Goal: Task Accomplishment & Management: Complete application form

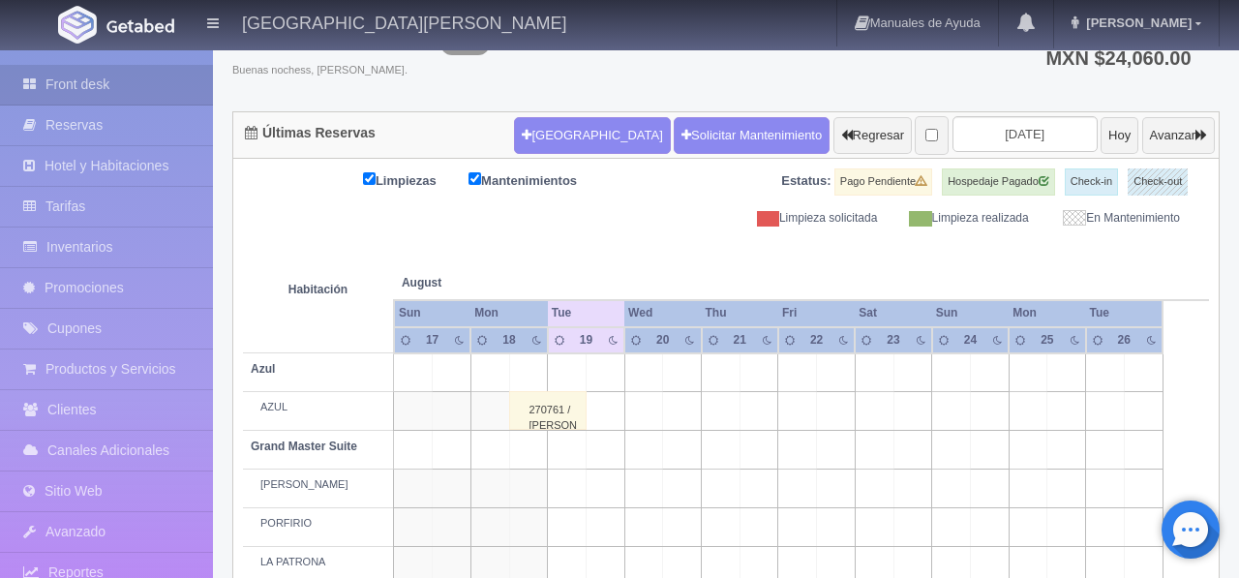
scroll to position [136, 0]
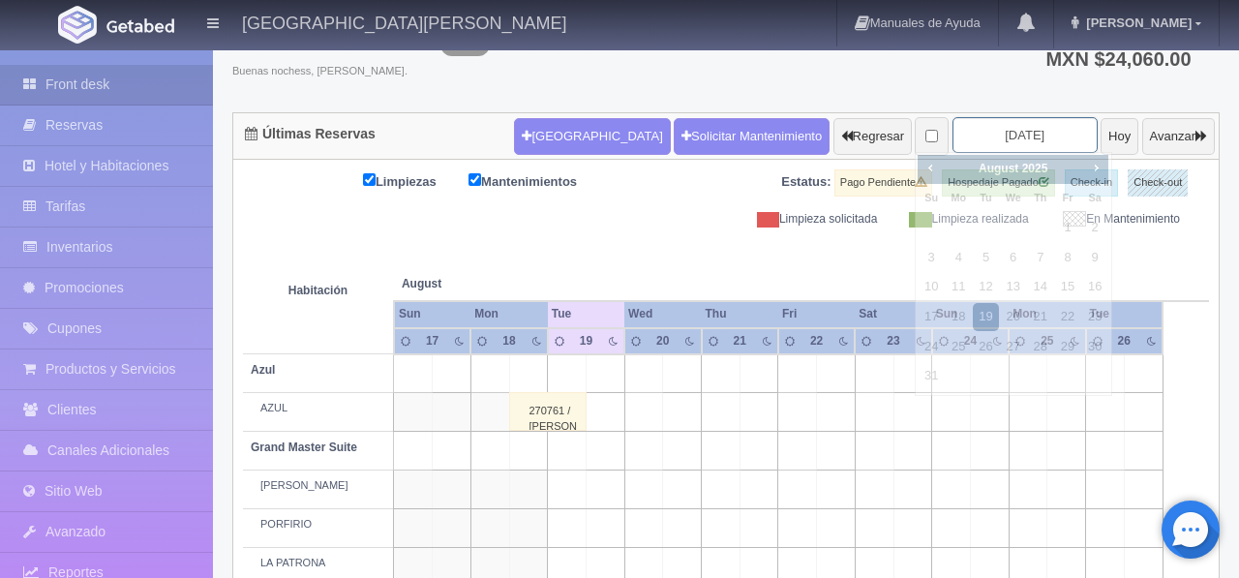
click at [985, 138] on input "[DATE]" at bounding box center [1025, 135] width 145 height 36
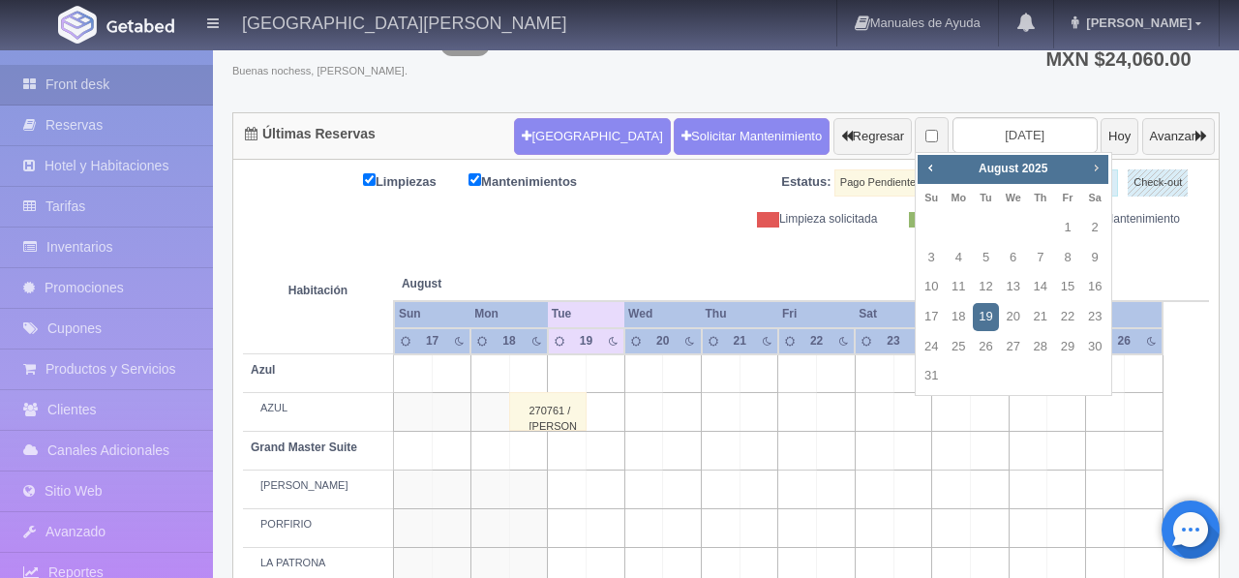
click at [1088, 170] on span "Next" at bounding box center [1095, 167] width 15 height 15
click at [1071, 324] on link "26" at bounding box center [1067, 317] width 25 height 28
type input "[DATE]"
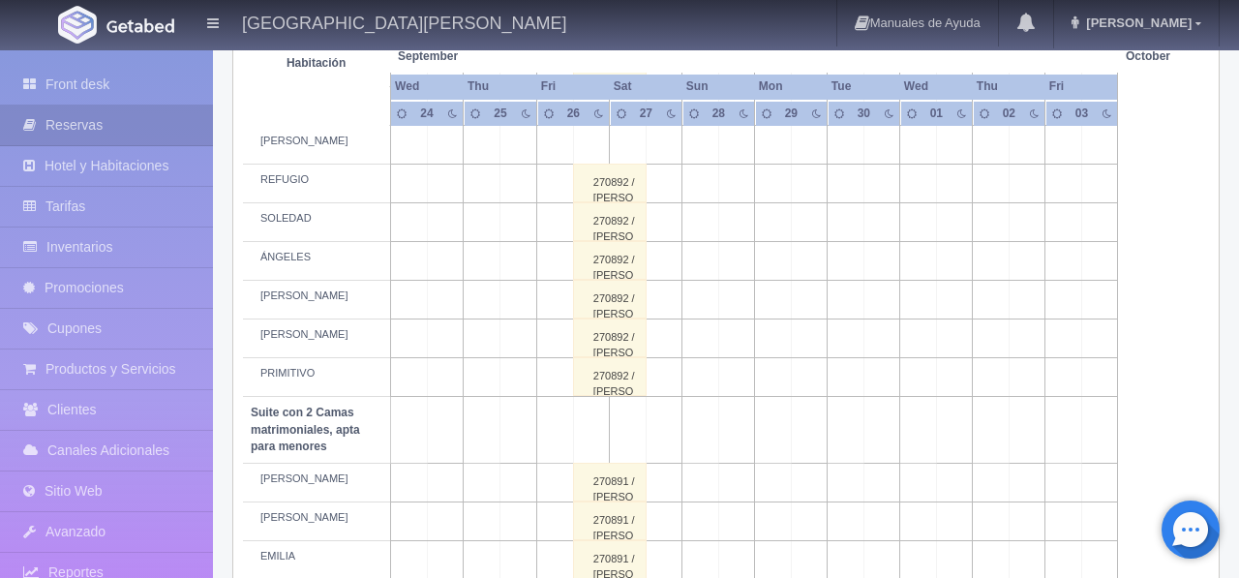
scroll to position [1090, 0]
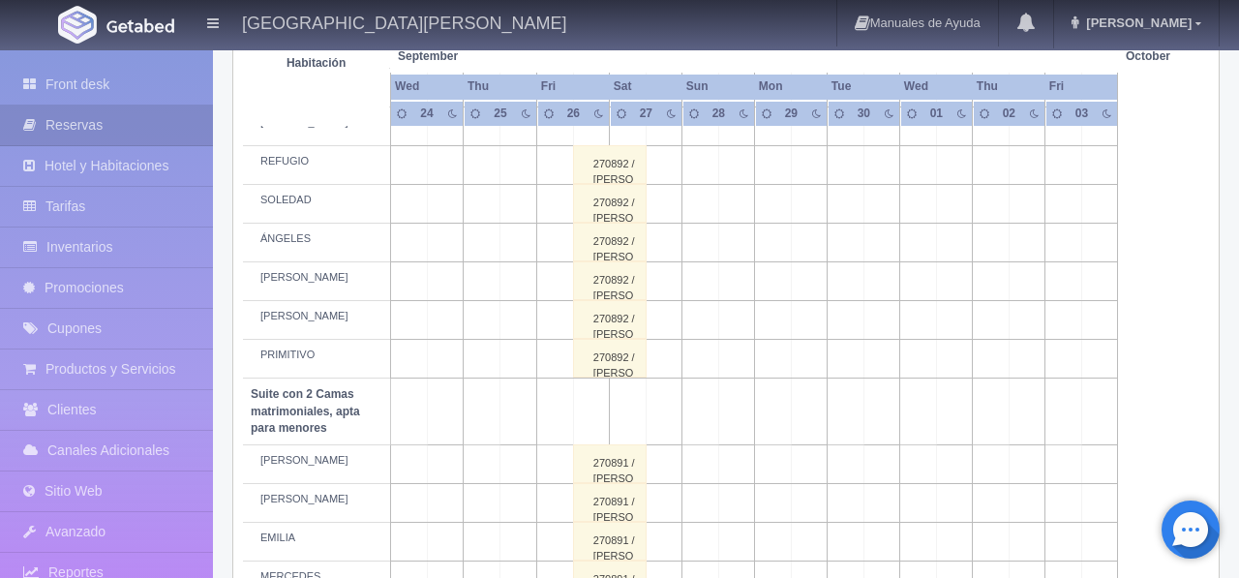
click at [615, 261] on div "270892 / SERGIO MENDOZA" at bounding box center [610, 242] width 74 height 39
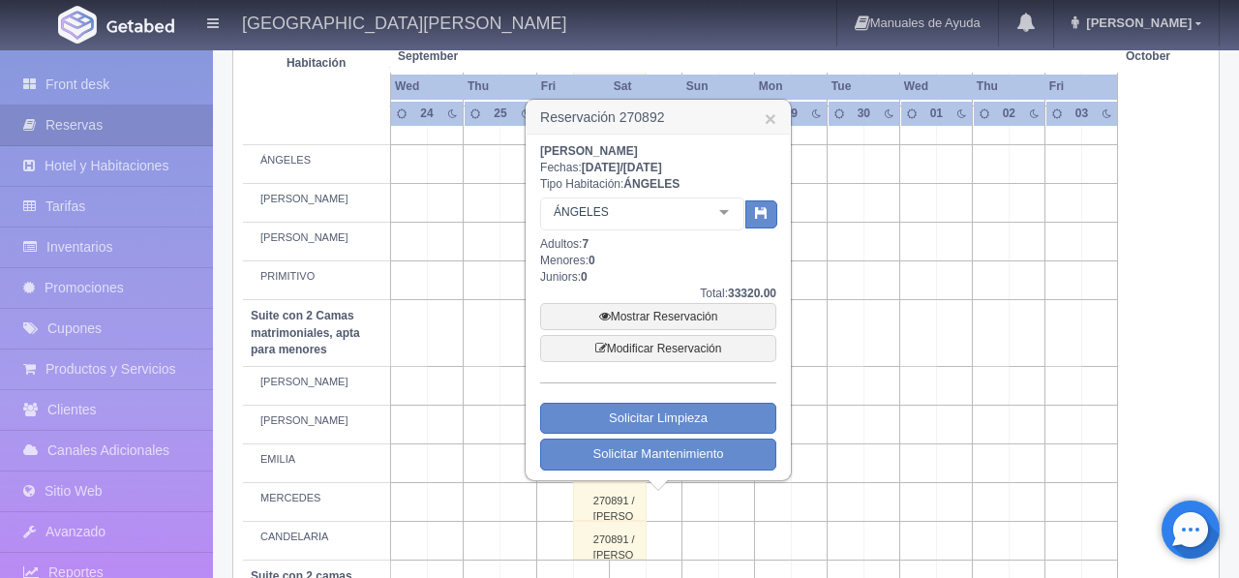
scroll to position [1168, 0]
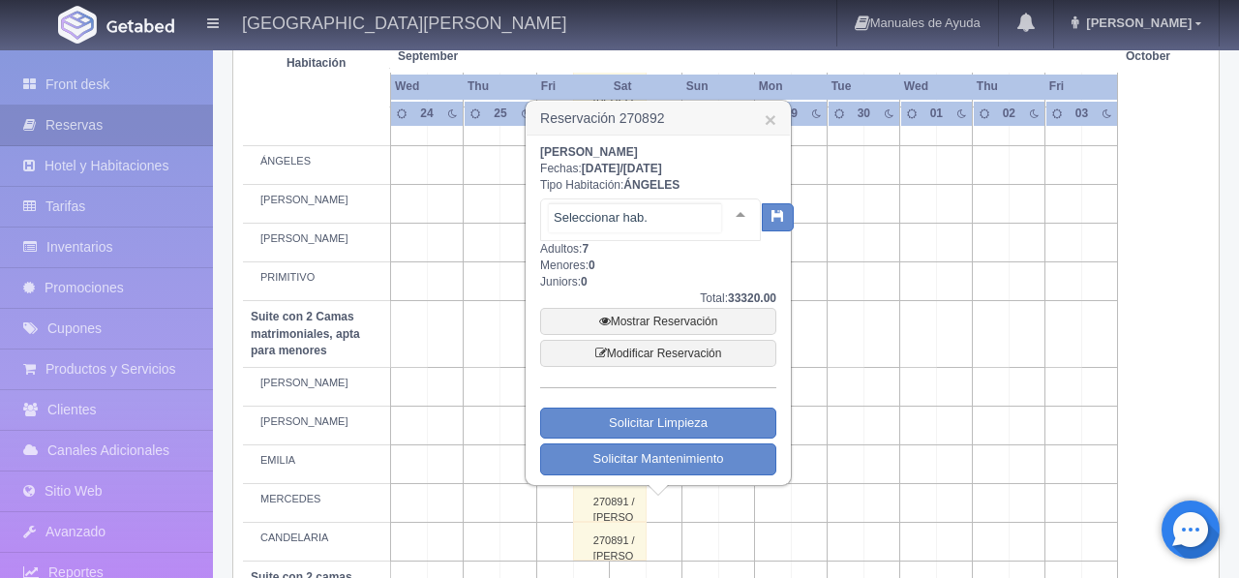
click at [721, 215] on div at bounding box center [740, 213] width 39 height 29
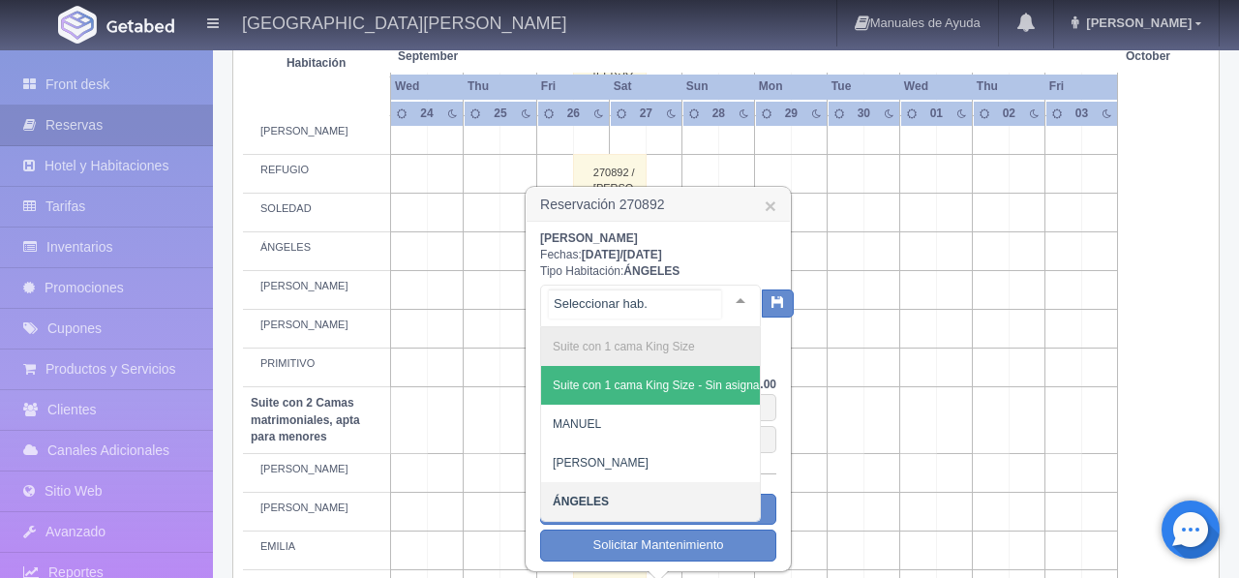
scroll to position [1081, 0]
click at [726, 307] on div at bounding box center [740, 301] width 39 height 29
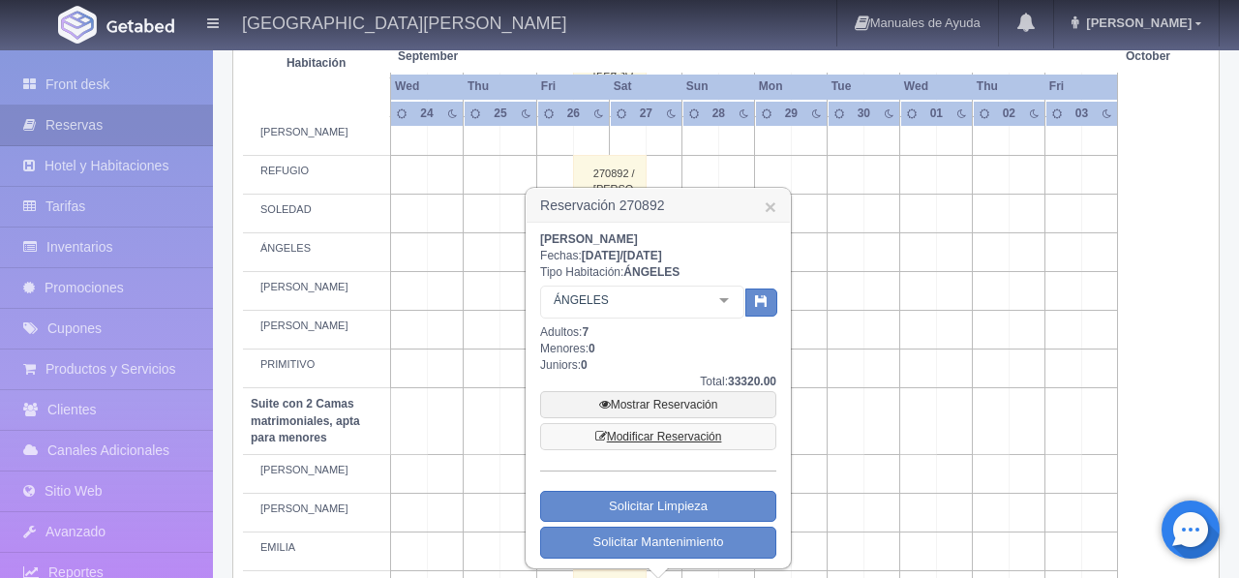
click at [687, 442] on link "Modificar Reservación" at bounding box center [658, 436] width 236 height 27
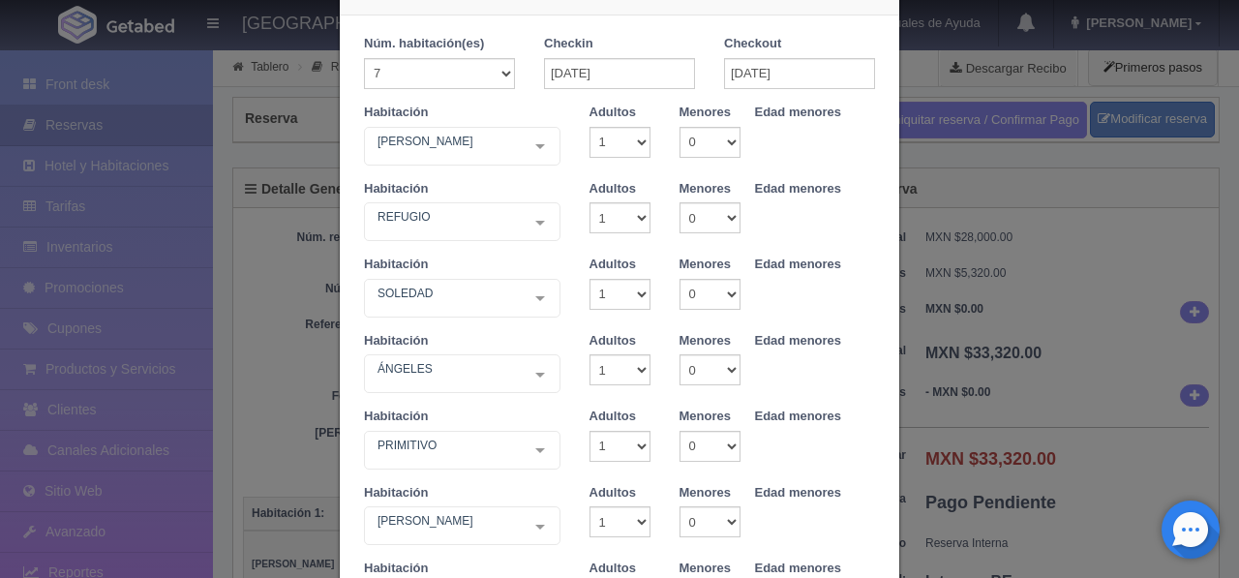
scroll to position [67, 0]
click at [540, 373] on div at bounding box center [540, 371] width 39 height 37
click at [642, 373] on select "1 2 3 4 5 6 7 8 9 10" at bounding box center [620, 367] width 61 height 31
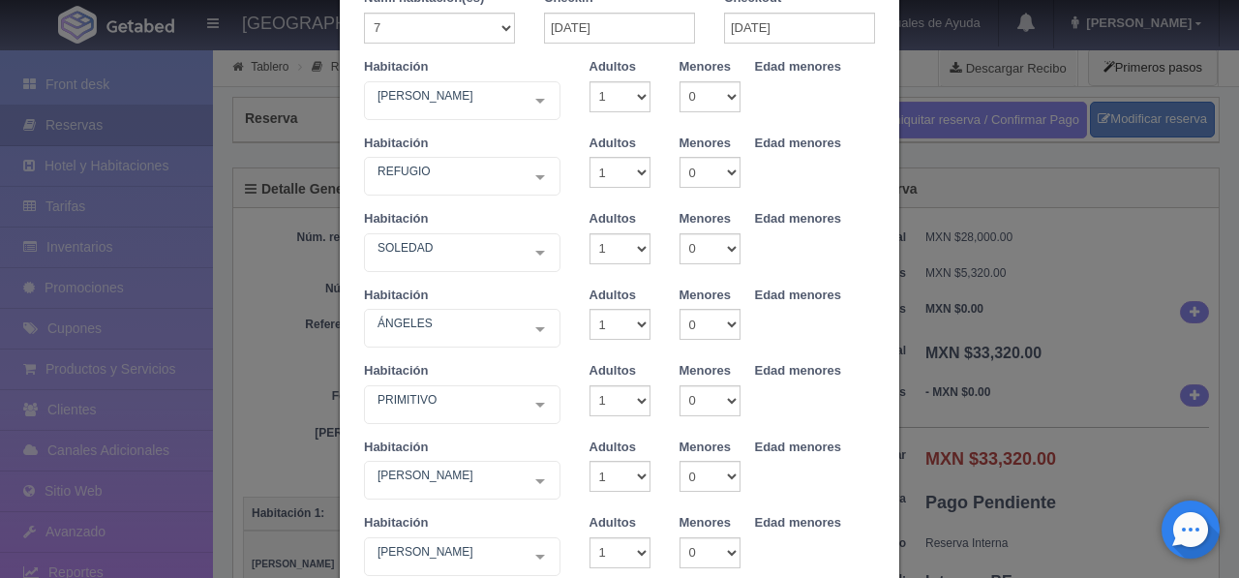
click at [1003, 358] on div "Modificar reservación Núm. habitación(es) 1 2 3 4 5 6 7 8 9 10 11 12 13 14 15 1…" at bounding box center [619, 289] width 1239 height 578
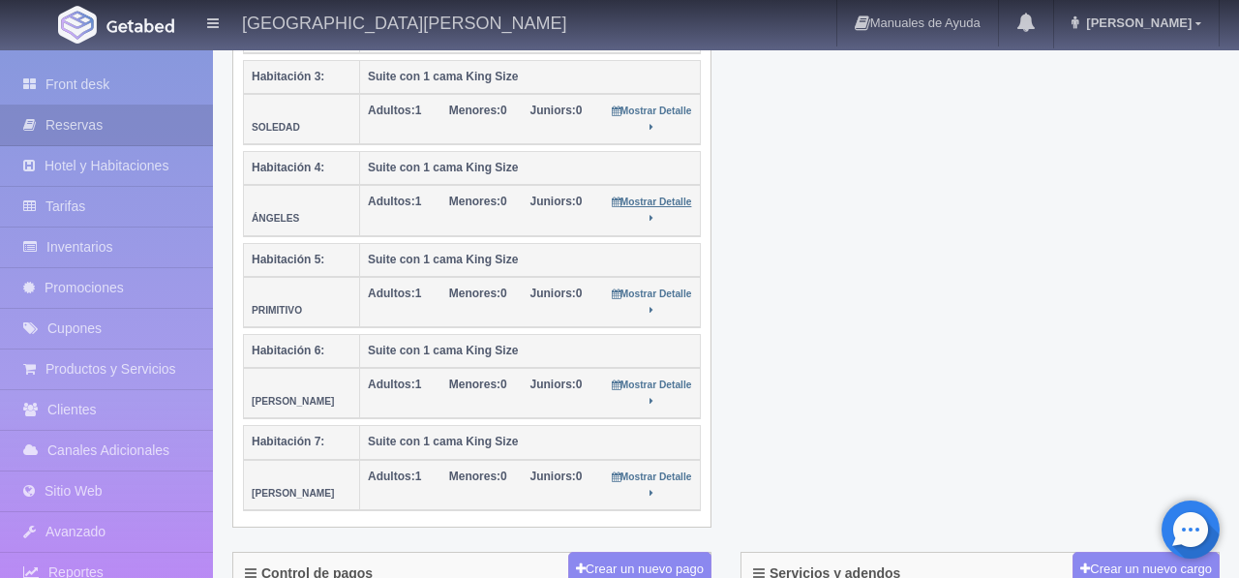
scroll to position [624, 0]
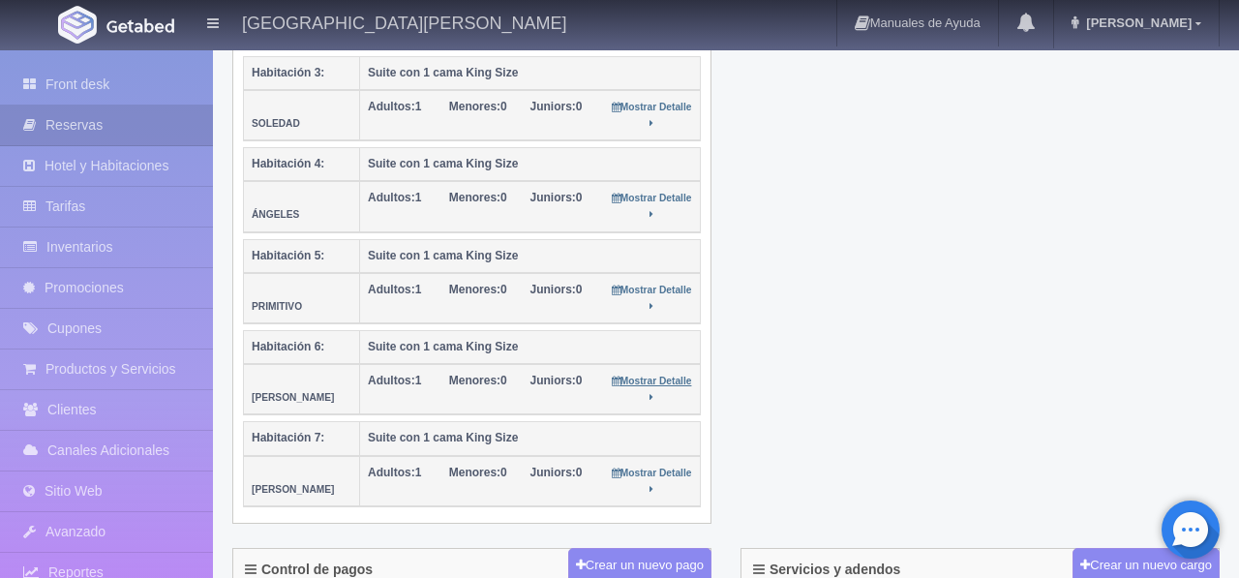
click at [655, 400] on small "Mostrar Detalle" at bounding box center [652, 389] width 80 height 27
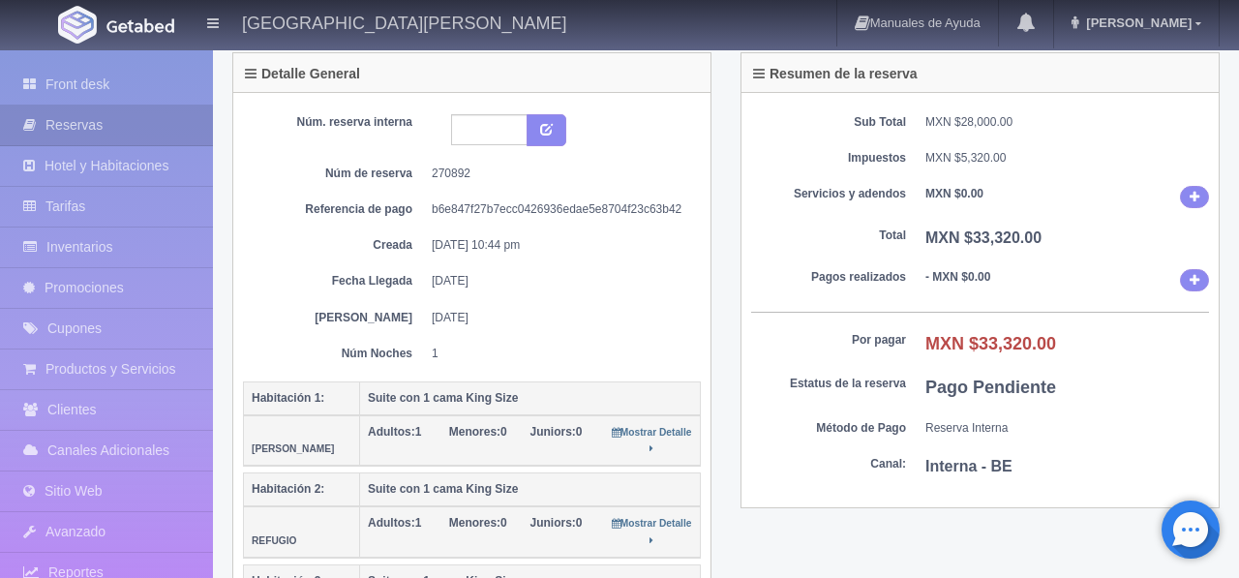
scroll to position [0, 0]
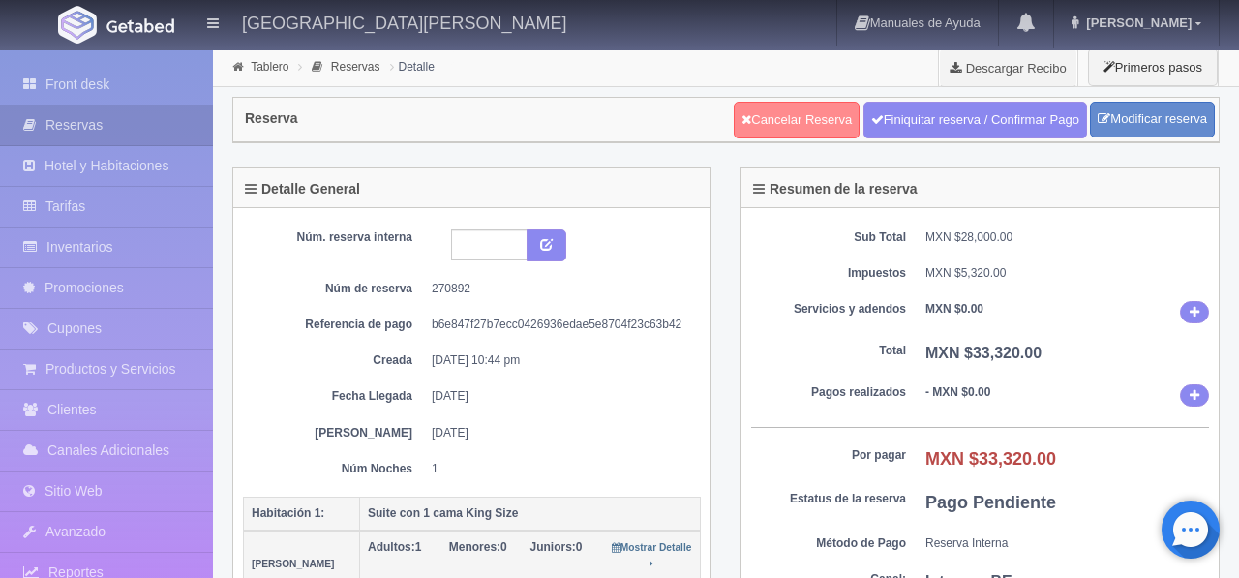
click at [804, 119] on link "Cancelar Reserva" at bounding box center [797, 120] width 126 height 37
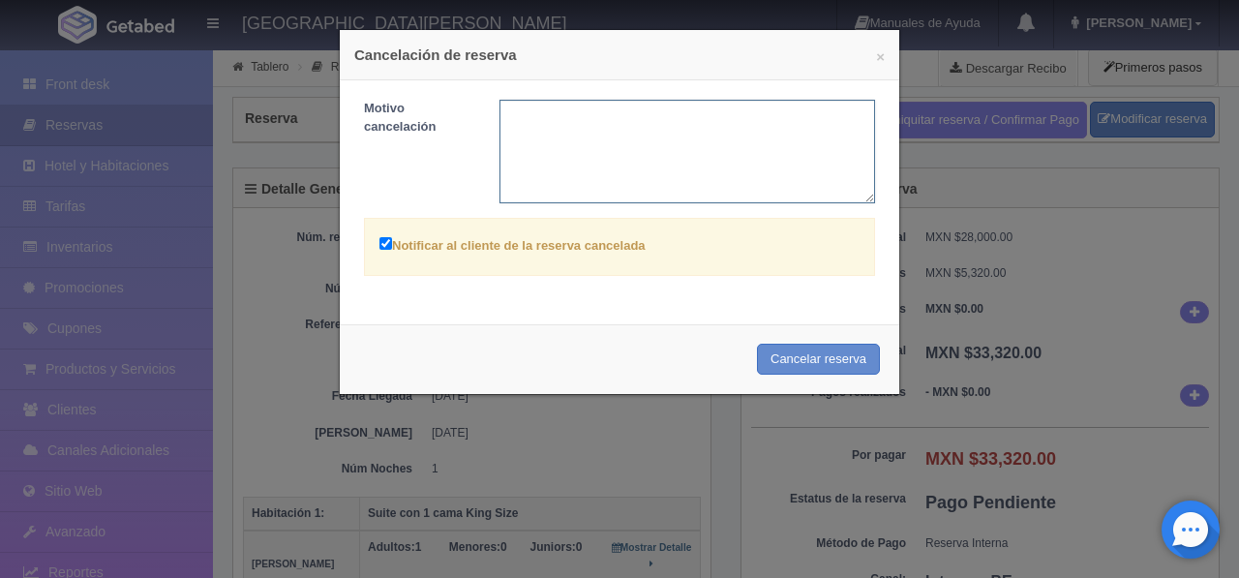
click at [565, 150] on textarea at bounding box center [688, 152] width 377 height 104
type textarea "cambio de opinion"
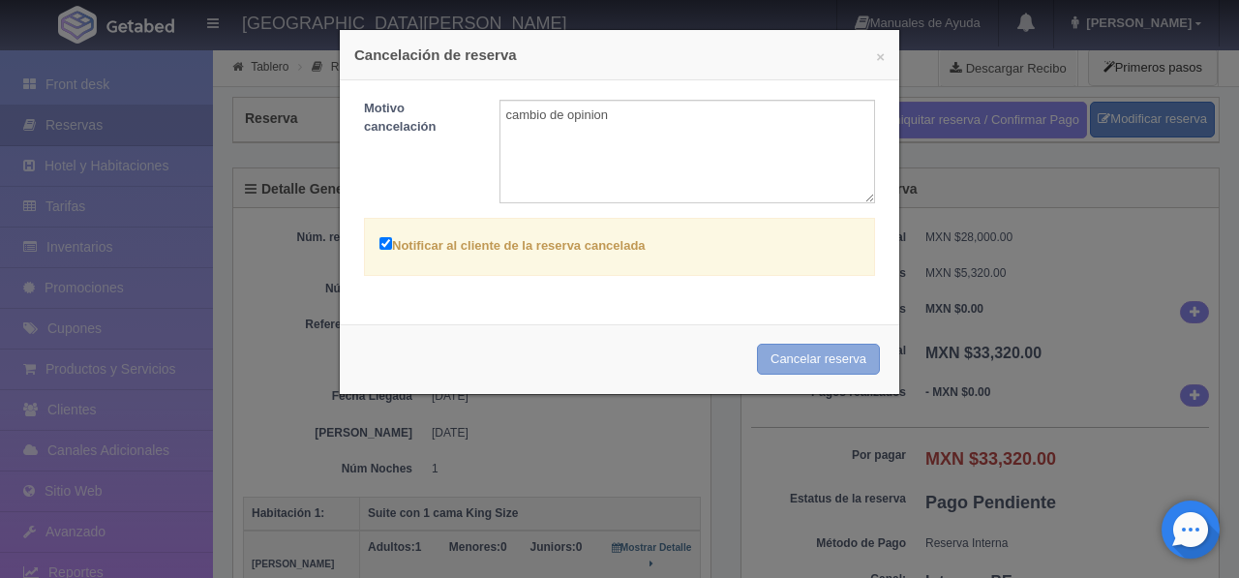
click at [803, 357] on button "Cancelar reserva" at bounding box center [818, 360] width 123 height 32
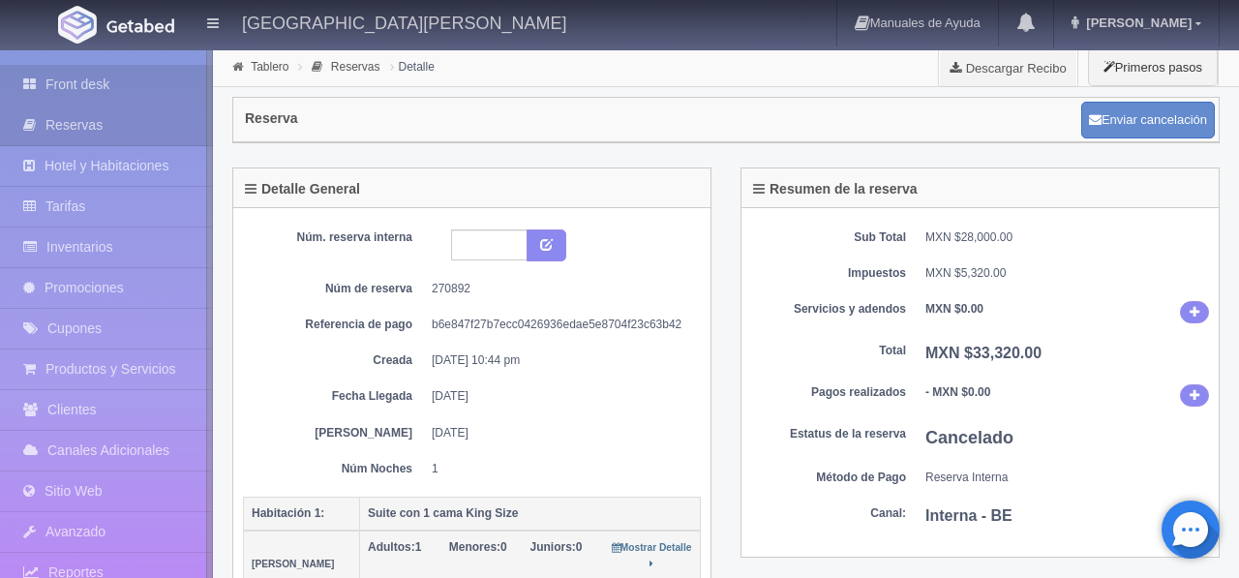
click at [79, 83] on link "Front desk" at bounding box center [106, 85] width 213 height 40
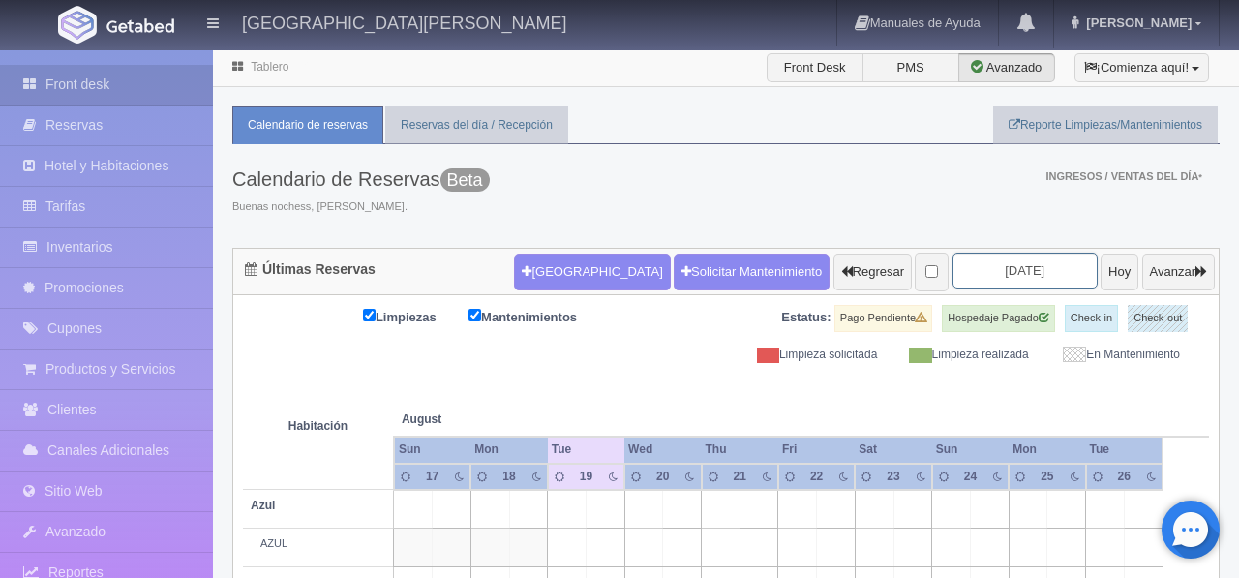
click at [988, 271] on input "2025-08-19" at bounding box center [1025, 271] width 145 height 36
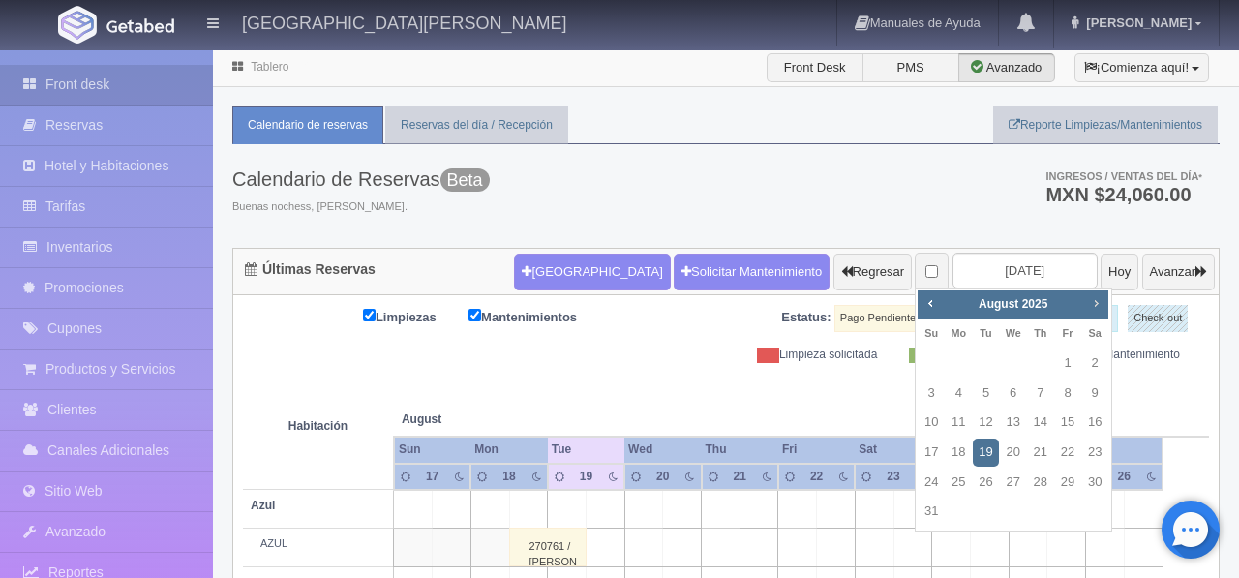
click at [1097, 310] on span "Next" at bounding box center [1095, 302] width 15 height 15
click at [1064, 449] on link "26" at bounding box center [1067, 453] width 25 height 28
type input "[DATE]"
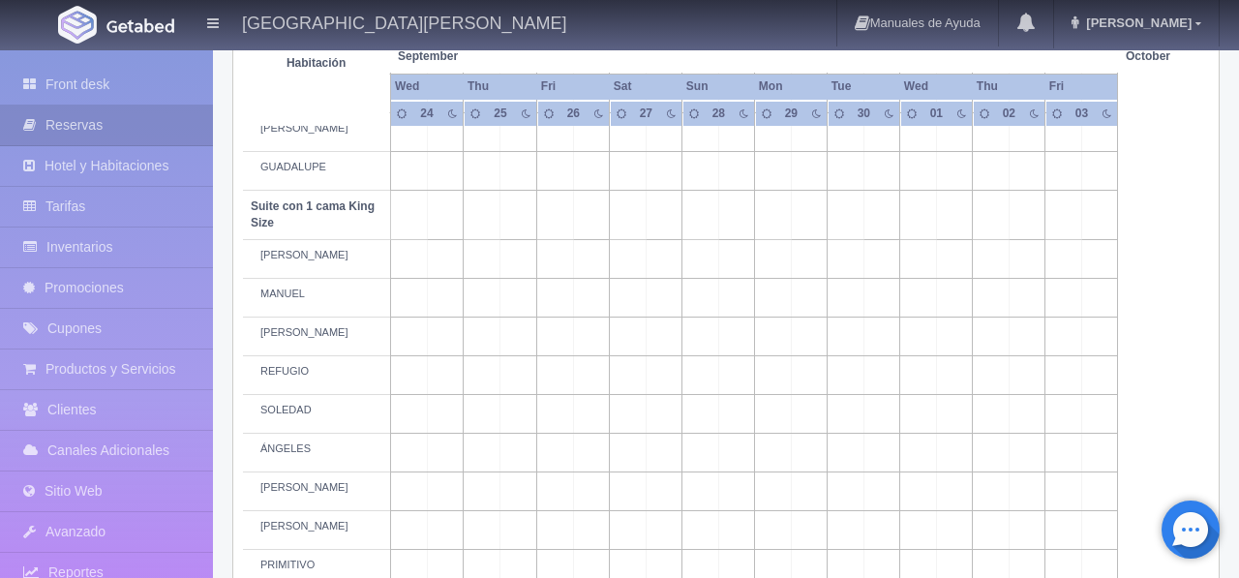
scroll to position [885, 0]
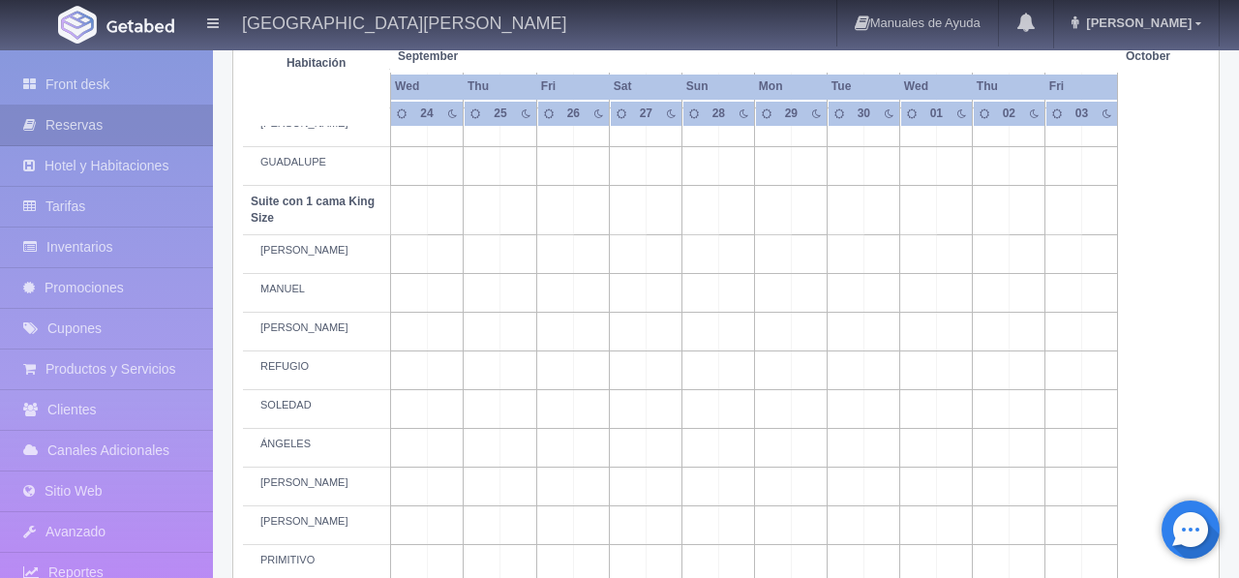
drag, startPoint x: 593, startPoint y: 276, endPoint x: 616, endPoint y: 279, distance: 23.4
click at [593, 274] on td at bounding box center [591, 254] width 37 height 39
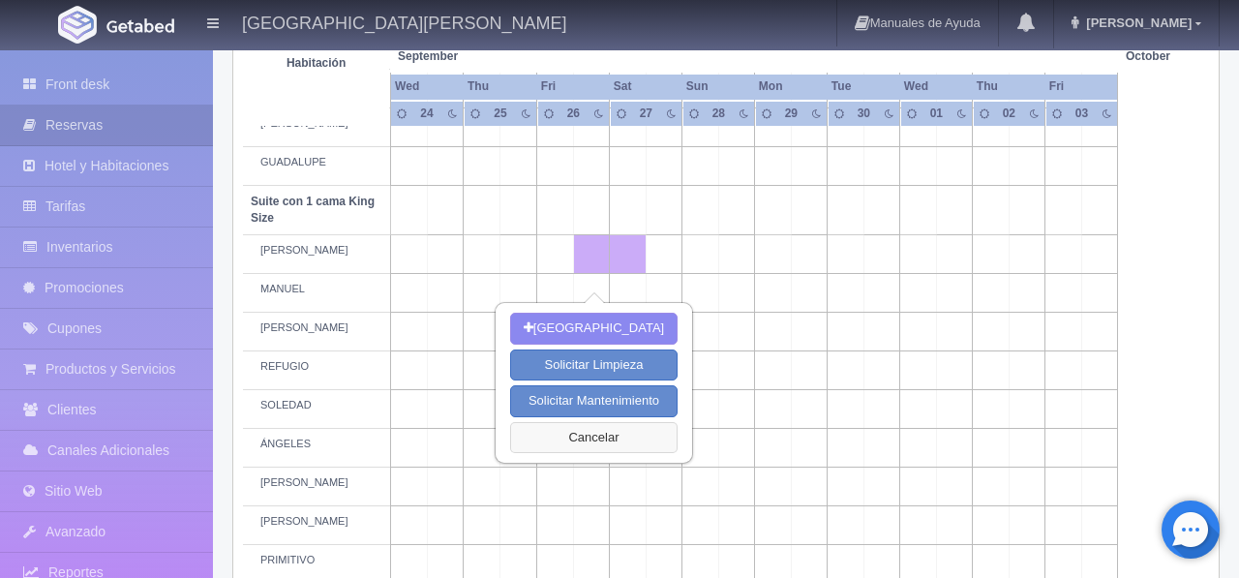
click at [635, 435] on button "Cancelar" at bounding box center [594, 438] width 168 height 32
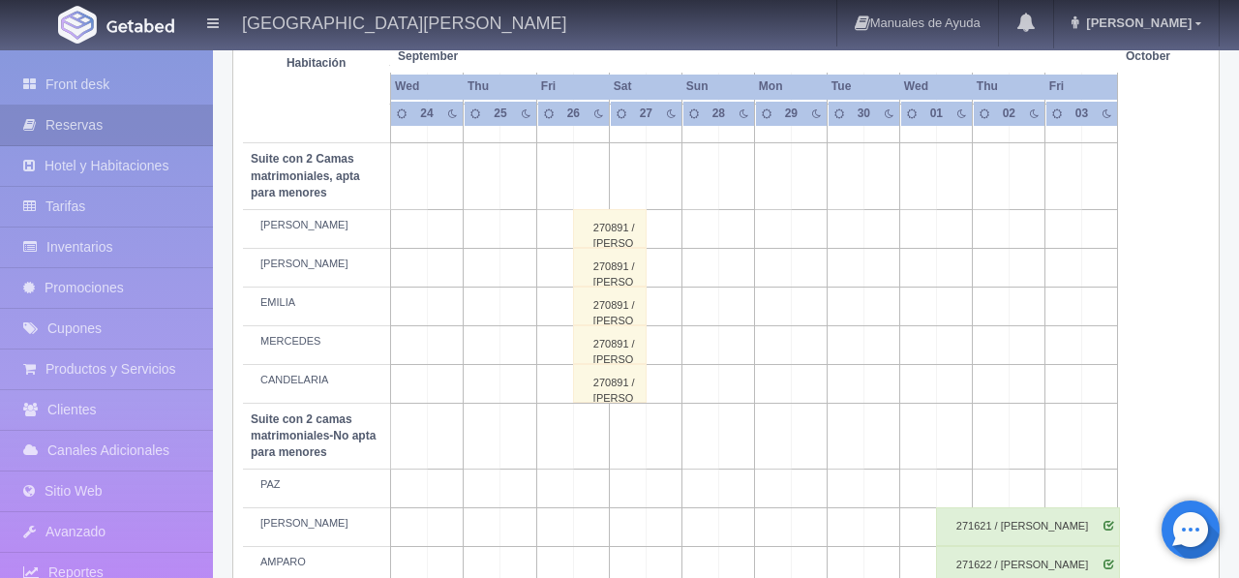
scroll to position [1326, 0]
click at [627, 247] on div "270891 / SERGIO MENDOZA" at bounding box center [610, 227] width 74 height 39
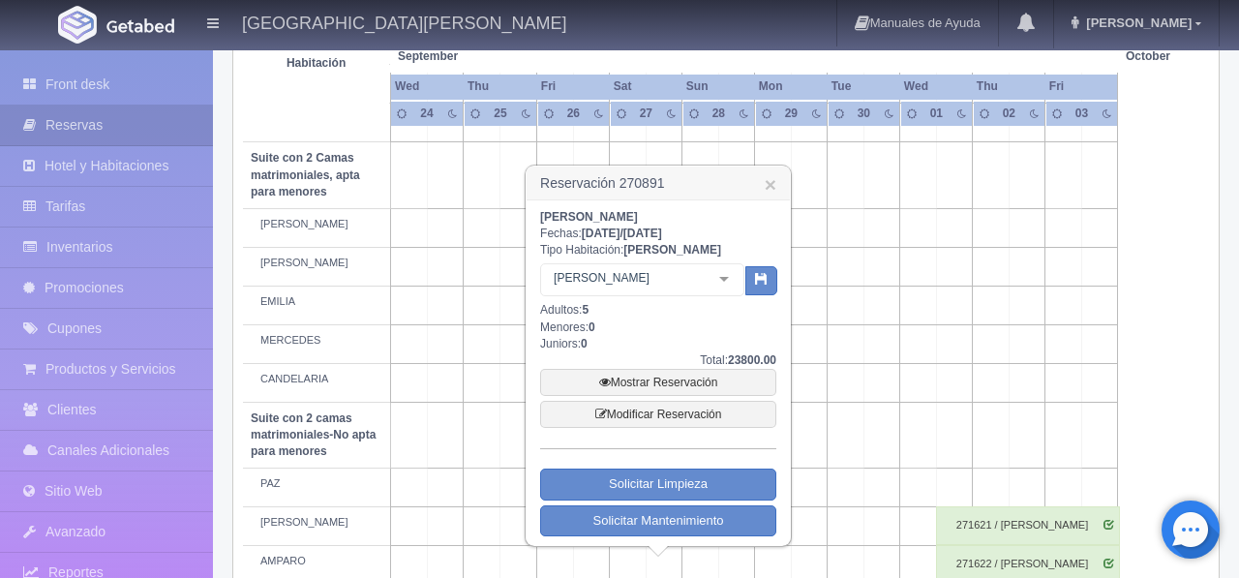
drag, startPoint x: 668, startPoint y: 219, endPoint x: 525, endPoint y: 229, distance: 143.6
click at [532, 221] on div "SERGIO MENDOZA Fechas: 2025-09-26 / 2025-09-27 Tipo Habitación: CELSO CELSO Sui…" at bounding box center [658, 372] width 263 height 345
copy b "[PERSON_NAME]"
click at [770, 191] on link "×" at bounding box center [771, 184] width 12 height 20
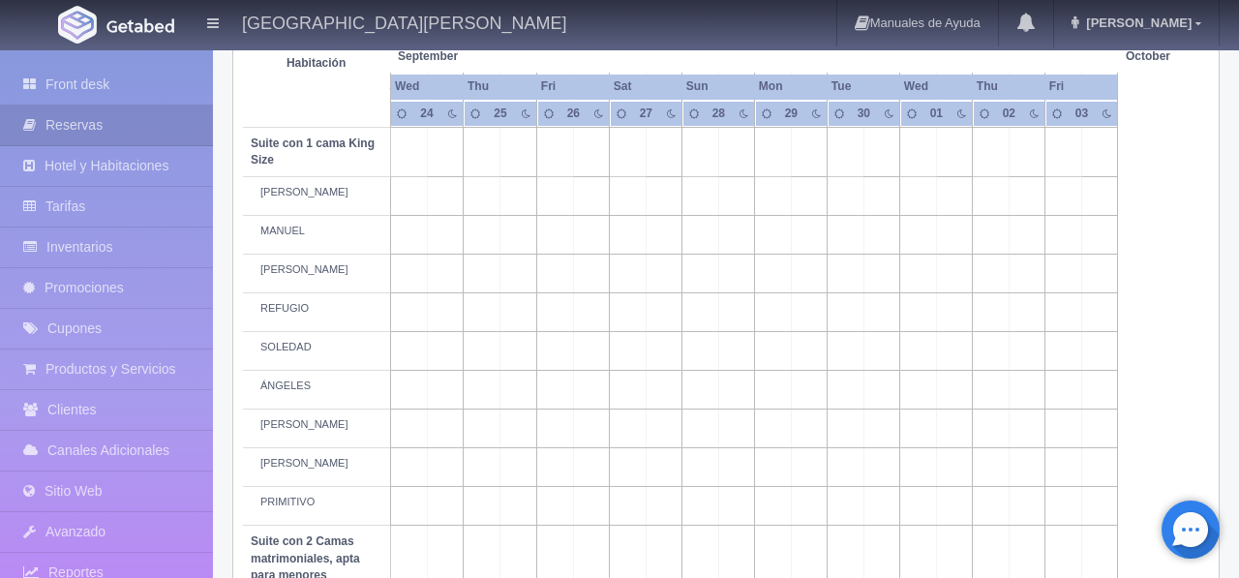
scroll to position [946, 0]
click at [597, 213] on td at bounding box center [591, 193] width 37 height 39
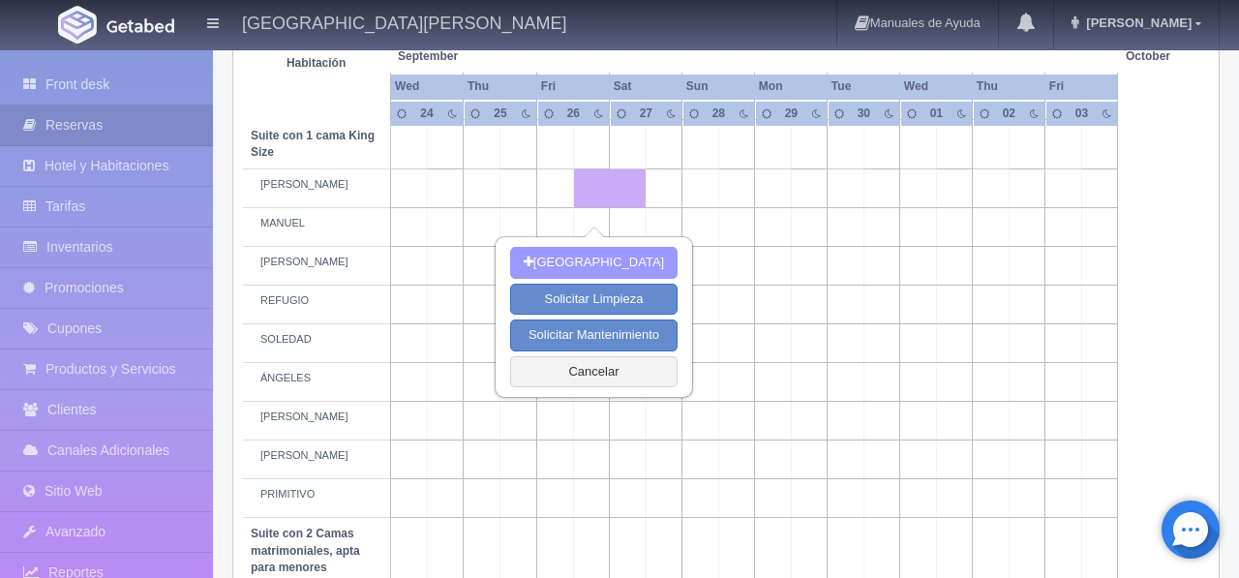
scroll to position [955, 0]
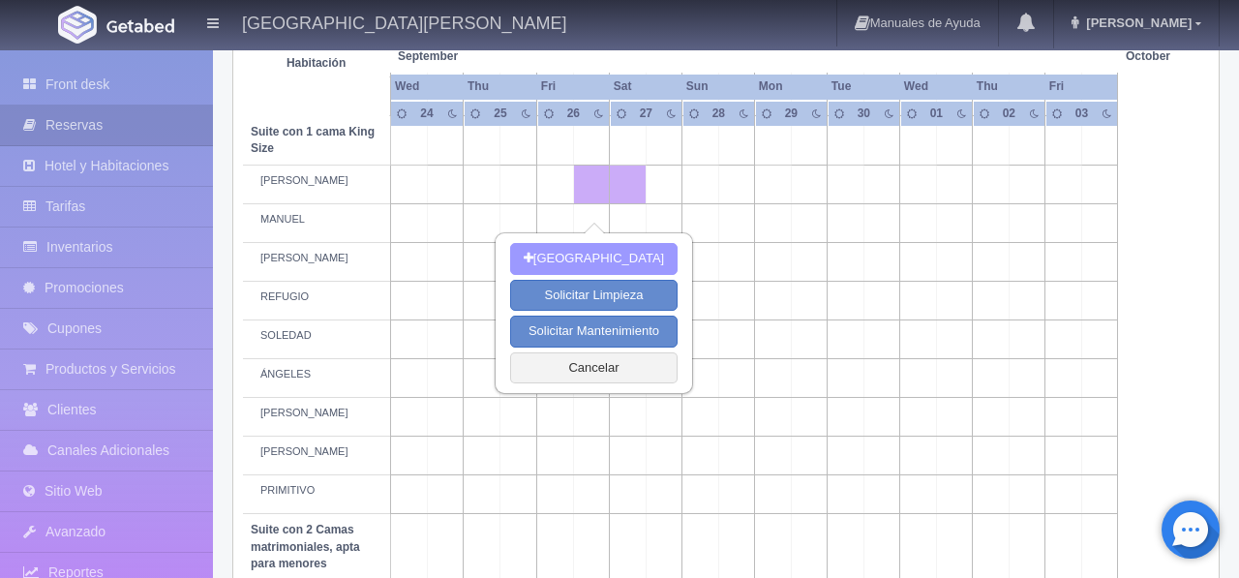
click at [625, 267] on button "Nueva Reserva" at bounding box center [594, 259] width 168 height 32
type input "[DATE]"
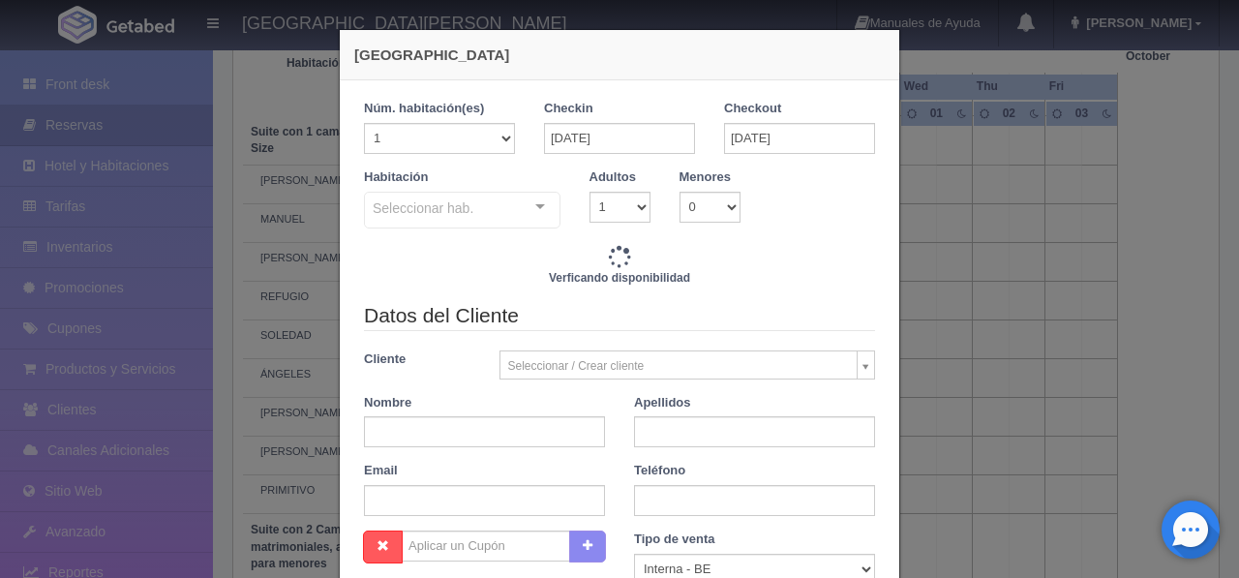
checkbox input "false"
type input "4760.00"
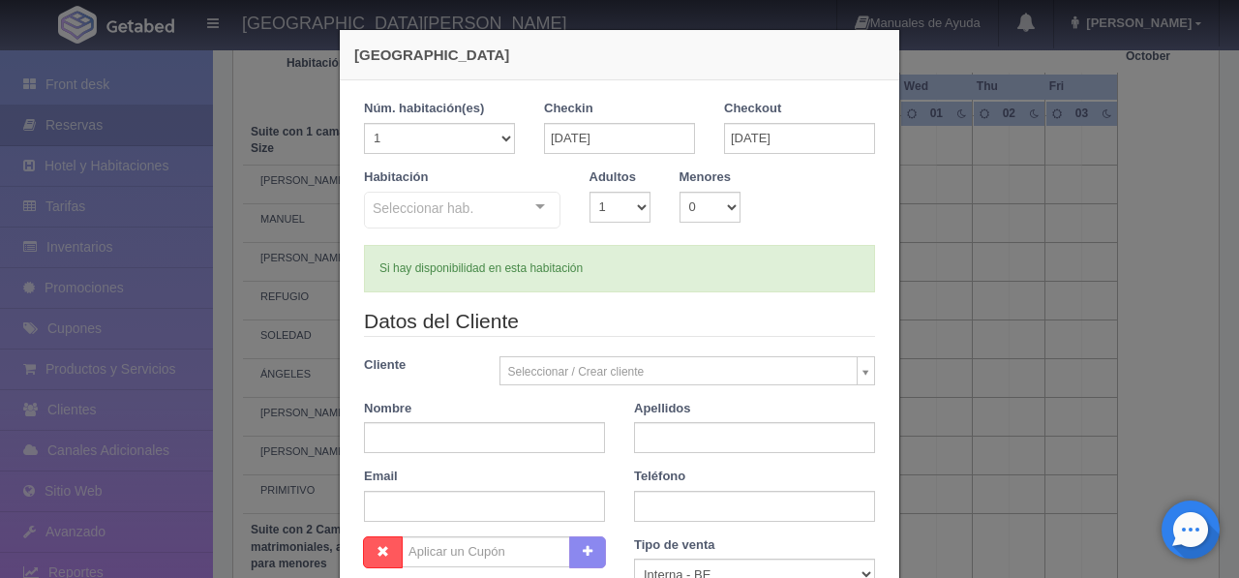
checkbox input "false"
click at [411, 435] on input "text" at bounding box center [484, 437] width 241 height 31
paste input "[PERSON_NAME]"
drag, startPoint x: 503, startPoint y: 439, endPoint x: 441, endPoint y: 444, distance: 62.2
click at [425, 439] on input "[PERSON_NAME]" at bounding box center [484, 437] width 241 height 31
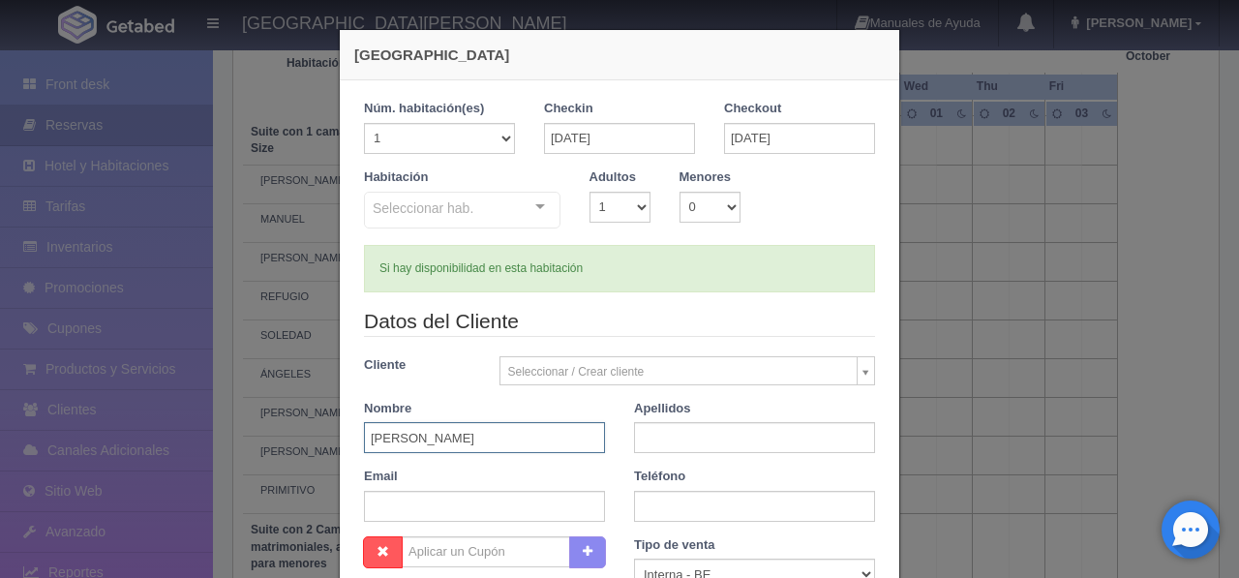
type input "SERGIO"
click at [656, 442] on input "text" at bounding box center [754, 437] width 241 height 31
paste input "MENDOZA"
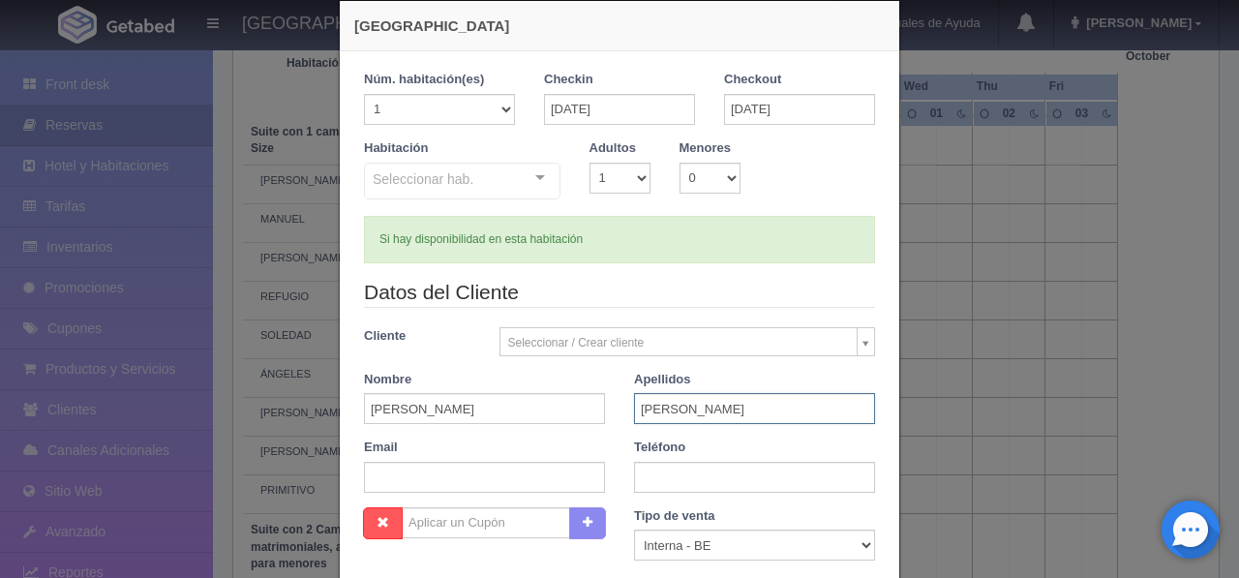
scroll to position [19, 0]
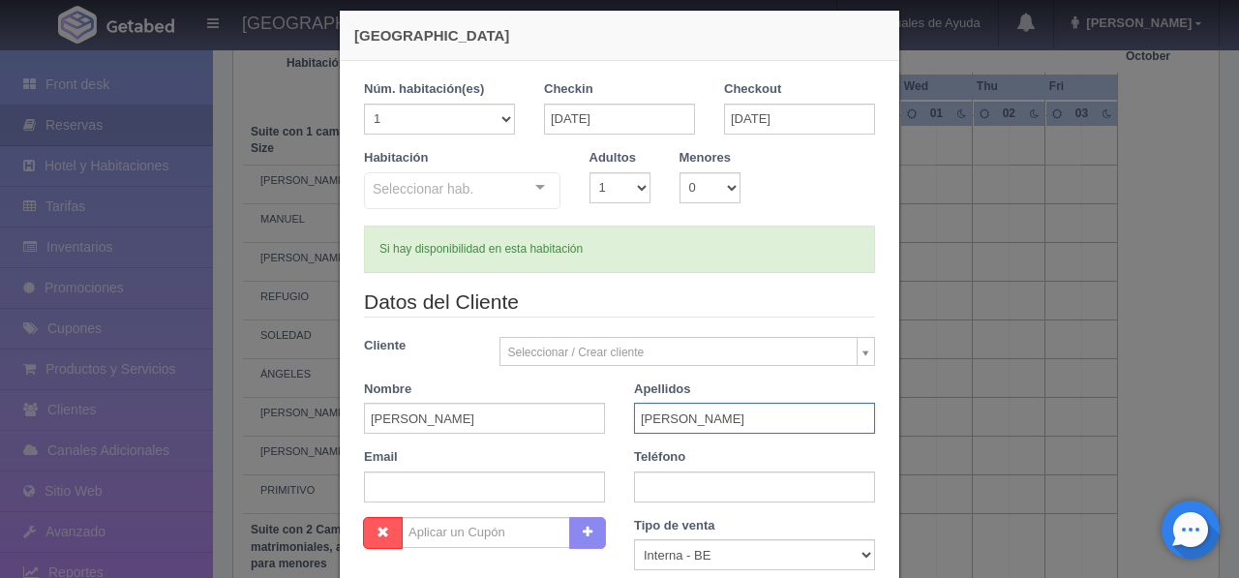
type input "MENDOZA"
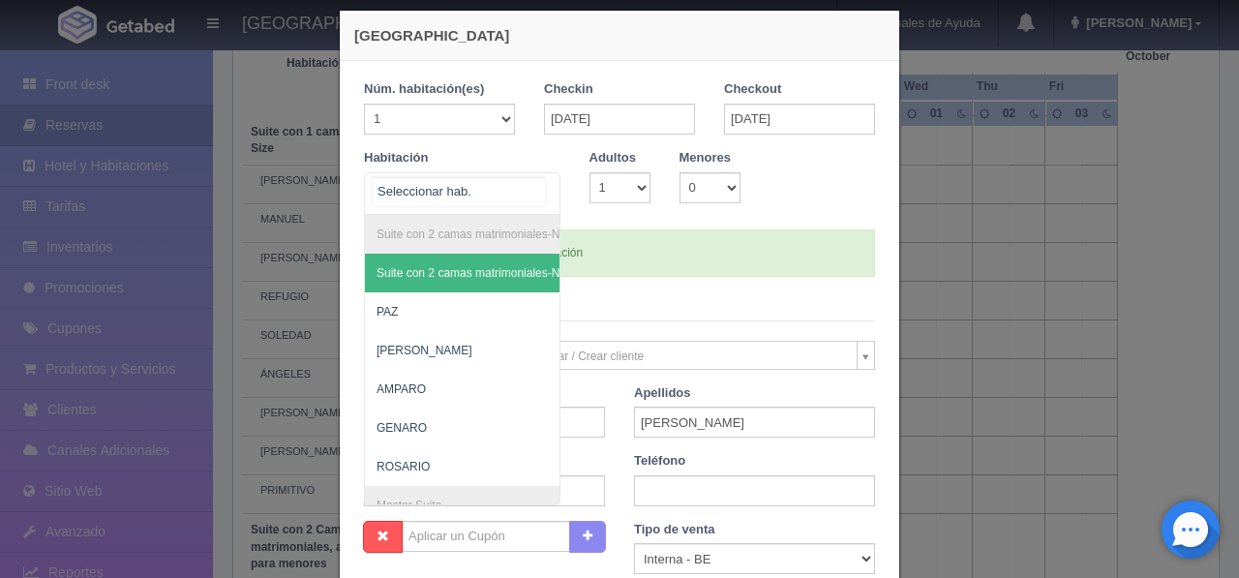
click at [535, 192] on div at bounding box center [540, 187] width 39 height 29
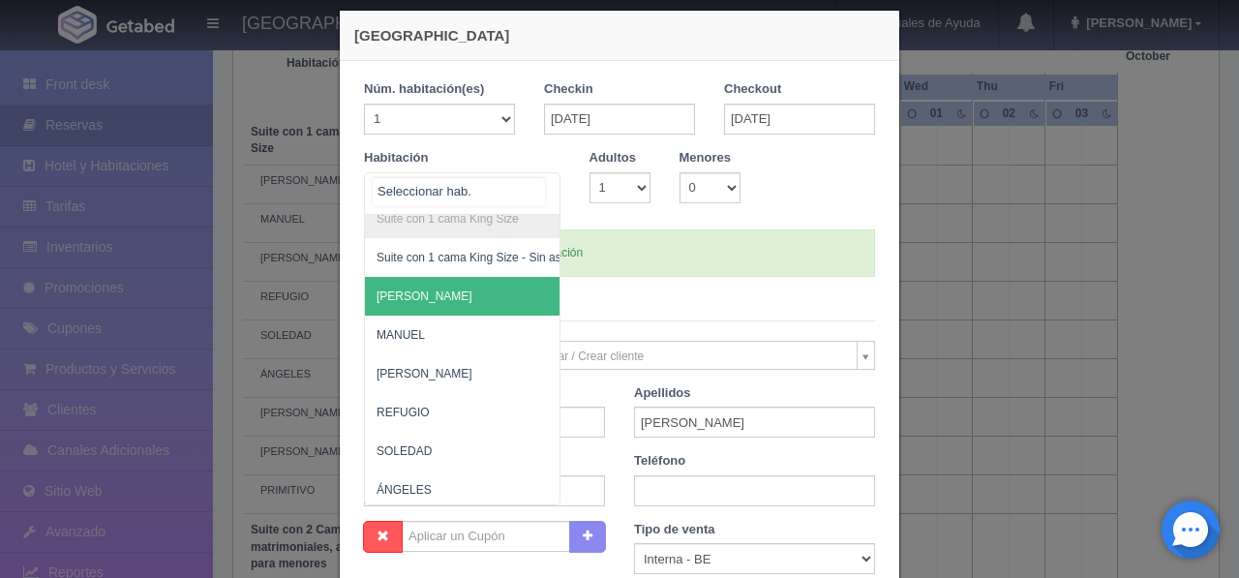
scroll to position [1064, 0]
click at [485, 299] on span "[PERSON_NAME]" at bounding box center [556, 293] width 382 height 39
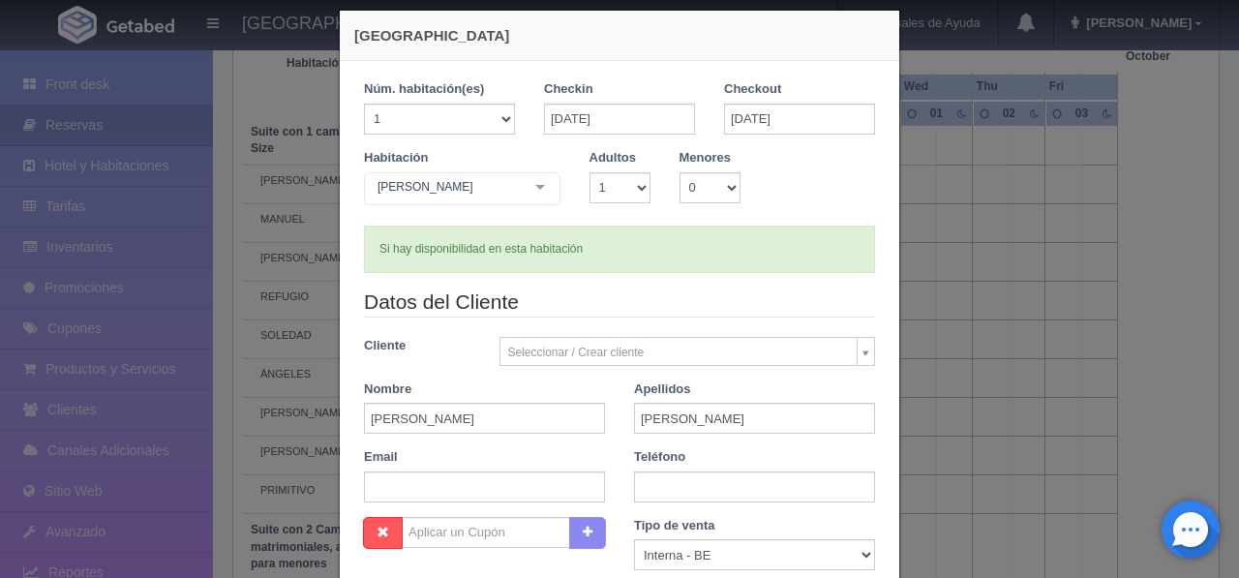
checkbox input "false"
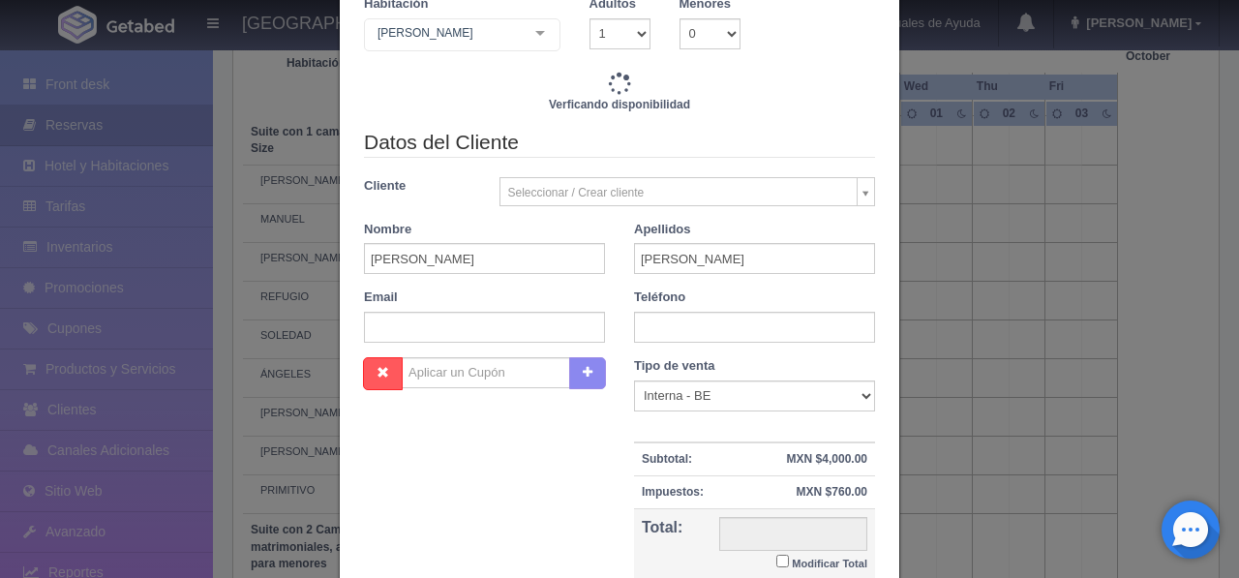
type input "4760.00"
checkbox input "false"
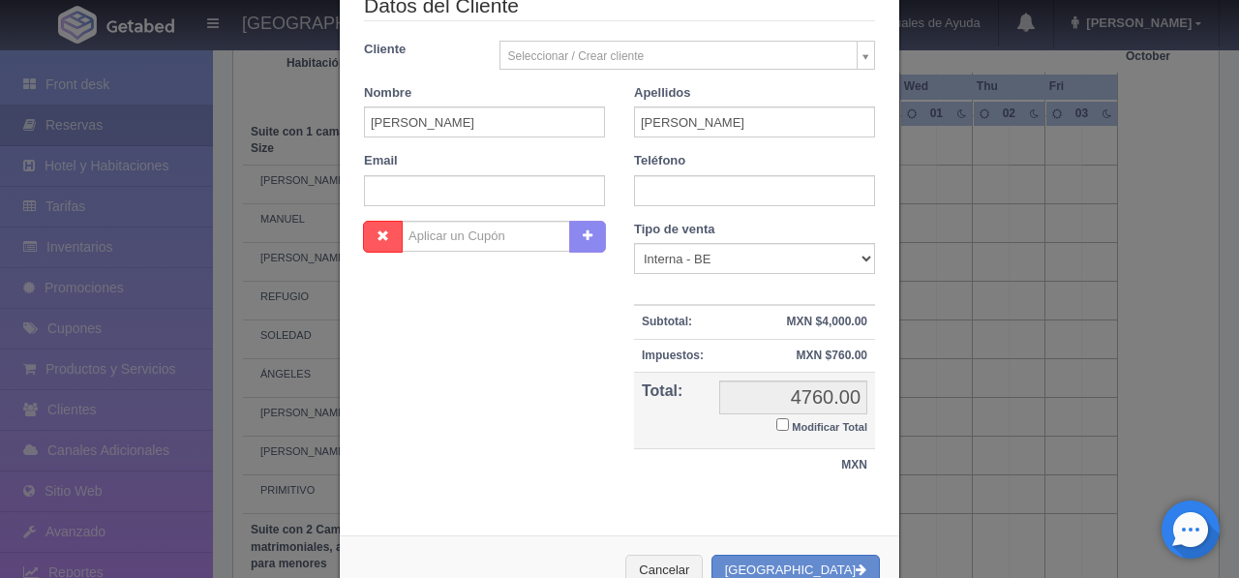
scroll to position [376, 0]
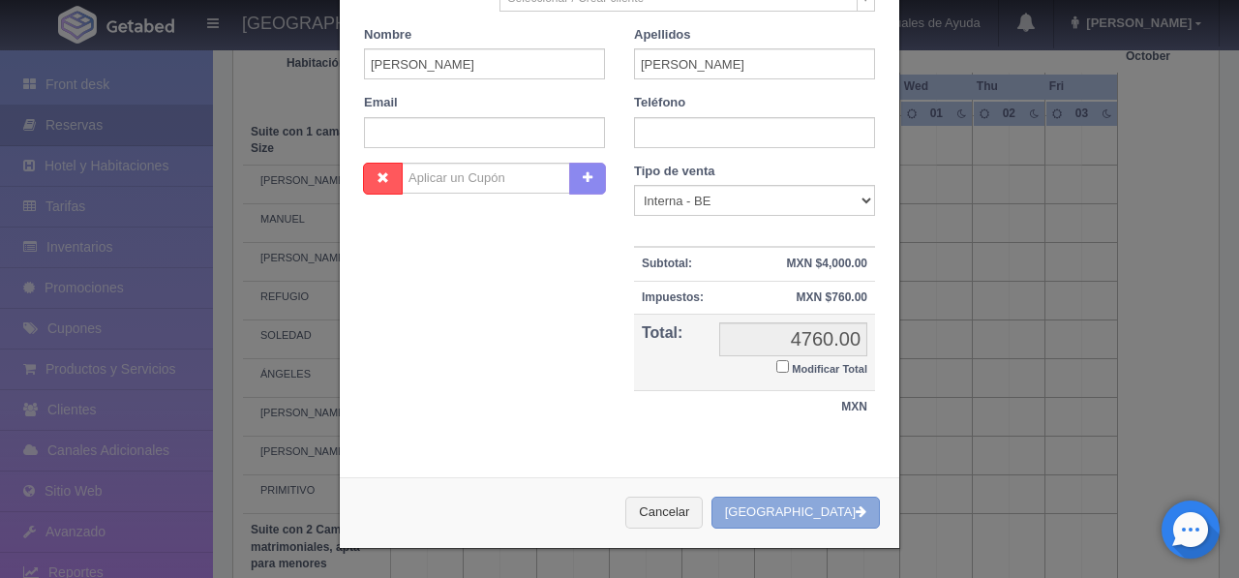
click at [804, 515] on button "[GEOGRAPHIC_DATA]" at bounding box center [796, 513] width 168 height 32
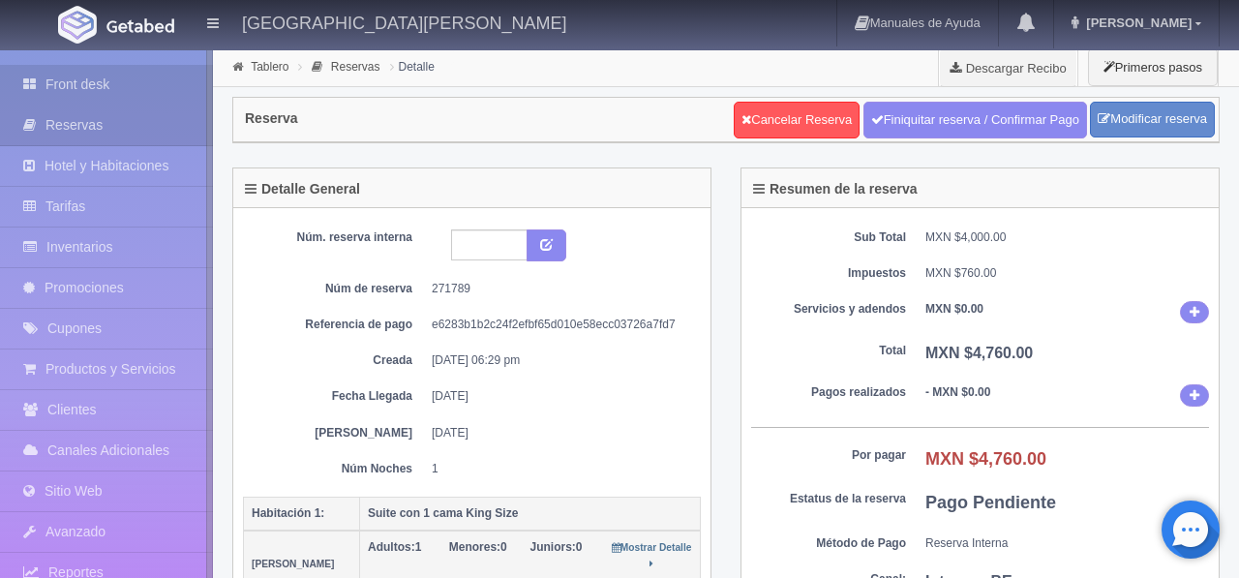
click at [59, 80] on link "Front desk" at bounding box center [106, 85] width 213 height 40
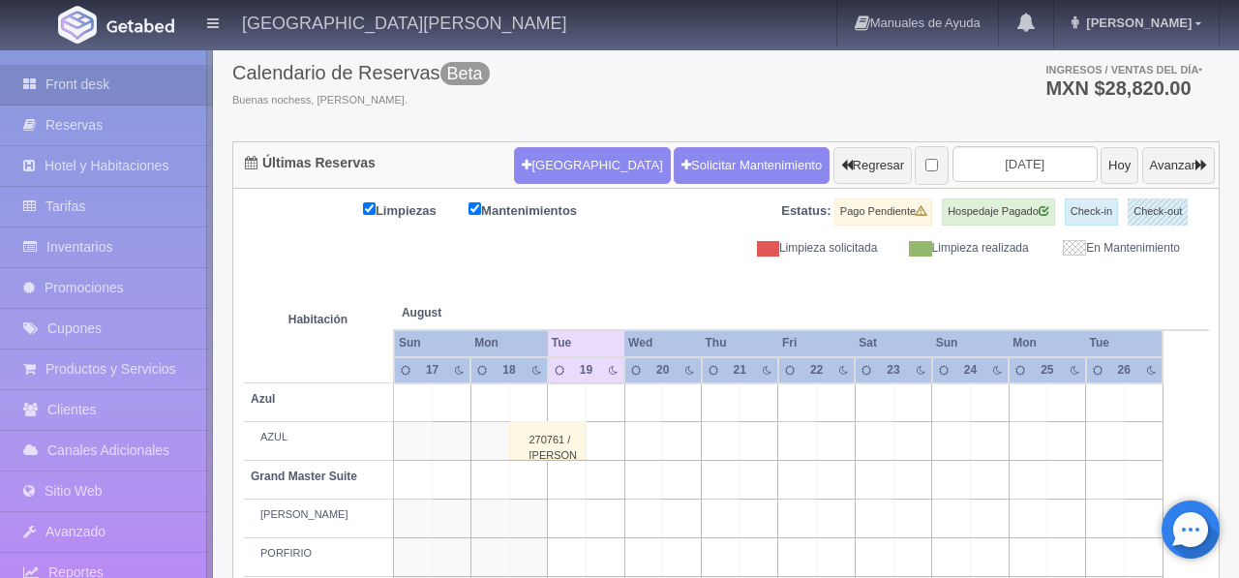
scroll to position [107, 0]
click at [1006, 168] on input "[DATE]" at bounding box center [1025, 163] width 145 height 36
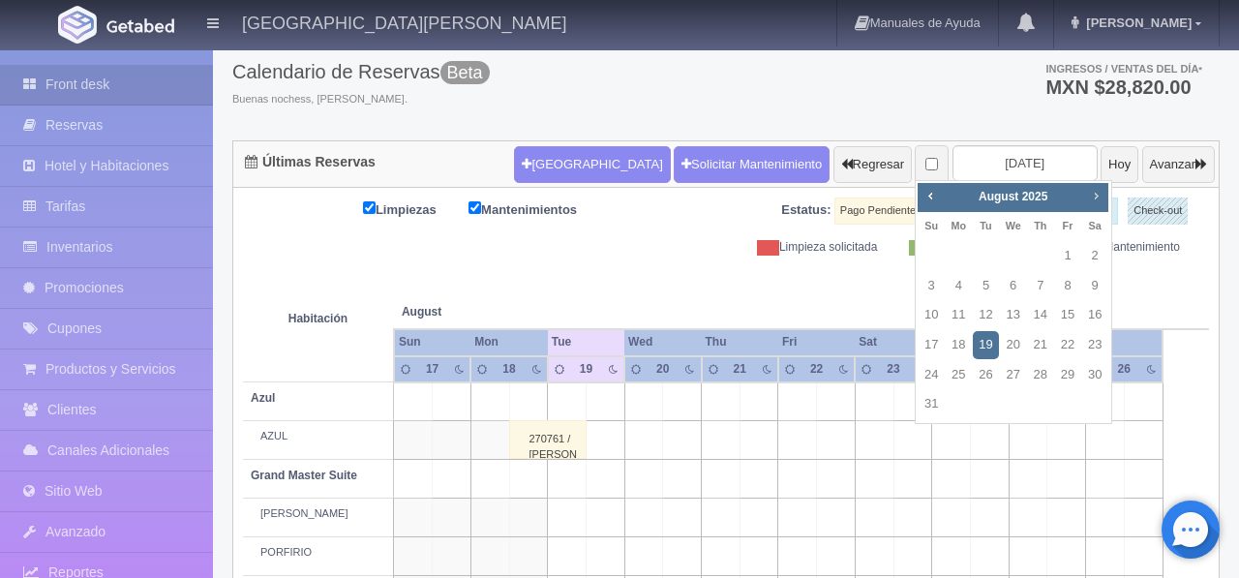
click at [1098, 188] on span "Next" at bounding box center [1095, 195] width 15 height 15
click at [1069, 350] on link "26" at bounding box center [1067, 345] width 25 height 28
type input "2025-09-26"
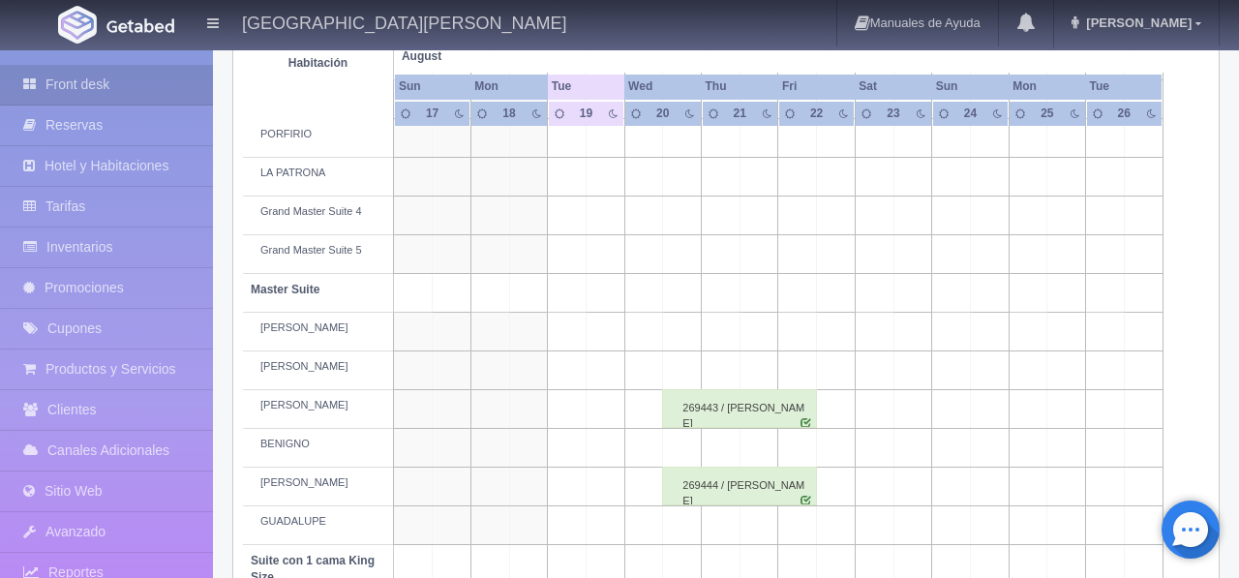
scroll to position [529, 0]
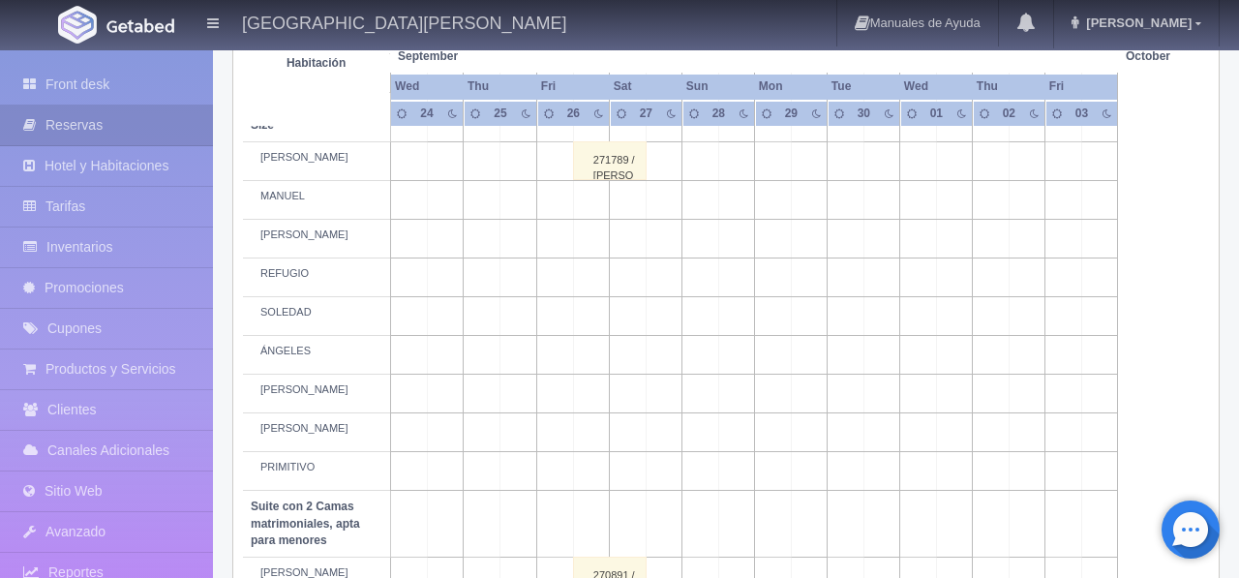
scroll to position [974, 0]
drag, startPoint x: 596, startPoint y: 310, endPoint x: 608, endPoint y: 311, distance: 11.7
click at [596, 301] on td at bounding box center [591, 281] width 37 height 39
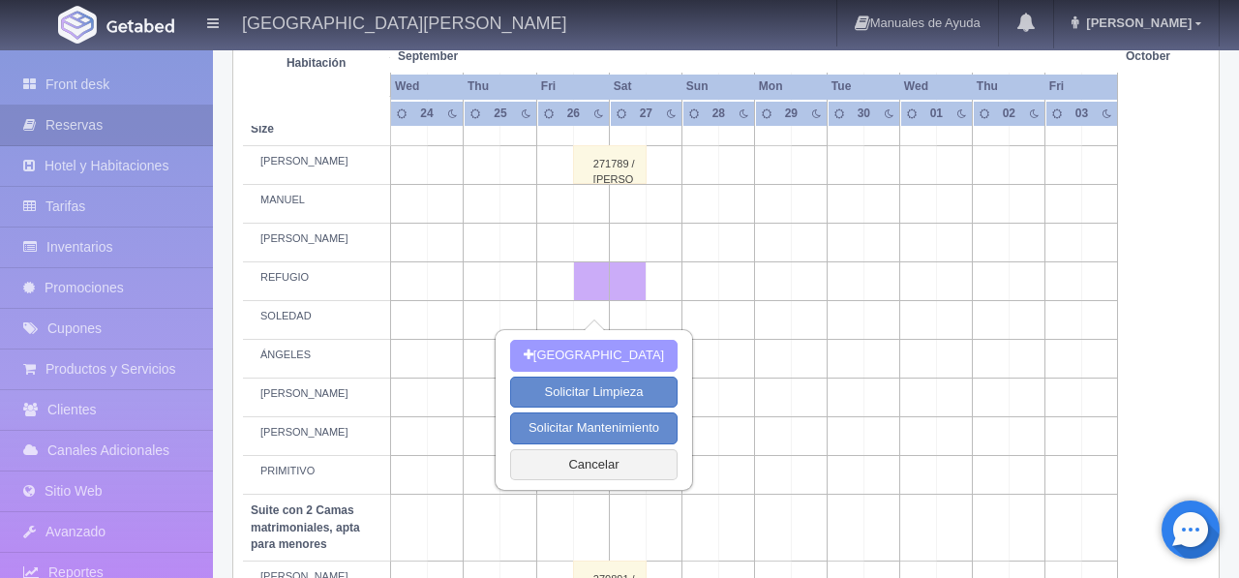
click at [601, 352] on button "[GEOGRAPHIC_DATA]" at bounding box center [594, 356] width 168 height 32
type input "26-09-2025"
type input "27-09-2025"
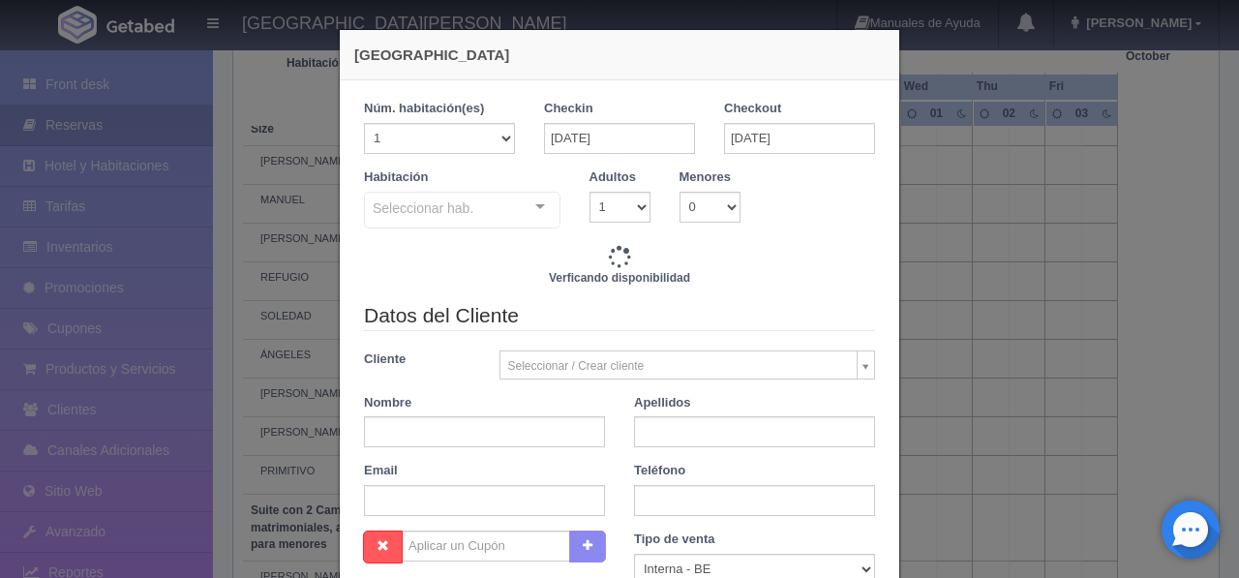
checkbox input "false"
type input "4760.00"
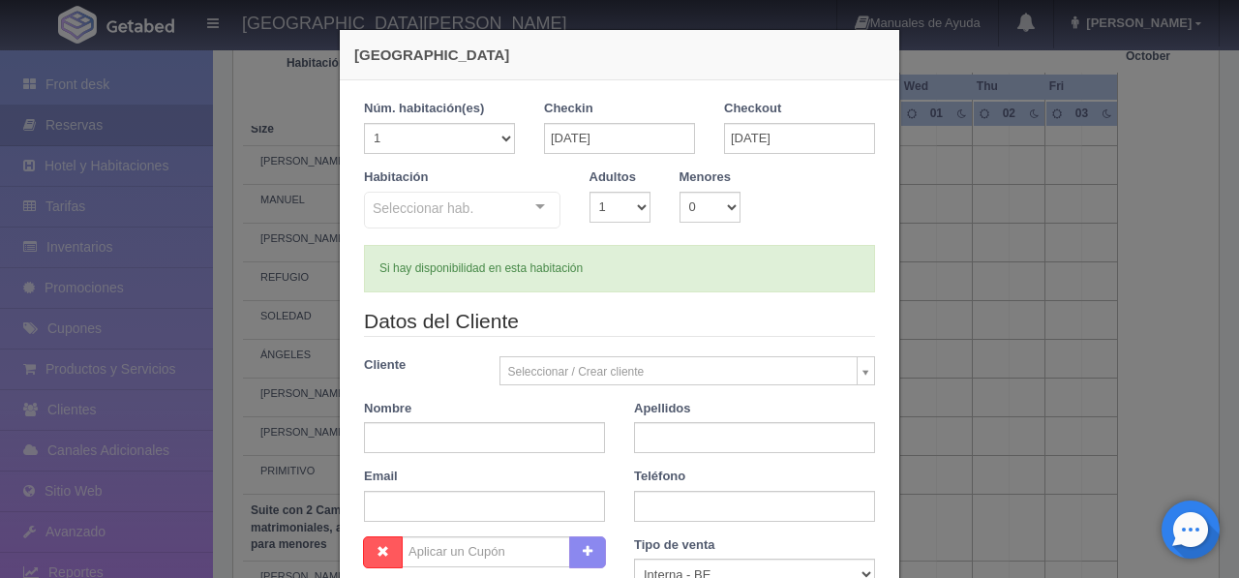
checkbox input "false"
click at [433, 431] on input "text" at bounding box center [484, 437] width 241 height 31
type input "SERGIO"
click at [676, 442] on input "text" at bounding box center [754, 437] width 241 height 31
paste input "MENDOZA"
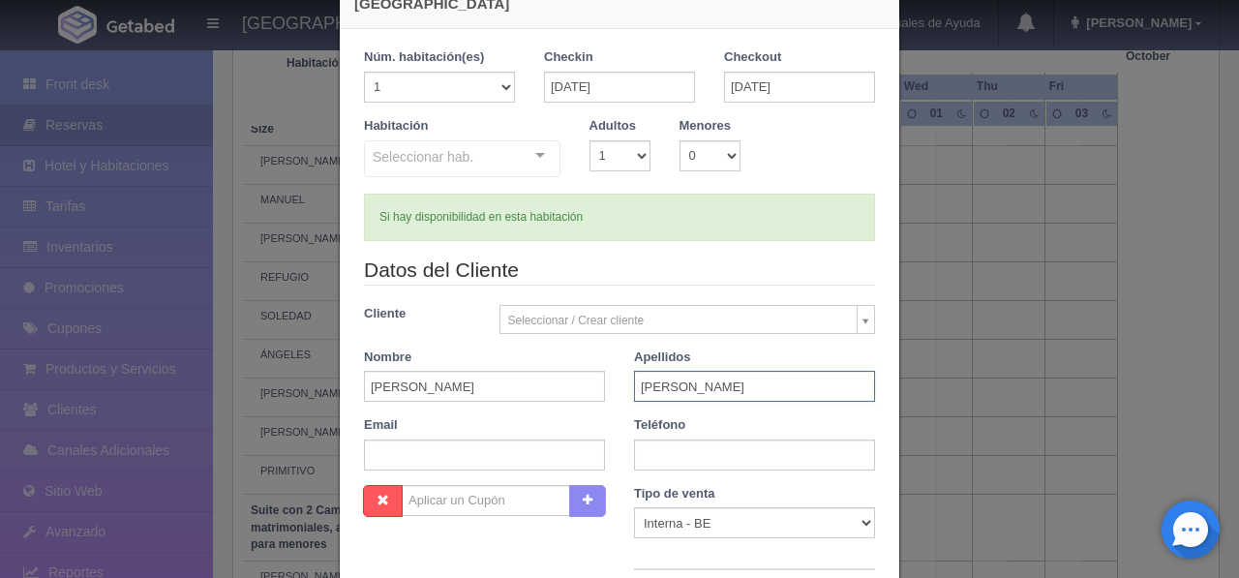
scroll to position [49, 0]
type input "MENDOZA"
click at [537, 161] on div at bounding box center [540, 157] width 39 height 29
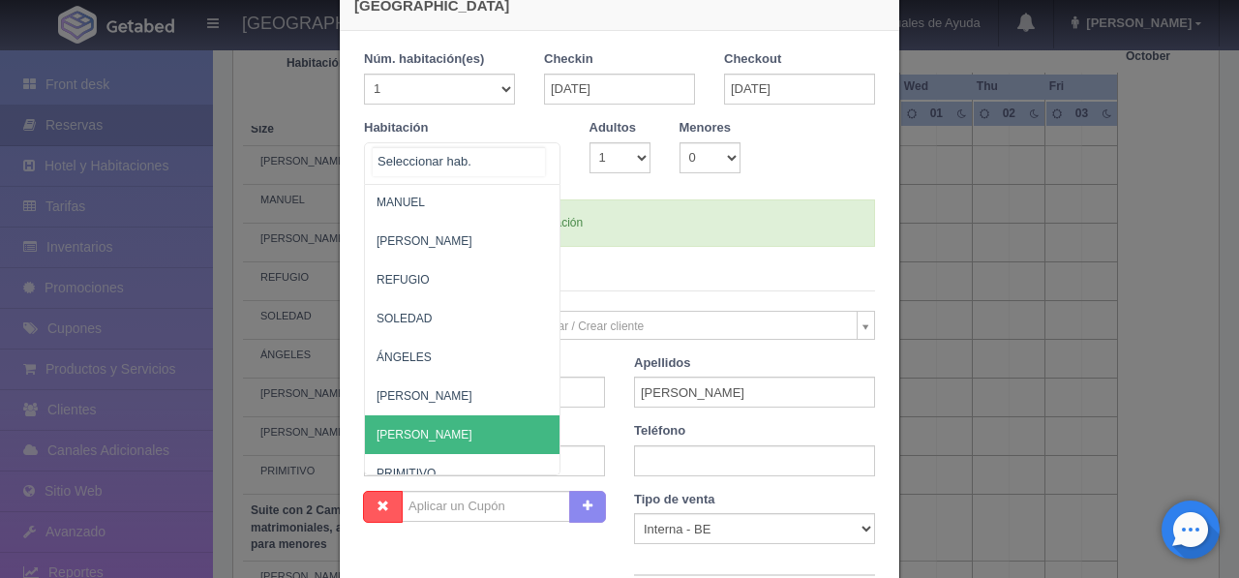
scroll to position [1122, 0]
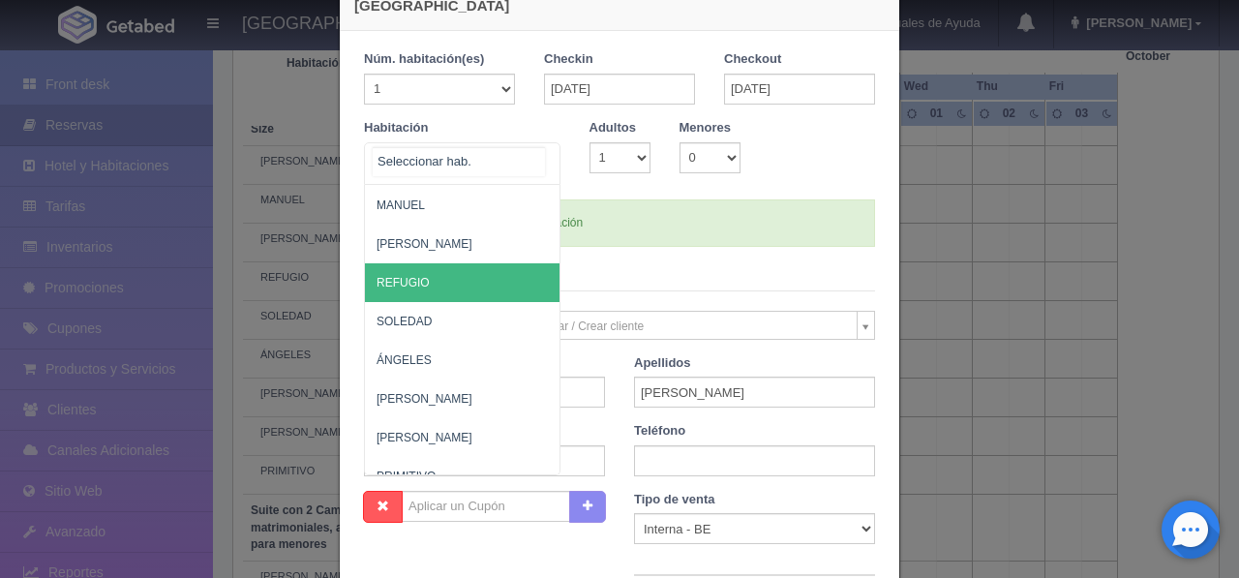
click at [443, 291] on span "REFUGIO" at bounding box center [556, 282] width 382 height 39
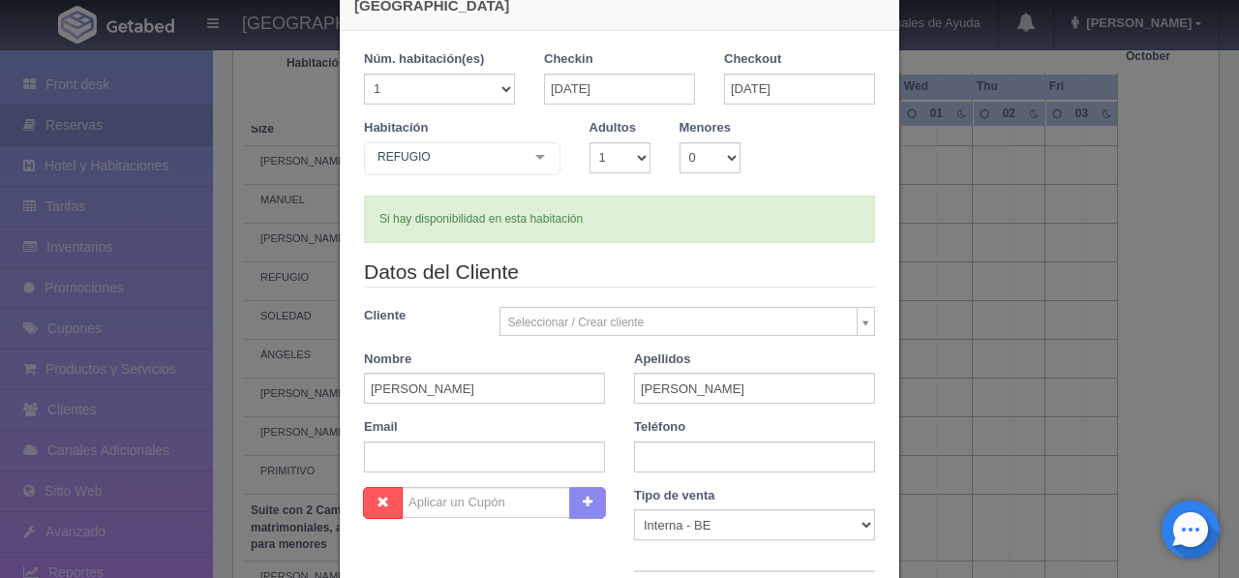
checkbox input "false"
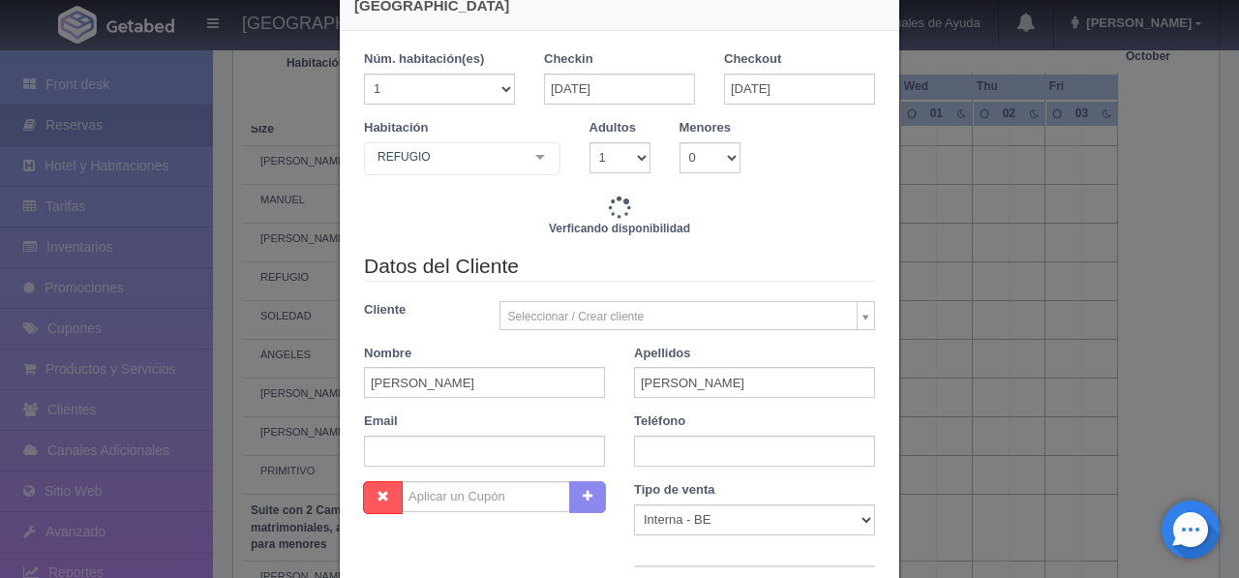
type input "4760.00"
checkbox input "false"
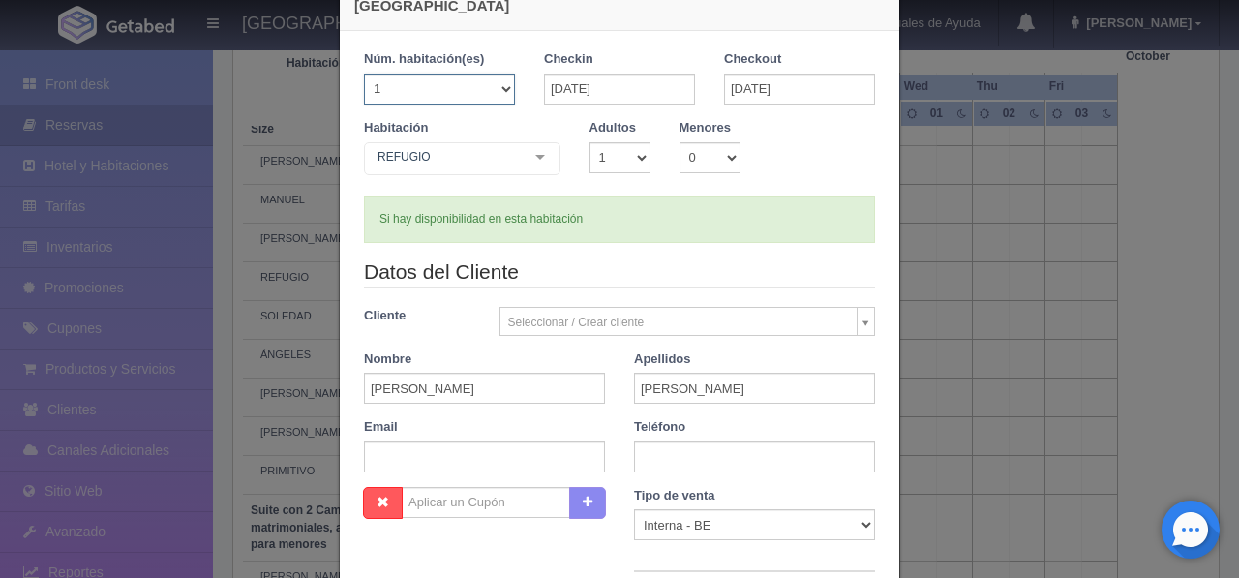
click at [507, 93] on select "1 2 3 4 5 6 7 8 9 10 11 12 13 14 15 16 17 18 19 20" at bounding box center [439, 89] width 151 height 31
select select "5"
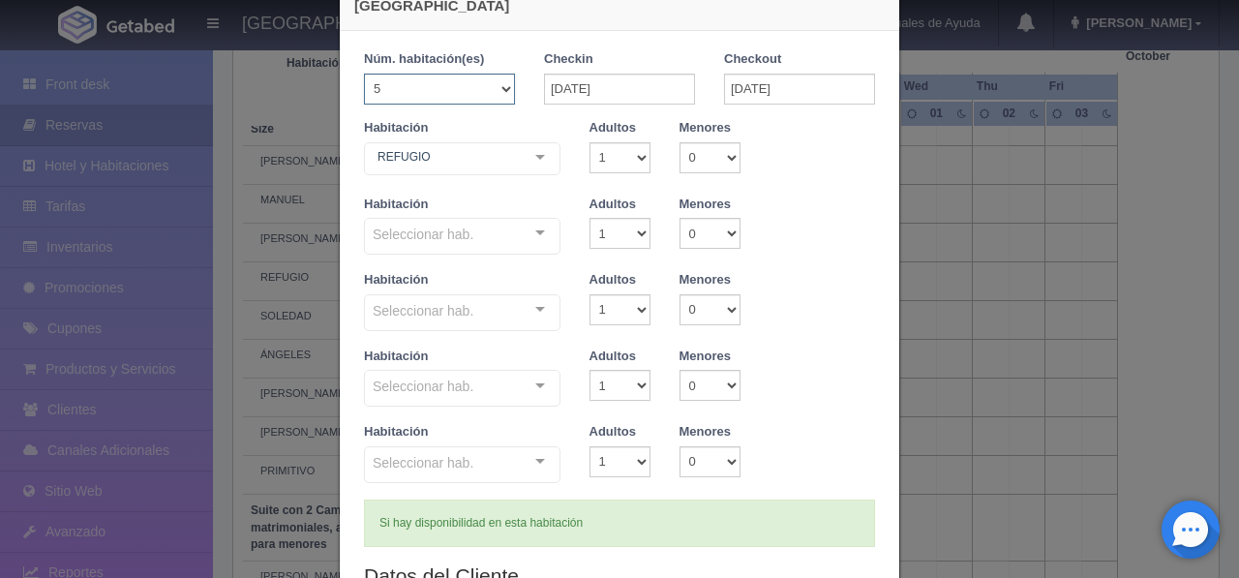
checkbox input "false"
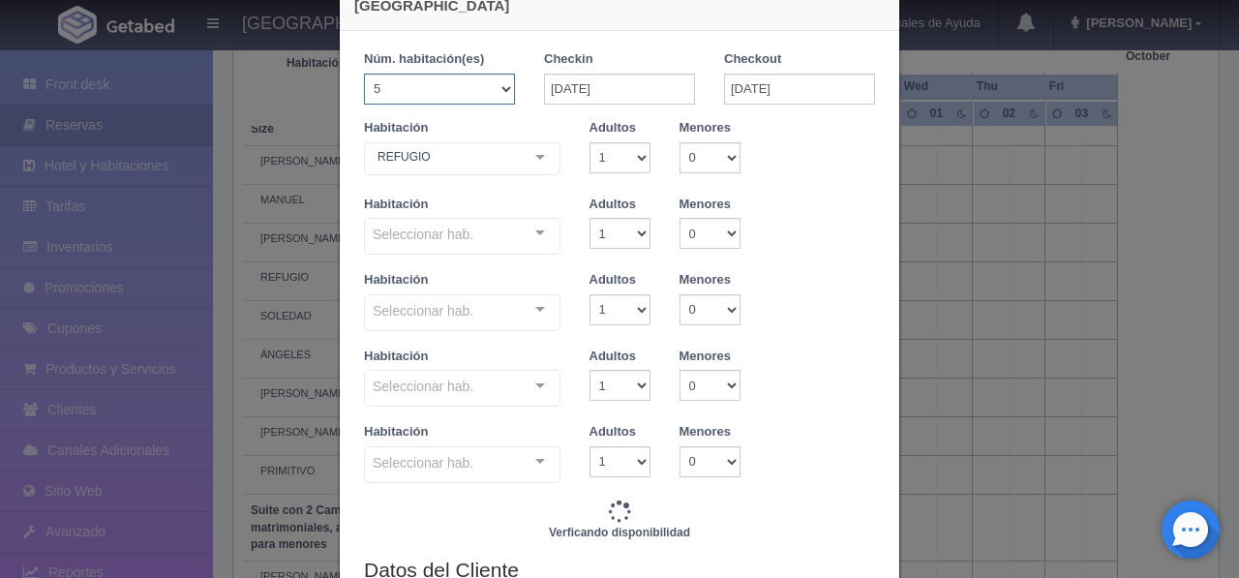
type input "23800.00"
checkbox input "false"
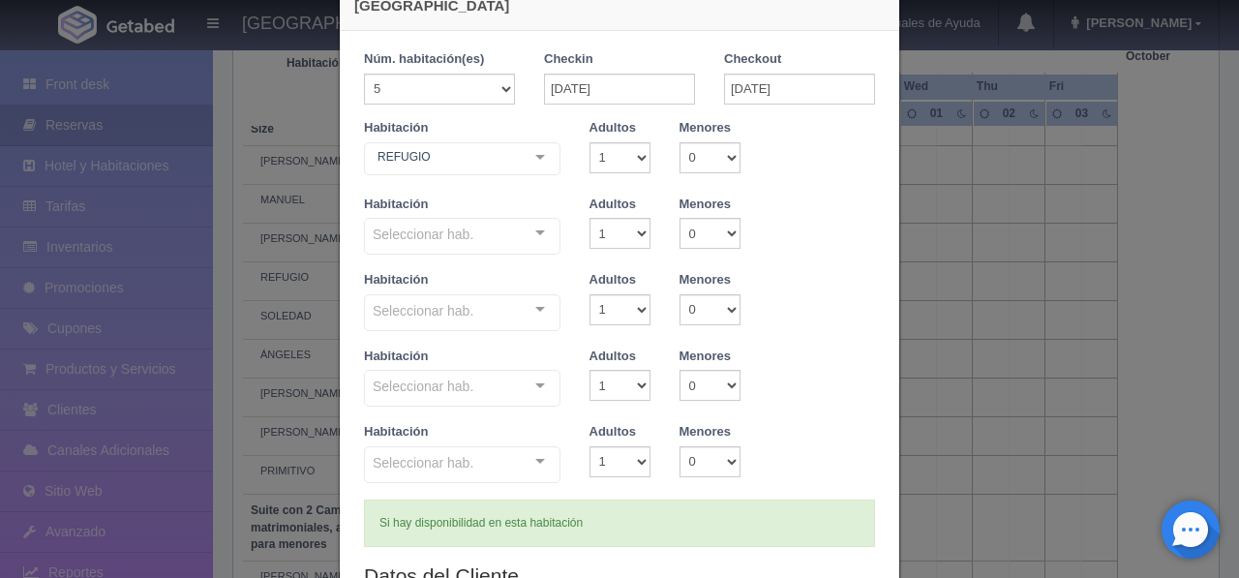
click at [541, 239] on div at bounding box center [540, 233] width 39 height 29
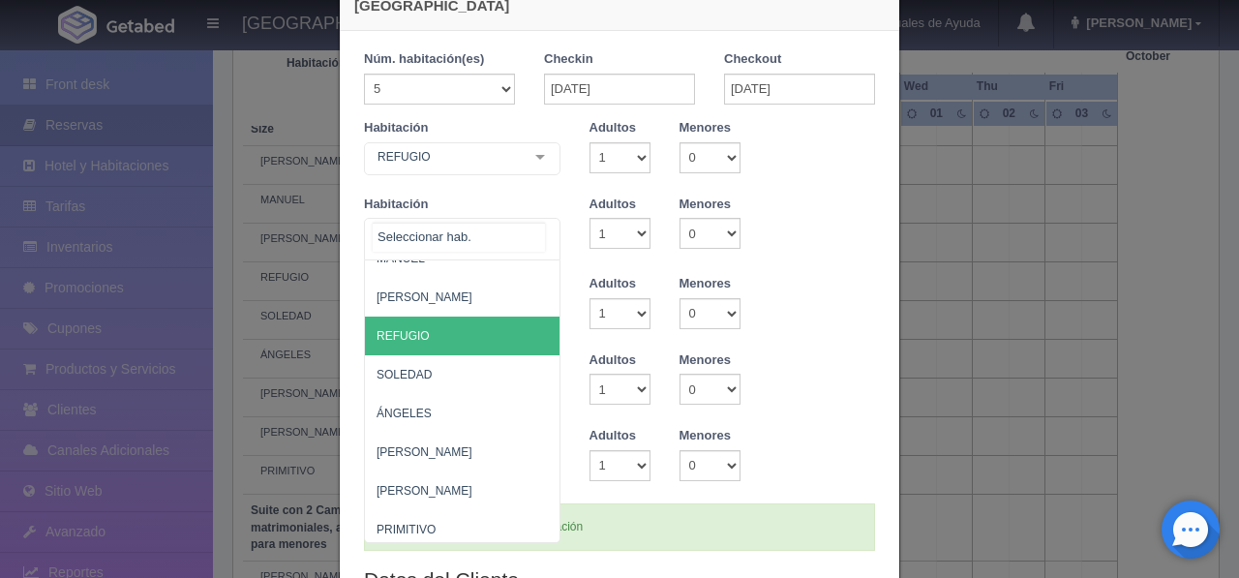
scroll to position [106, 0]
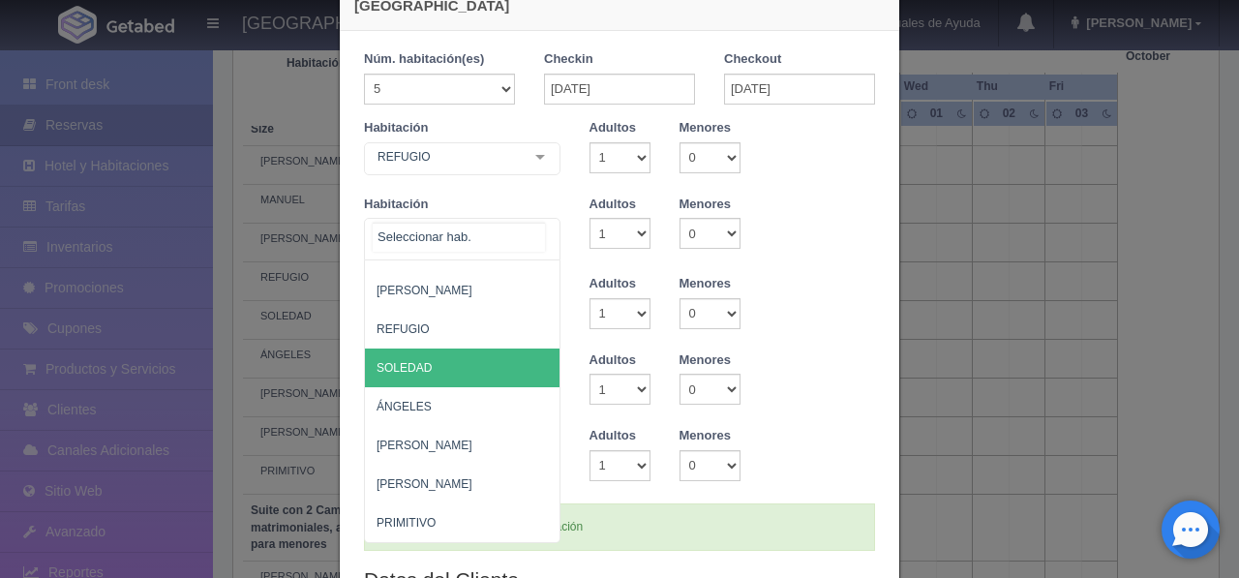
click at [480, 355] on span "SOLEDAD" at bounding box center [481, 368] width 233 height 39
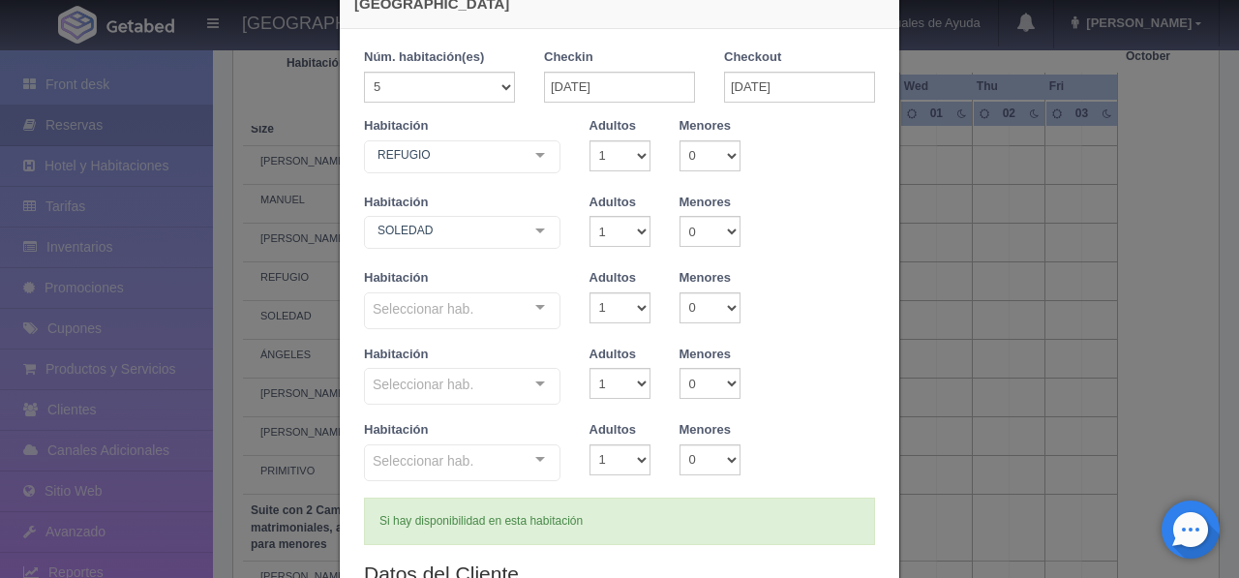
scroll to position [48, 0]
click at [538, 316] on div at bounding box center [540, 310] width 39 height 29
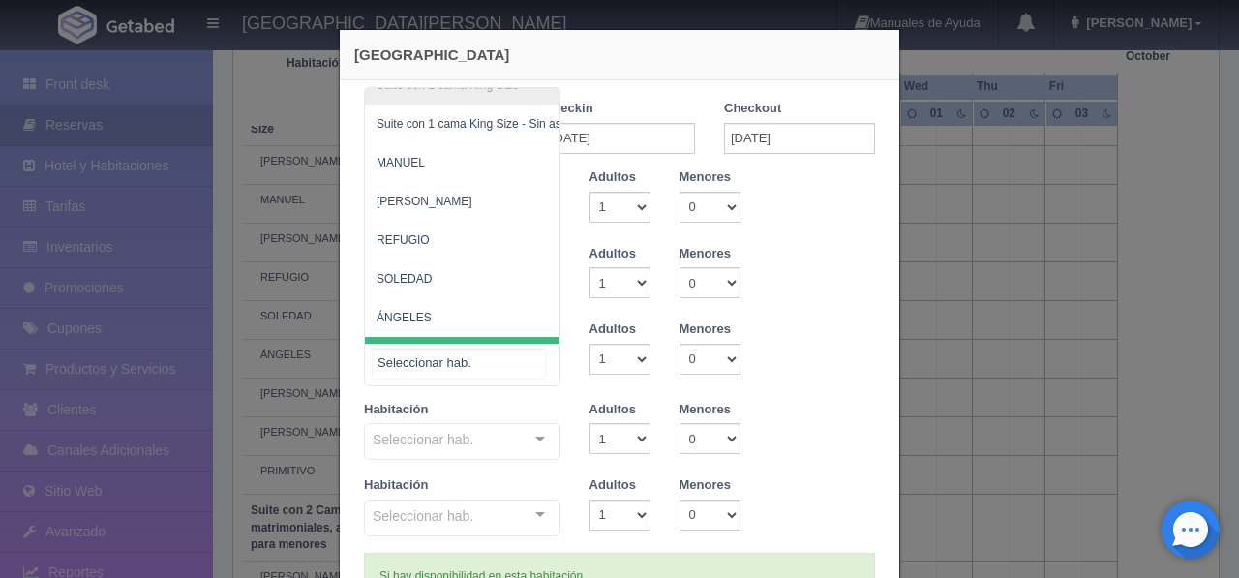
scroll to position [0, 0]
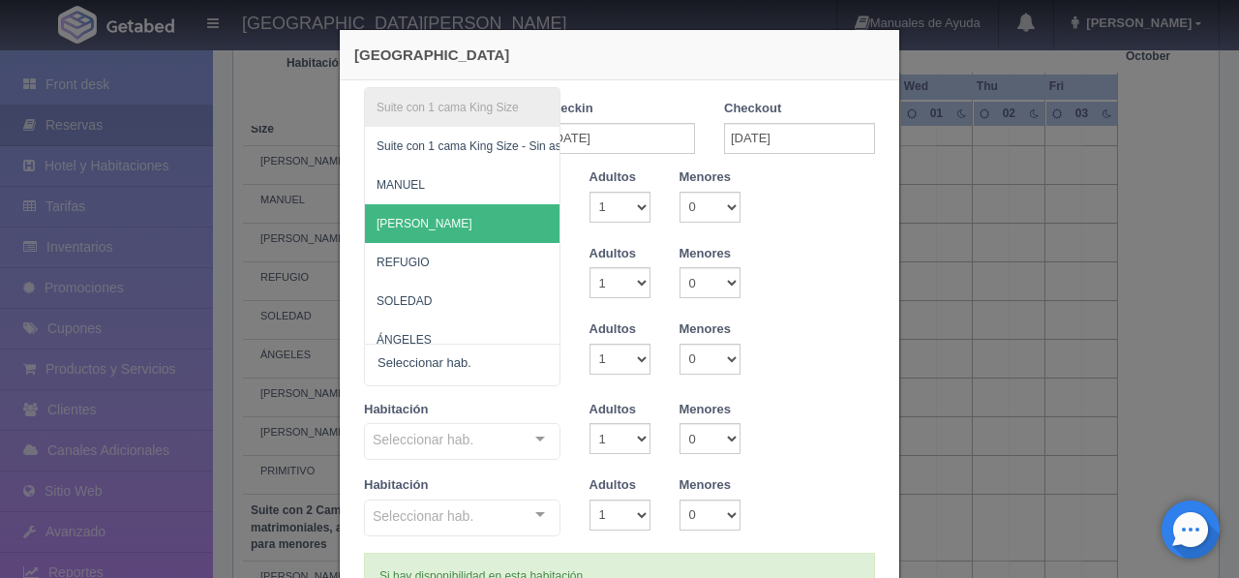
click at [794, 223] on div "Habitación REFUGIO Suite con 2 camas matrimoniales-No apta para menores Suite c…" at bounding box center [620, 206] width 540 height 76
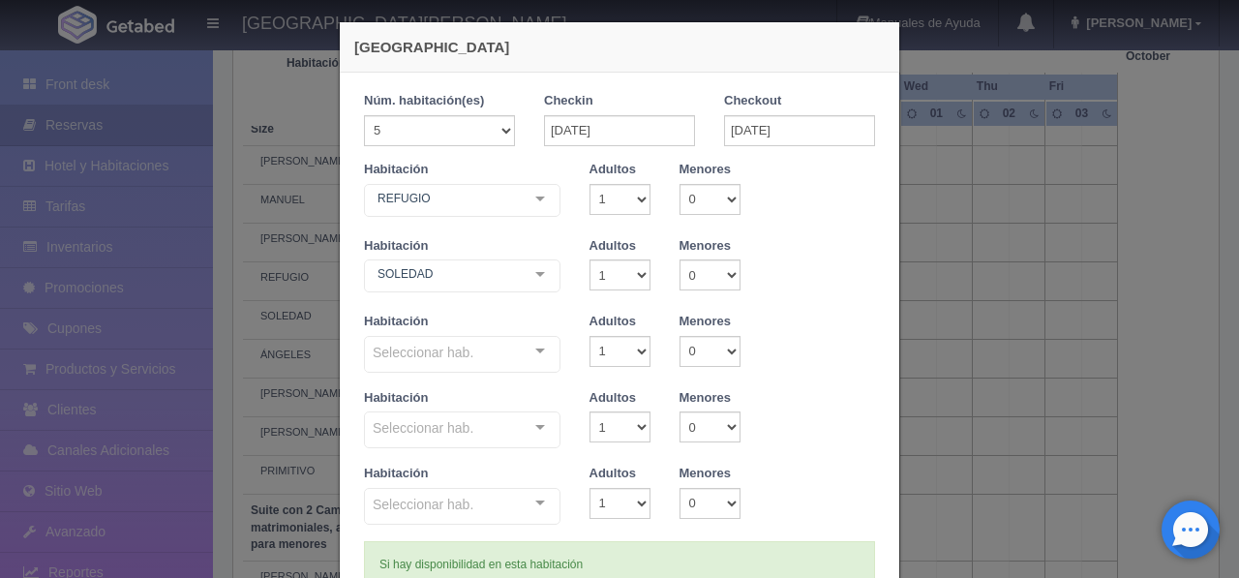
scroll to position [6, 0]
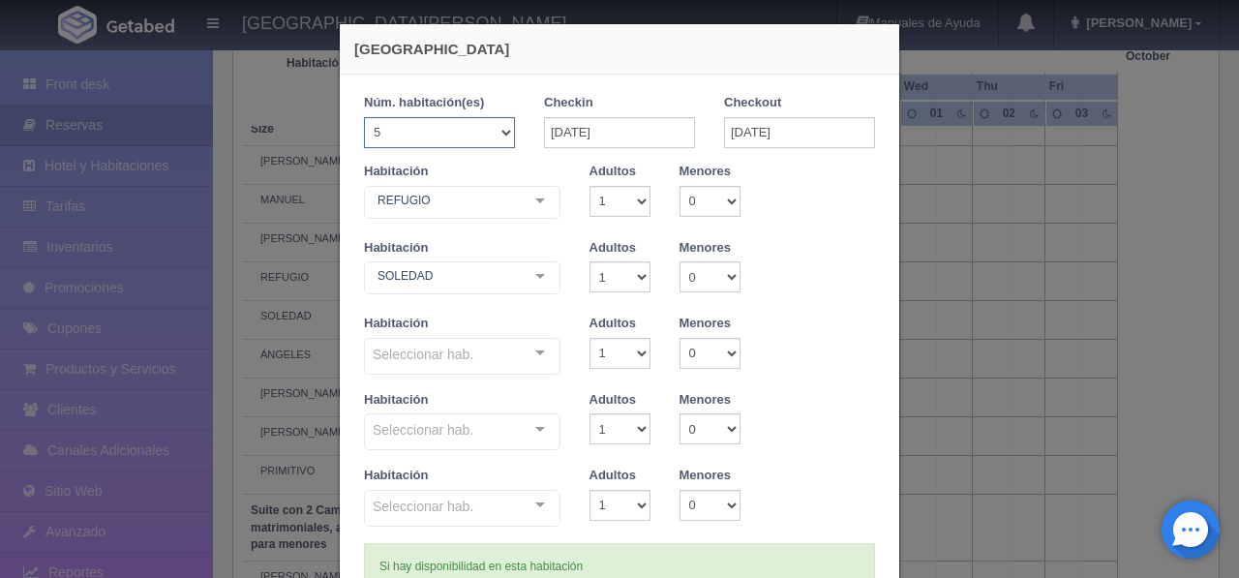
click at [505, 128] on select "1 2 3 4 5 6 7 8 9 10 11 12 13 14 15 16 17 18 19 20" at bounding box center [439, 132] width 151 height 31
select select "2"
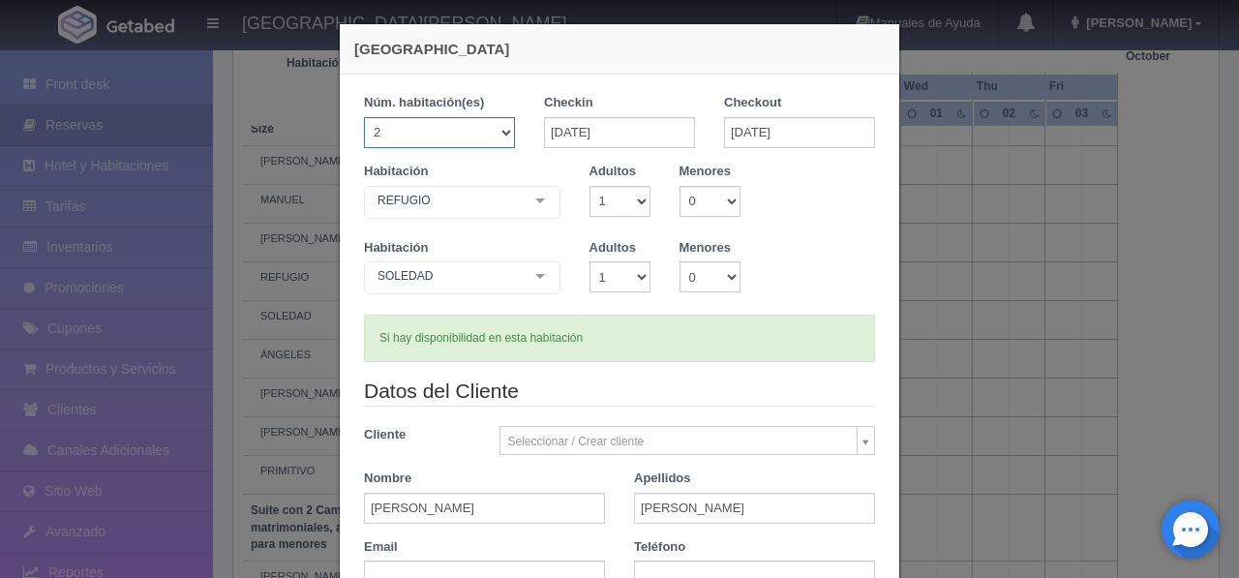
checkbox input "false"
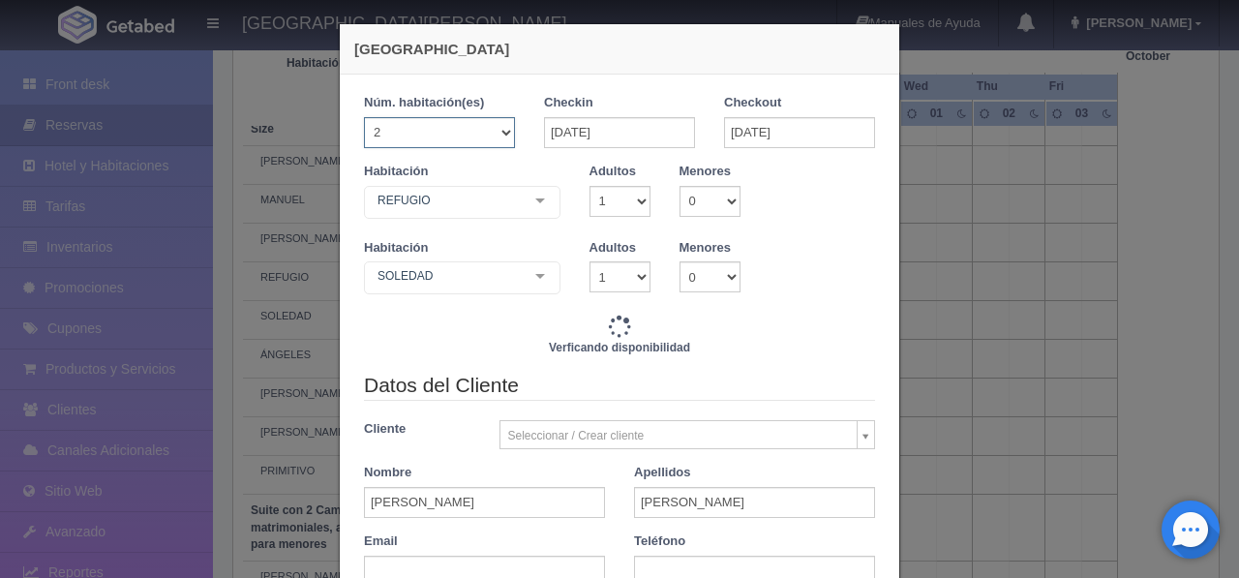
type input "9520.00"
checkbox input "false"
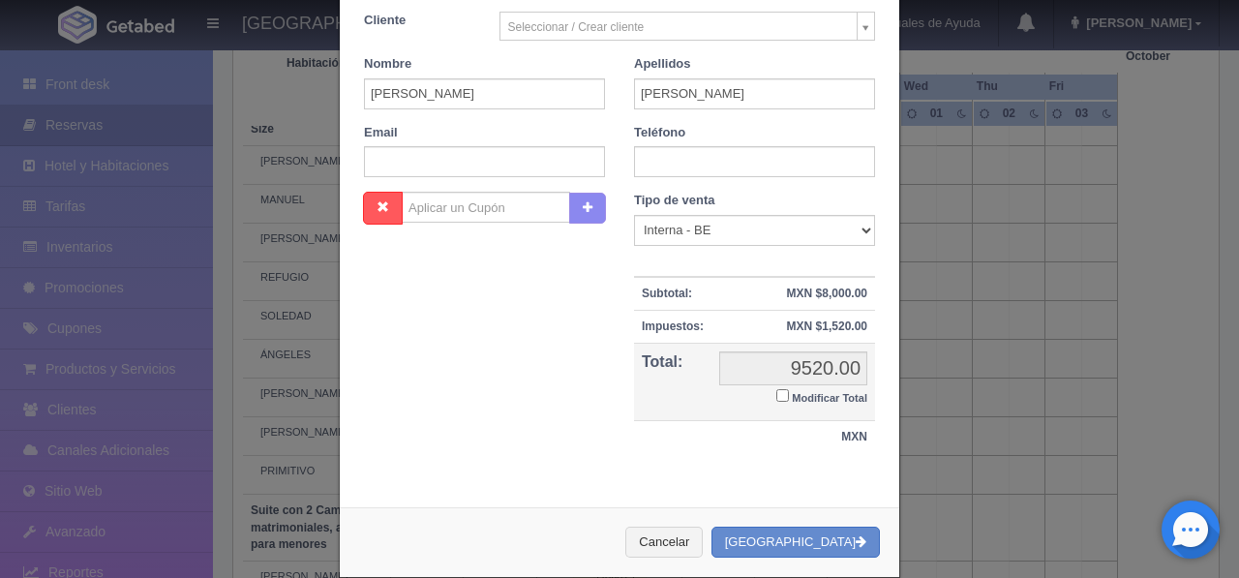
scroll to position [451, 0]
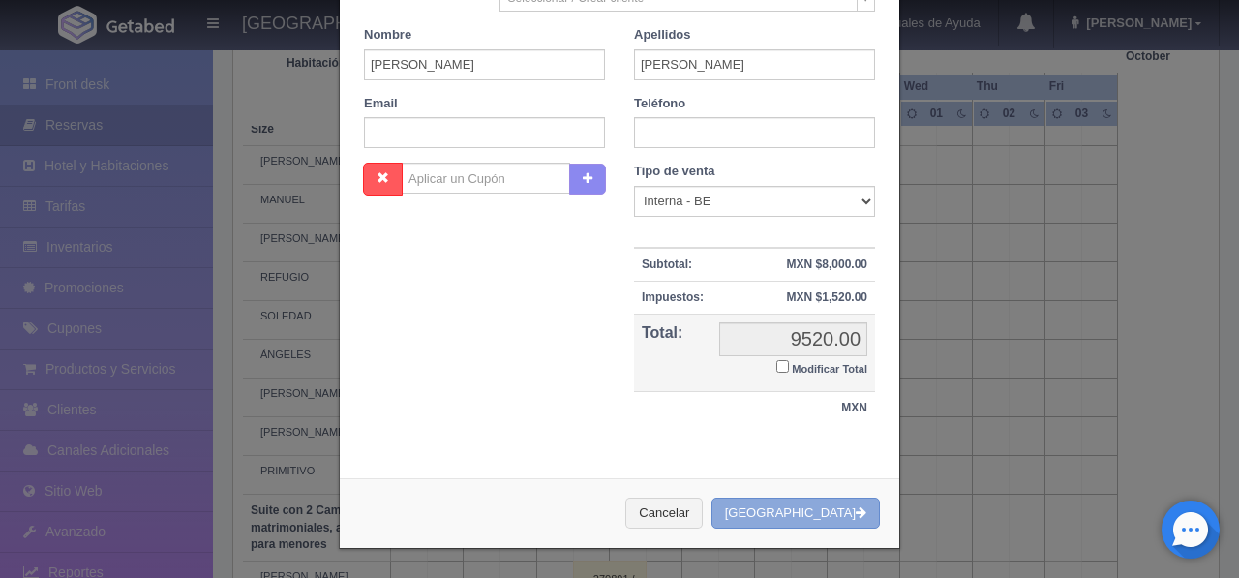
click at [795, 519] on button "[GEOGRAPHIC_DATA]" at bounding box center [796, 514] width 168 height 32
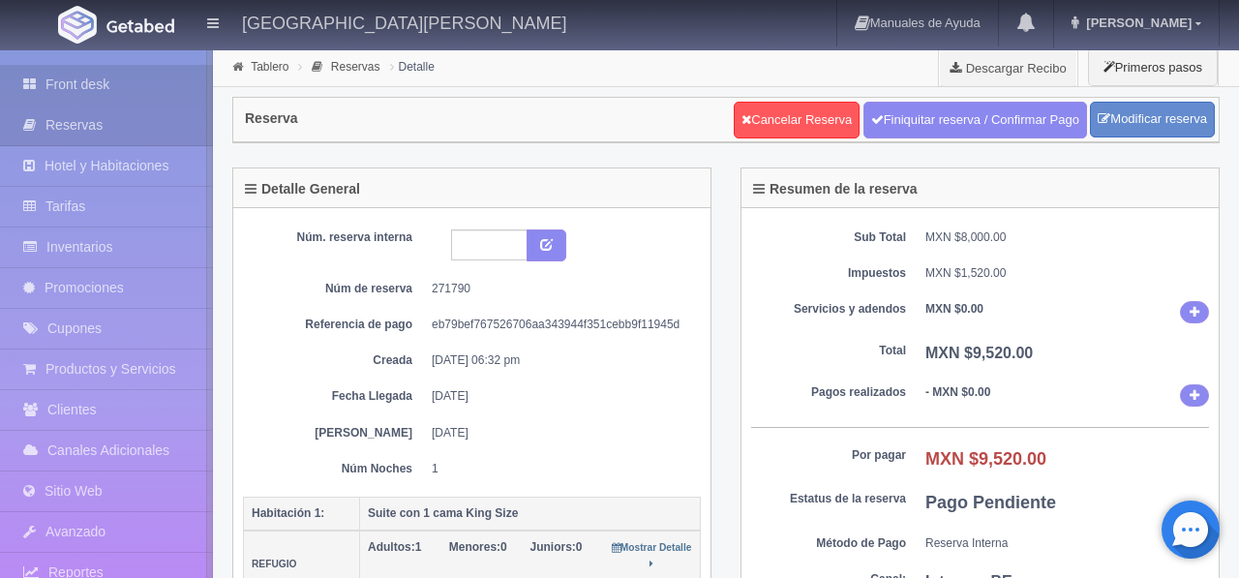
click at [76, 87] on link "Front desk" at bounding box center [106, 85] width 213 height 40
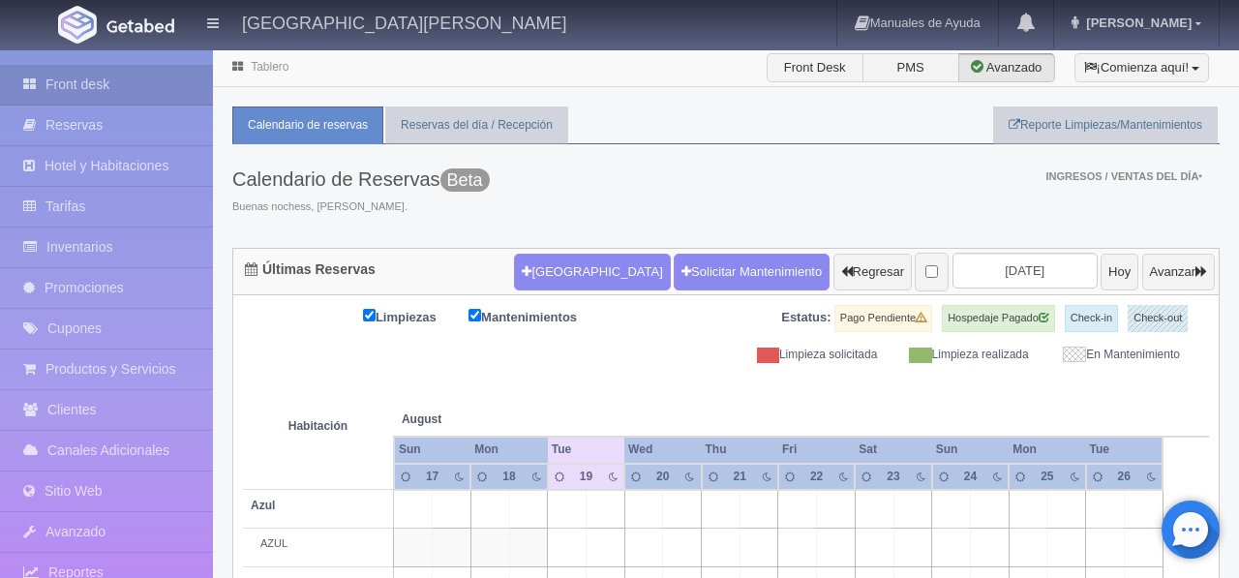
click at [974, 274] on input "[DATE]" at bounding box center [1025, 271] width 145 height 36
click at [1002, 269] on input "[DATE]" at bounding box center [1025, 271] width 145 height 36
click at [1037, 272] on input "[DATE]" at bounding box center [1025, 271] width 145 height 36
click at [991, 480] on th "24" at bounding box center [970, 477] width 76 height 26
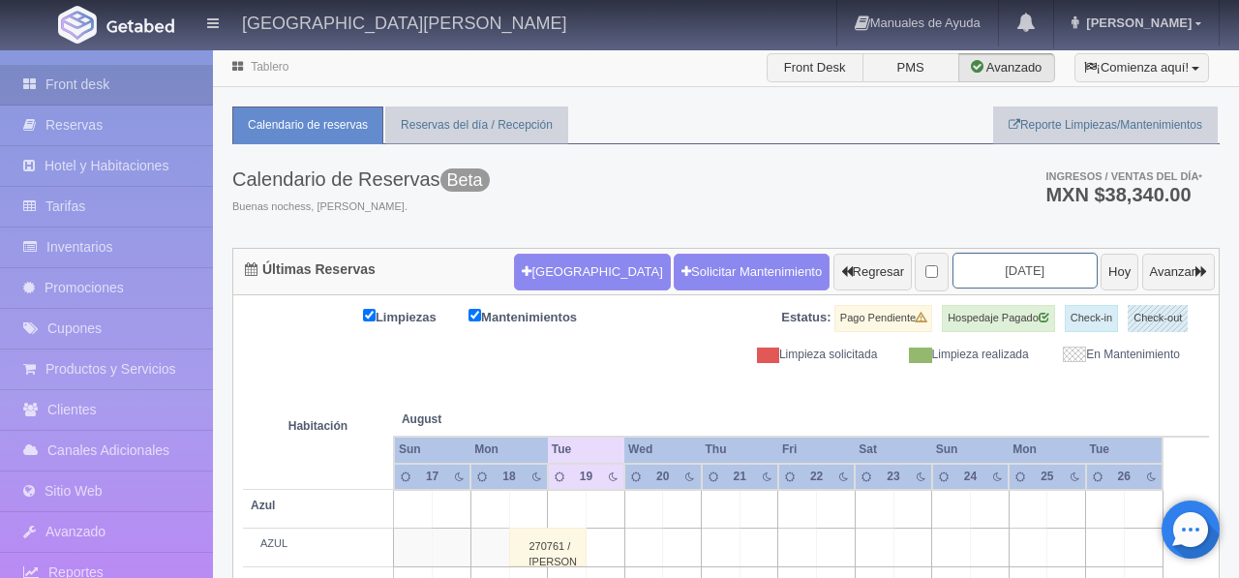
click at [1031, 279] on input "[DATE]" at bounding box center [1025, 271] width 145 height 36
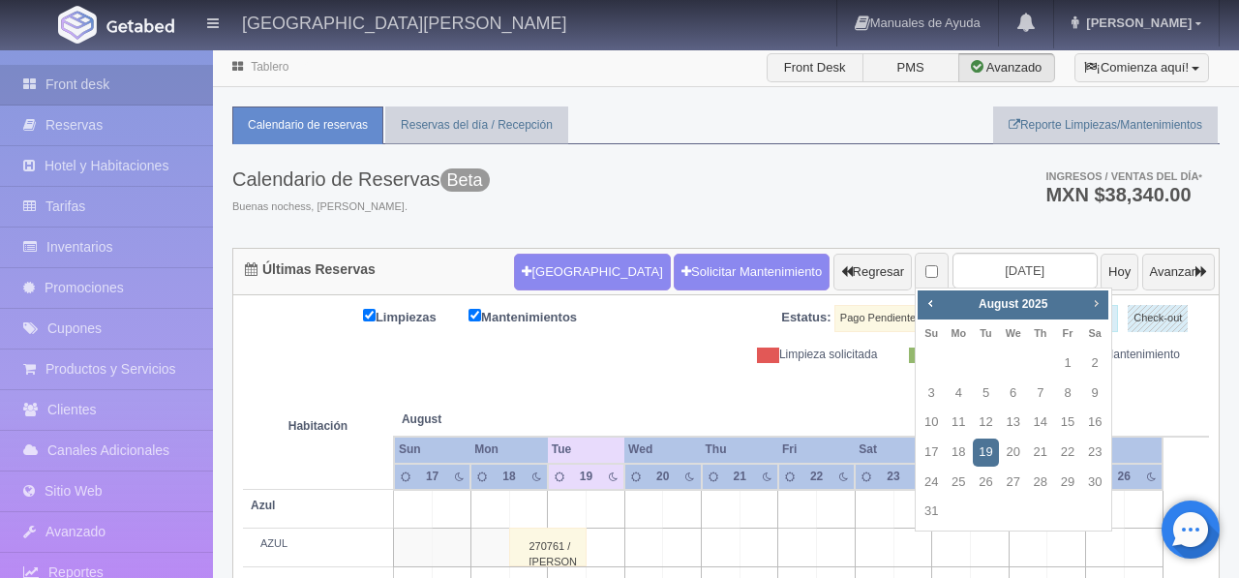
click at [1101, 299] on span "Next" at bounding box center [1095, 302] width 15 height 15
click at [1065, 446] on link "26" at bounding box center [1067, 453] width 25 height 28
type input "[DATE]"
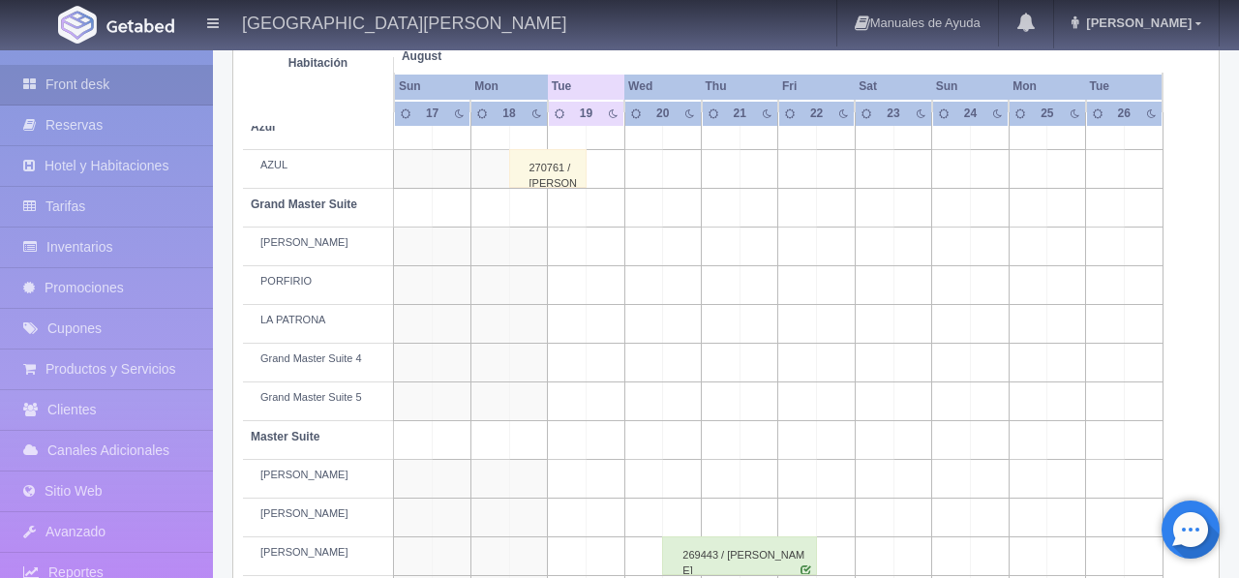
scroll to position [382, 0]
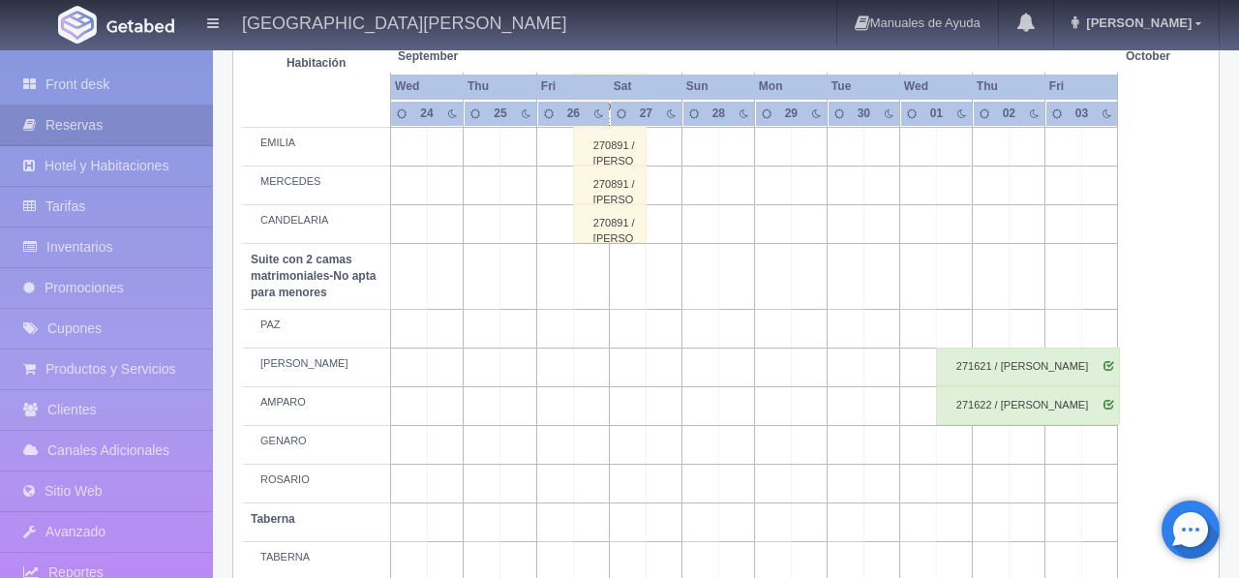
scroll to position [1538, 0]
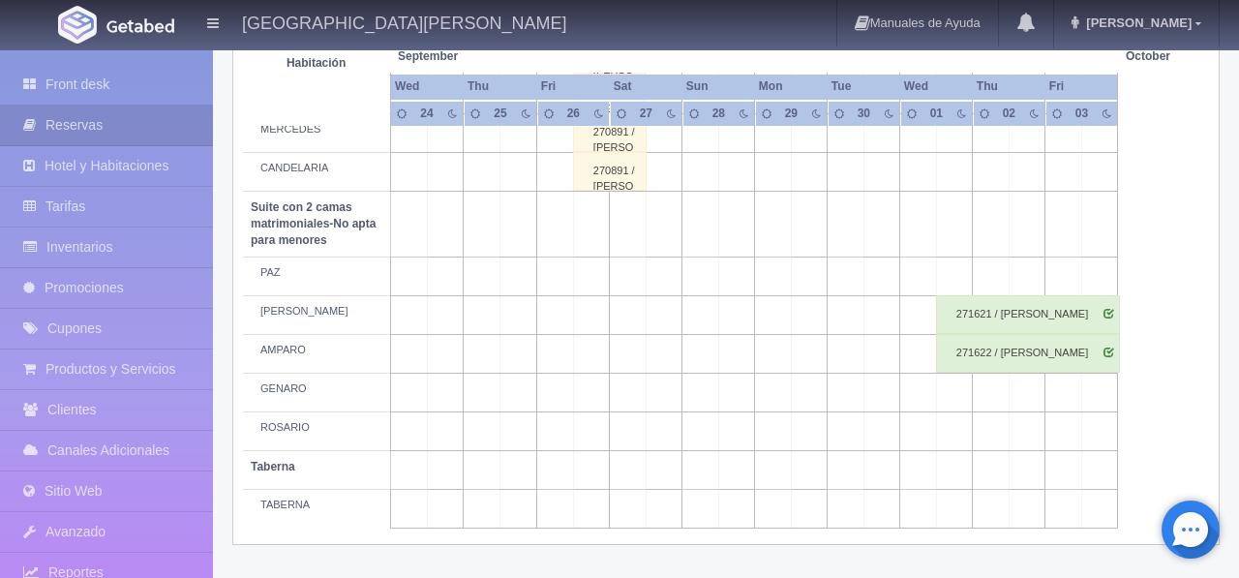
click at [595, 374] on td at bounding box center [591, 354] width 37 height 39
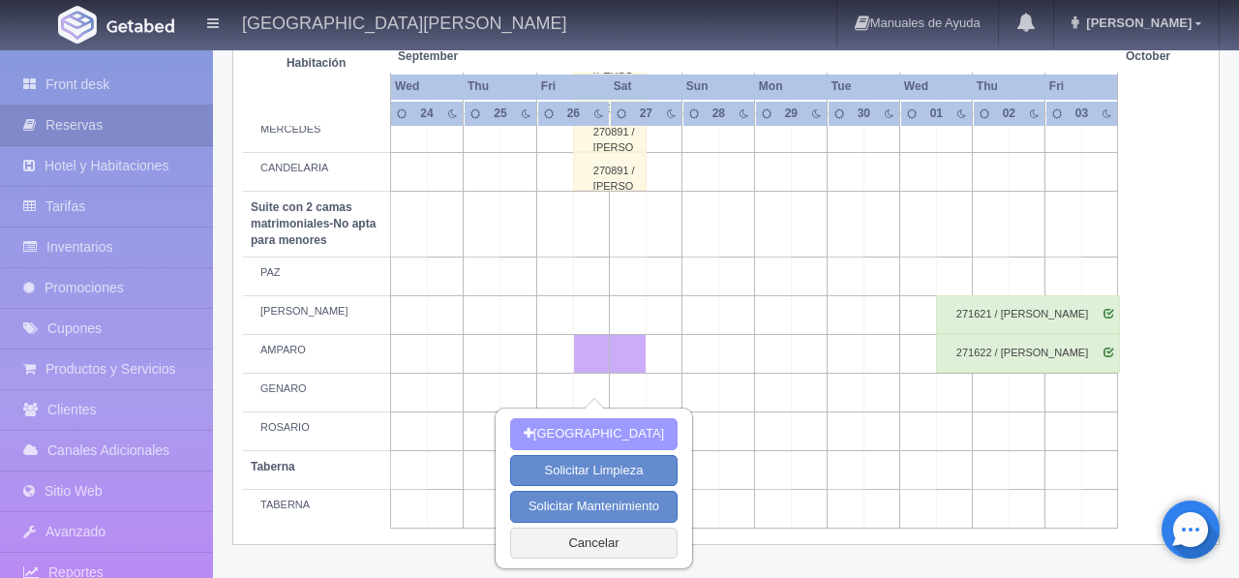
click at [588, 435] on button "[GEOGRAPHIC_DATA]" at bounding box center [594, 434] width 168 height 32
type input "26-09-2025"
type input "27-09-2025"
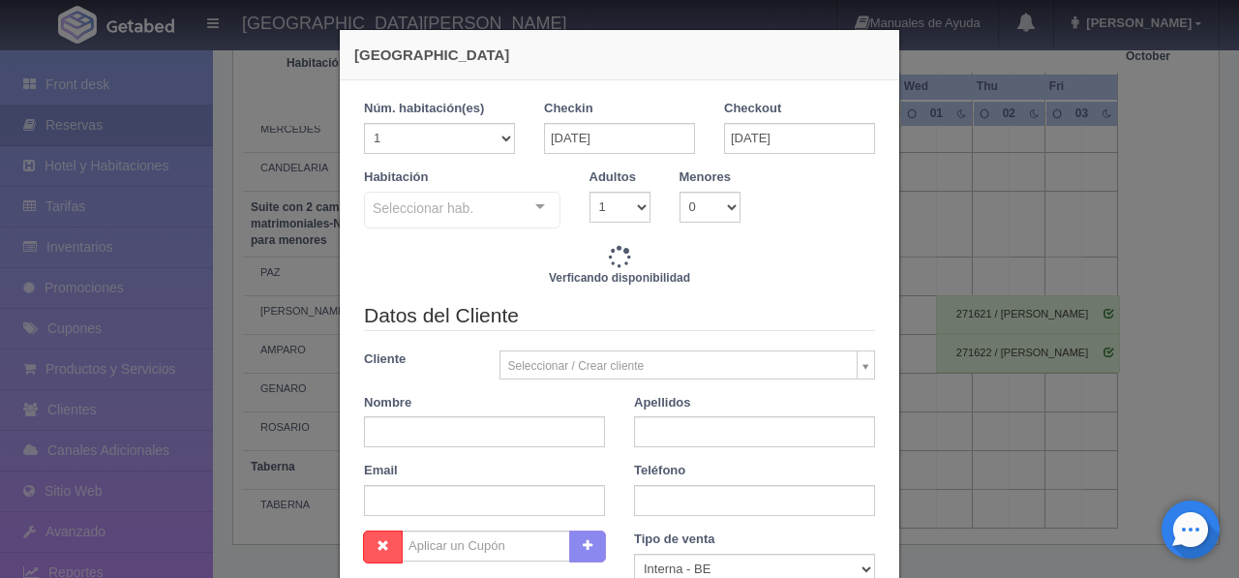
checkbox input "false"
type input "4760.00"
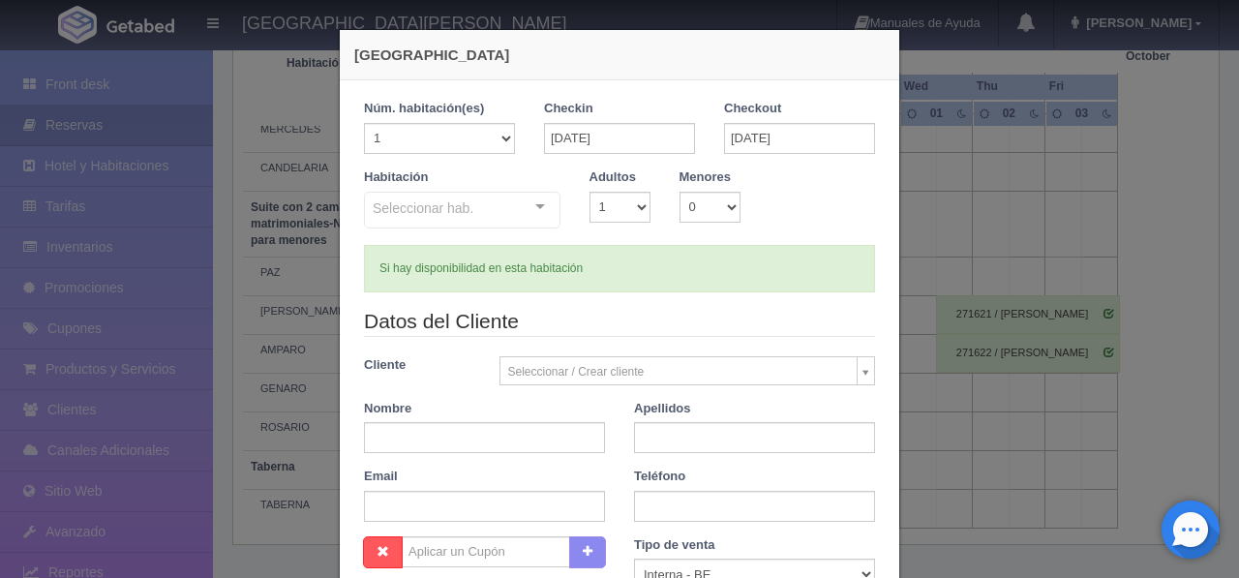
checkbox input "false"
click at [509, 143] on select "1 2 3 4 5 6 7 8 9 10 11 12 13 14 15 16 17 18 19 20" at bounding box center [439, 138] width 151 height 31
select select "3"
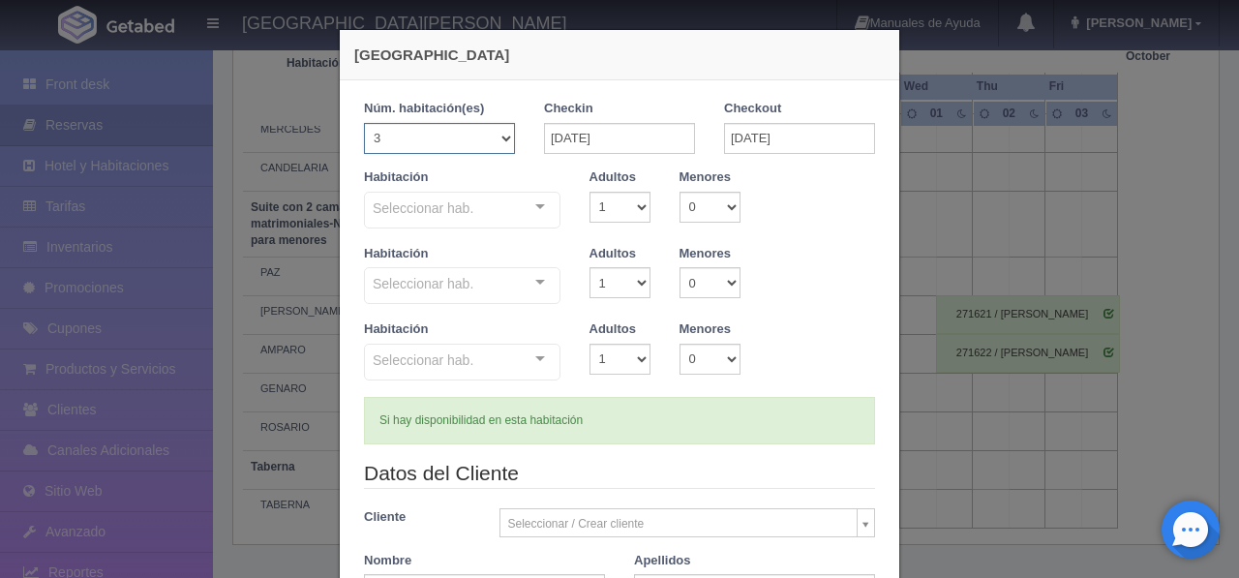
checkbox input "false"
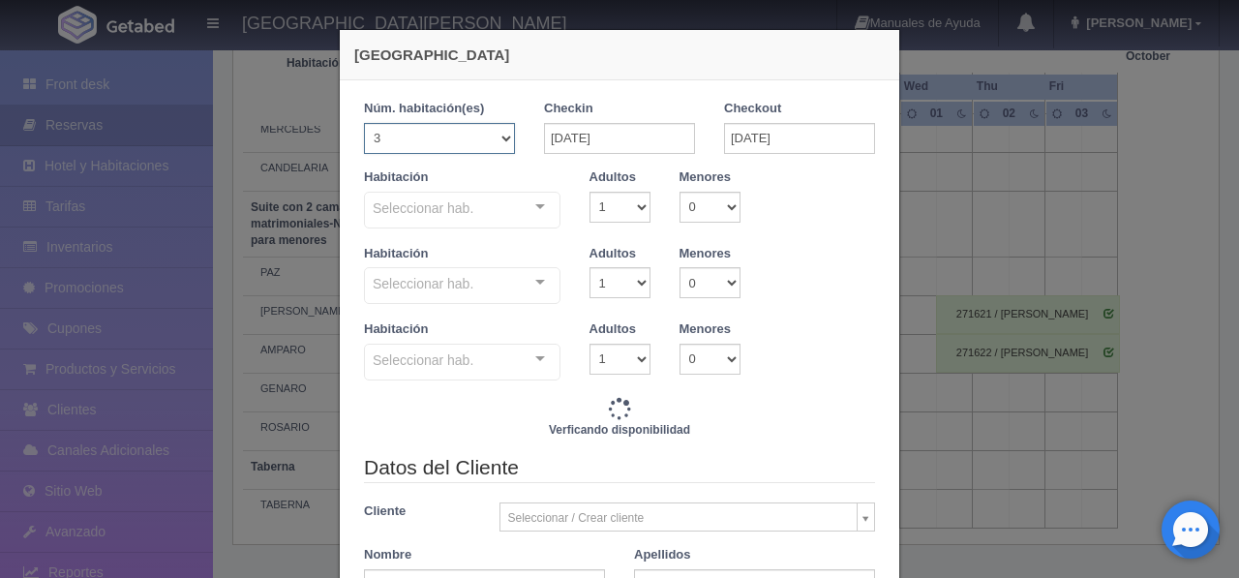
type input "14280.00"
checkbox input "false"
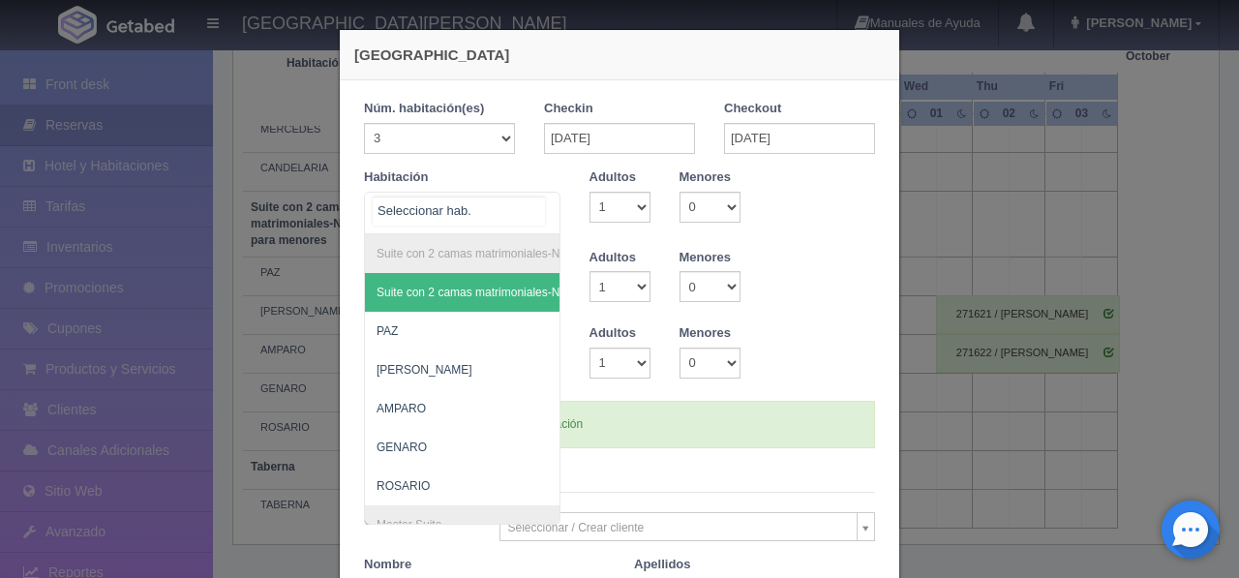
click at [540, 207] on div at bounding box center [540, 207] width 39 height 29
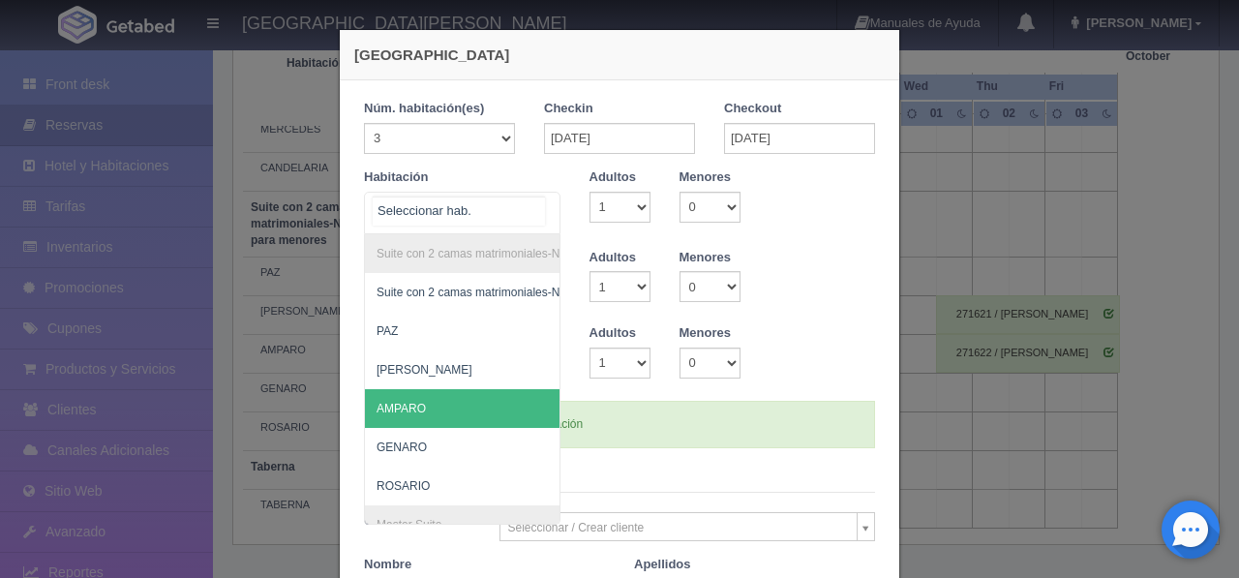
click at [445, 401] on span "AMPARO" at bounding box center [556, 408] width 382 height 39
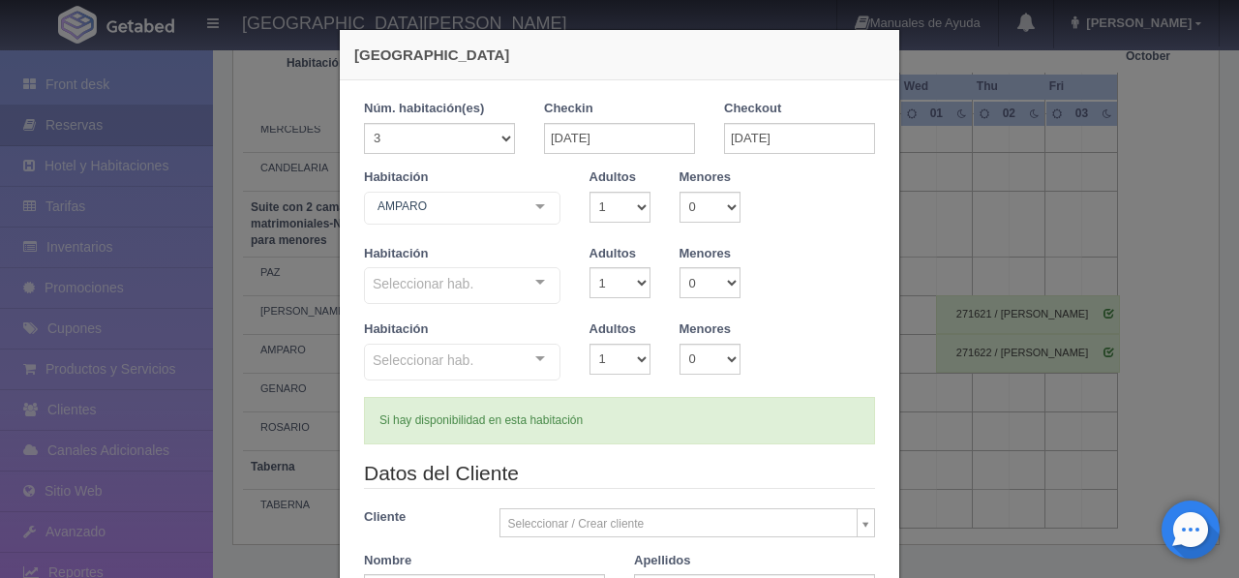
checkbox input "false"
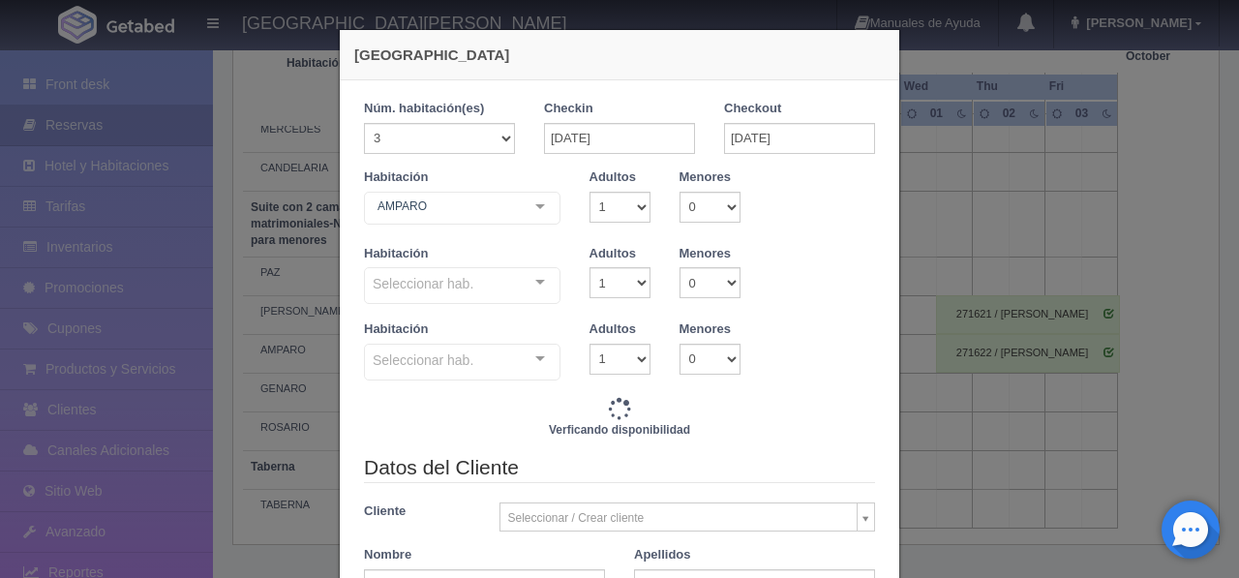
type input "14280.00"
checkbox input "false"
click at [544, 290] on div at bounding box center [540, 282] width 39 height 29
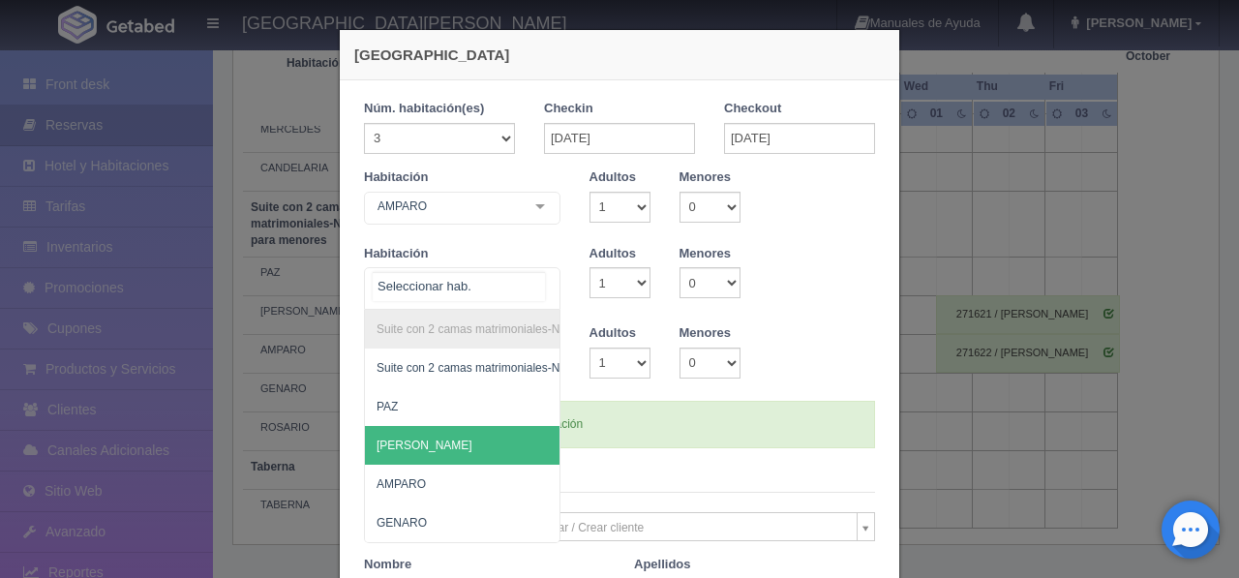
click at [414, 447] on span "[PERSON_NAME]" at bounding box center [556, 445] width 382 height 39
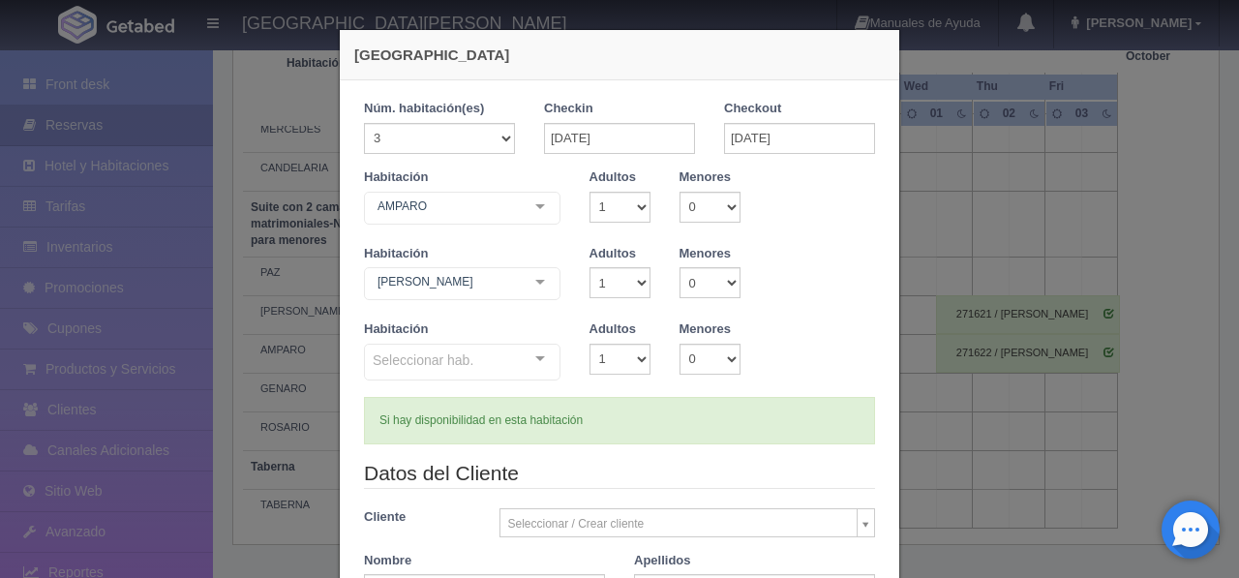
click at [532, 358] on div at bounding box center [540, 359] width 39 height 29
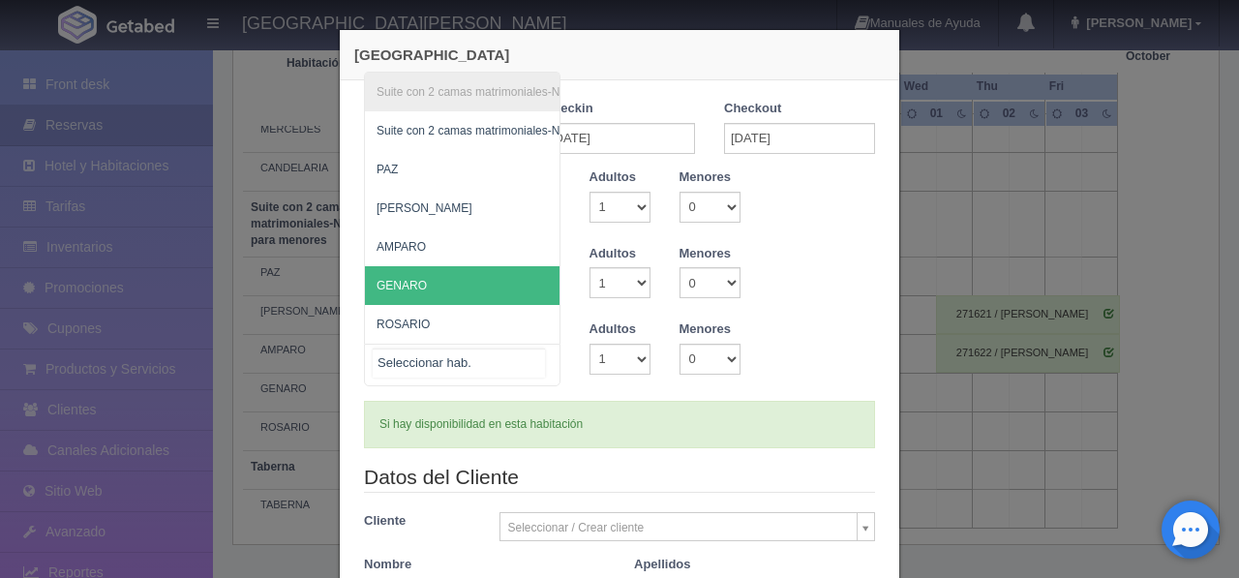
click at [485, 291] on span "GENARO" at bounding box center [556, 285] width 382 height 39
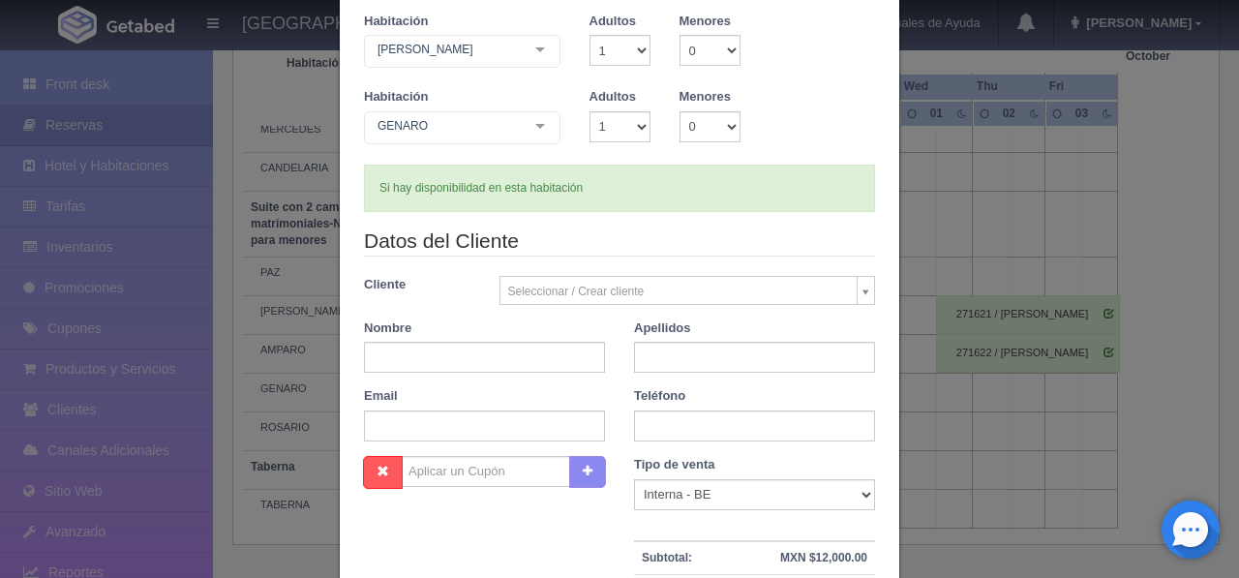
scroll to position [235, 0]
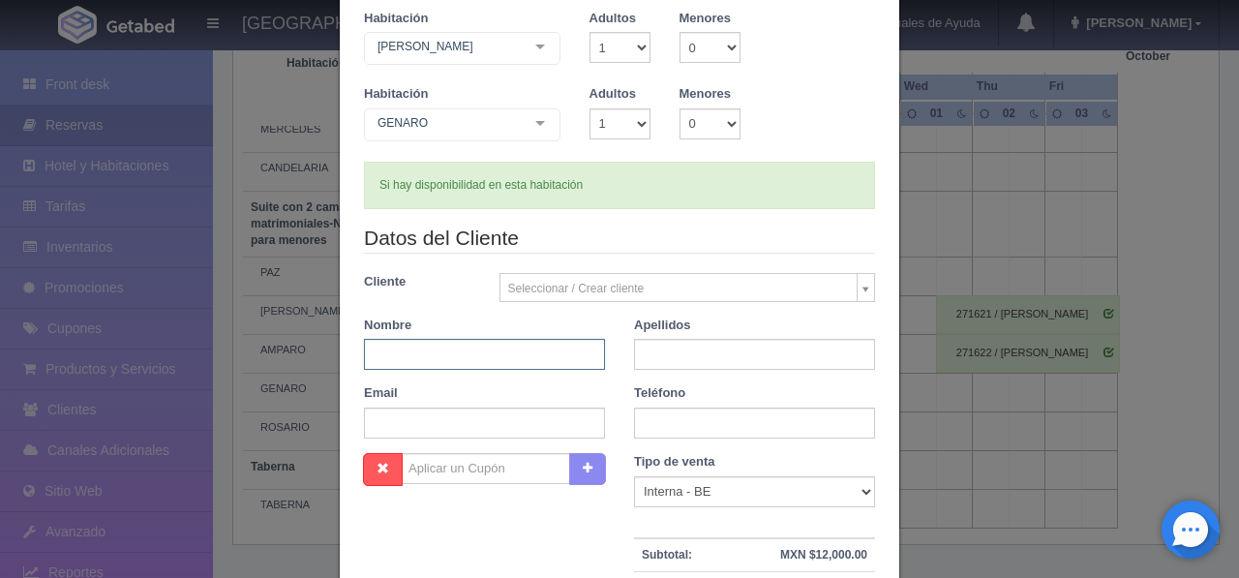
click at [499, 354] on input "text" at bounding box center [484, 354] width 241 height 31
type input "[PERSON_NAME]"
click at [678, 354] on input "text" at bounding box center [754, 354] width 241 height 31
paste input "[PERSON_NAME]"
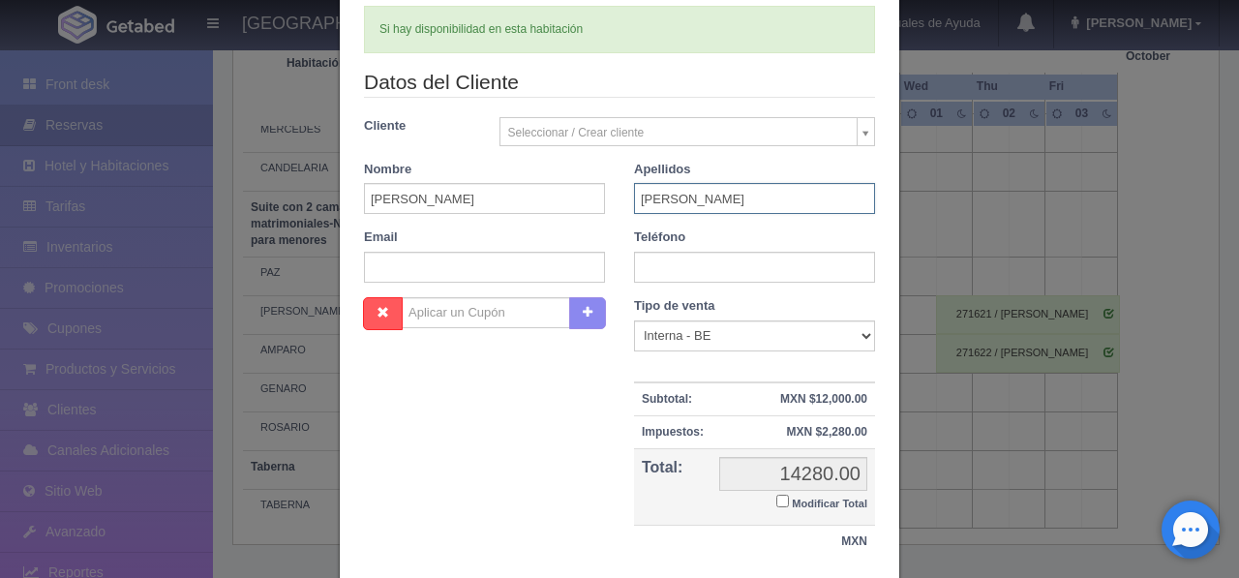
scroll to position [528, 0]
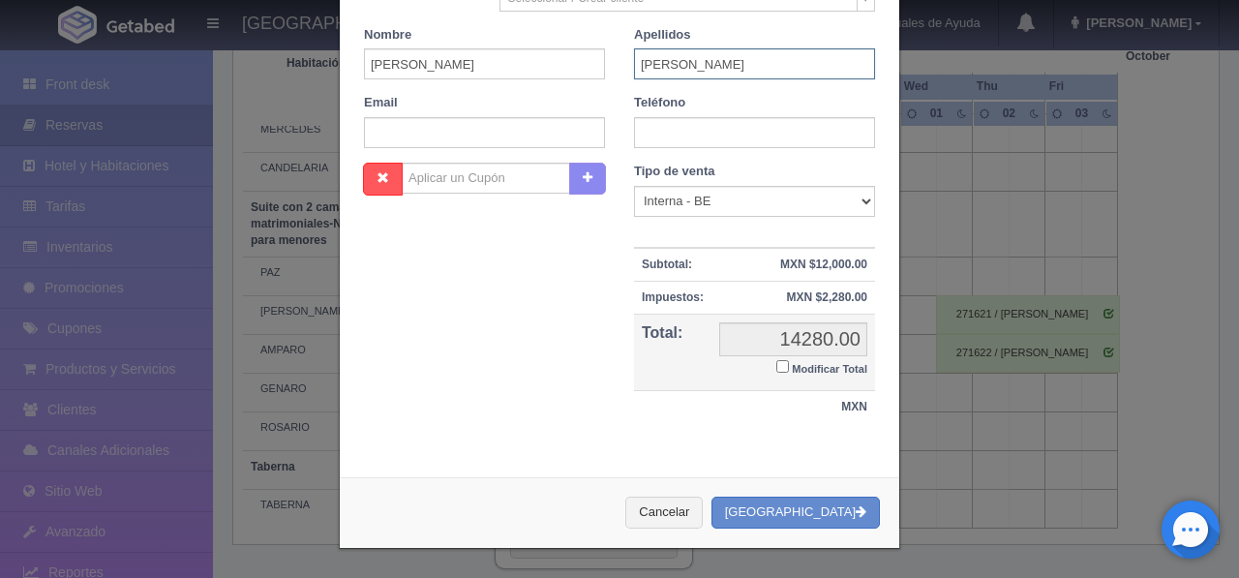
type input "[PERSON_NAME]"
click at [830, 513] on button "[GEOGRAPHIC_DATA]" at bounding box center [796, 513] width 168 height 32
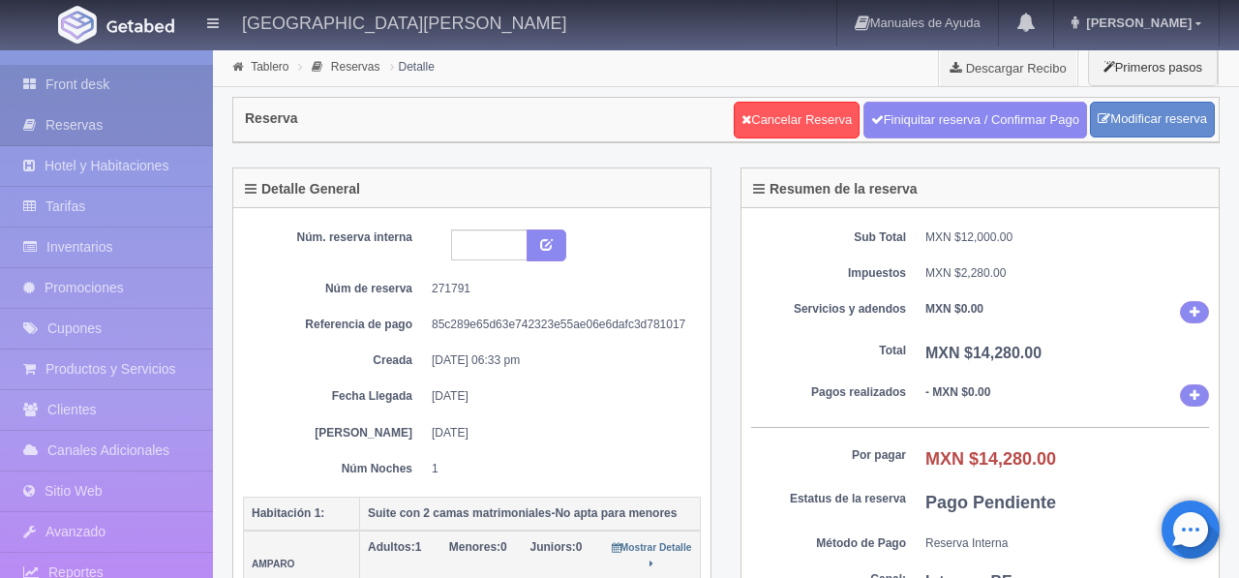
click at [70, 86] on link "Front desk" at bounding box center [106, 85] width 213 height 40
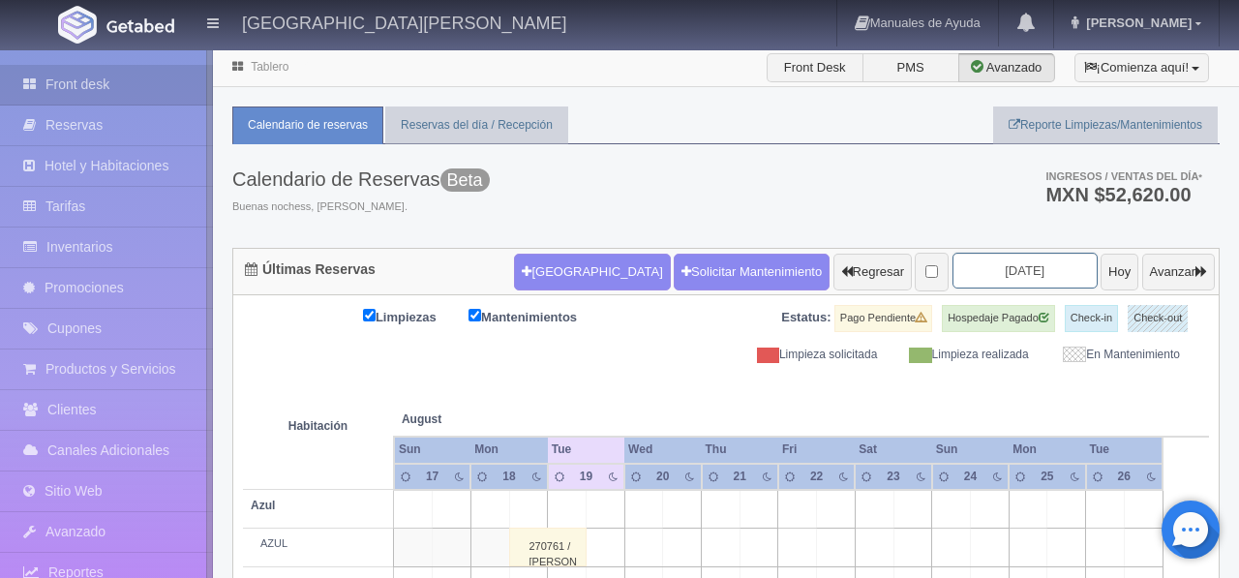
click at [1018, 271] on input "[DATE]" at bounding box center [1025, 271] width 145 height 36
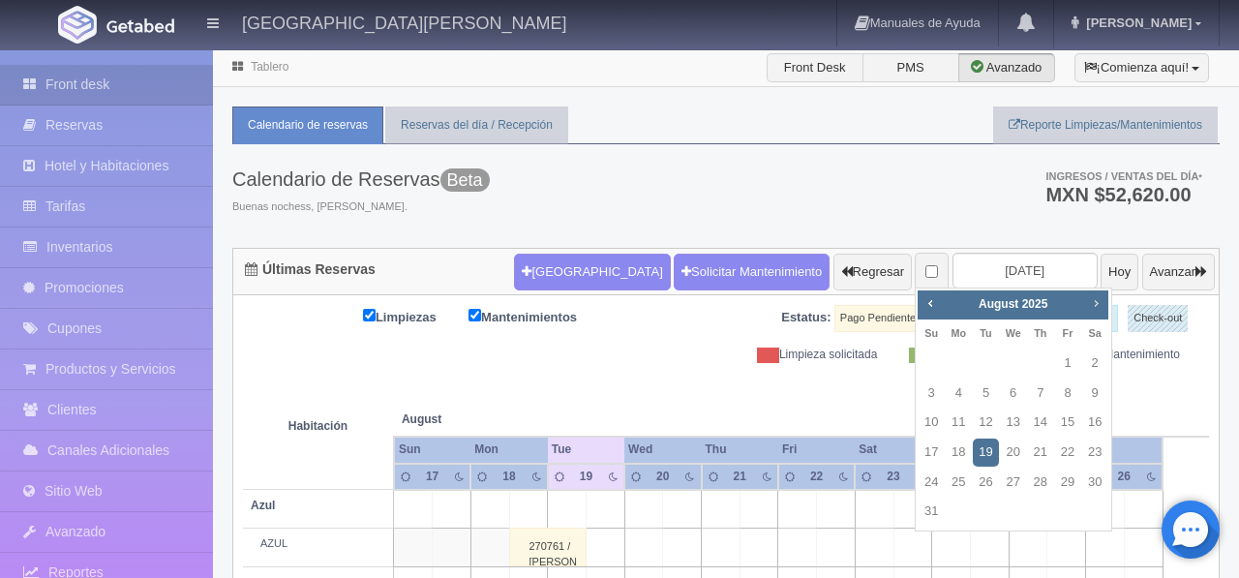
click at [1105, 306] on link "Next" at bounding box center [1096, 302] width 21 height 21
click at [1069, 451] on link "26" at bounding box center [1067, 453] width 25 height 28
type input "[DATE]"
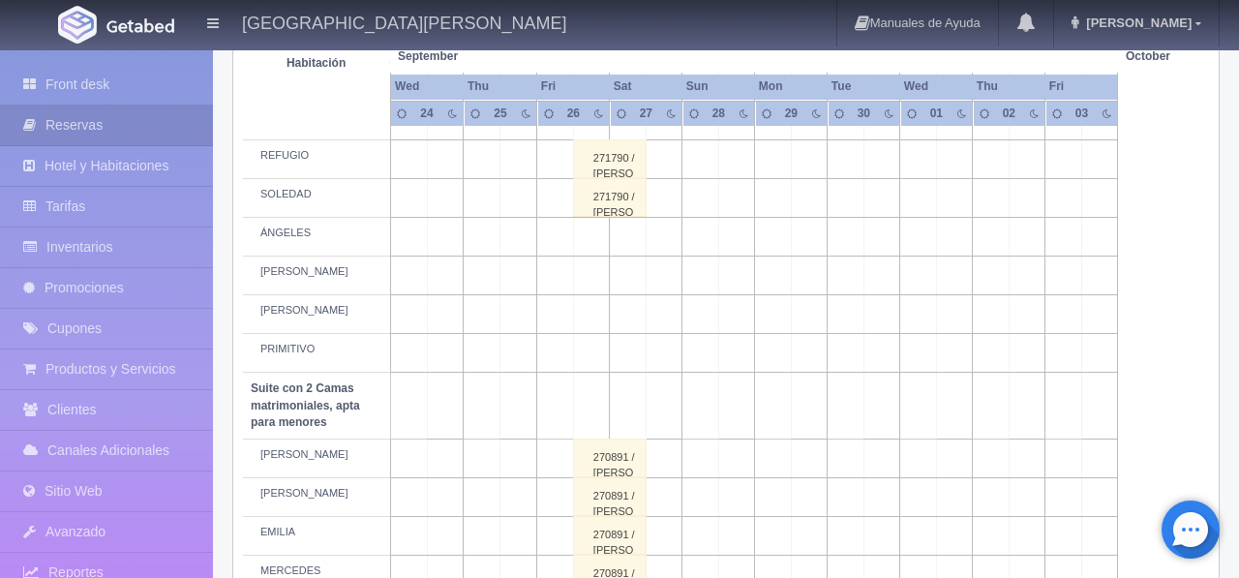
scroll to position [1093, 0]
click at [602, 376] on td at bounding box center [591, 356] width 37 height 39
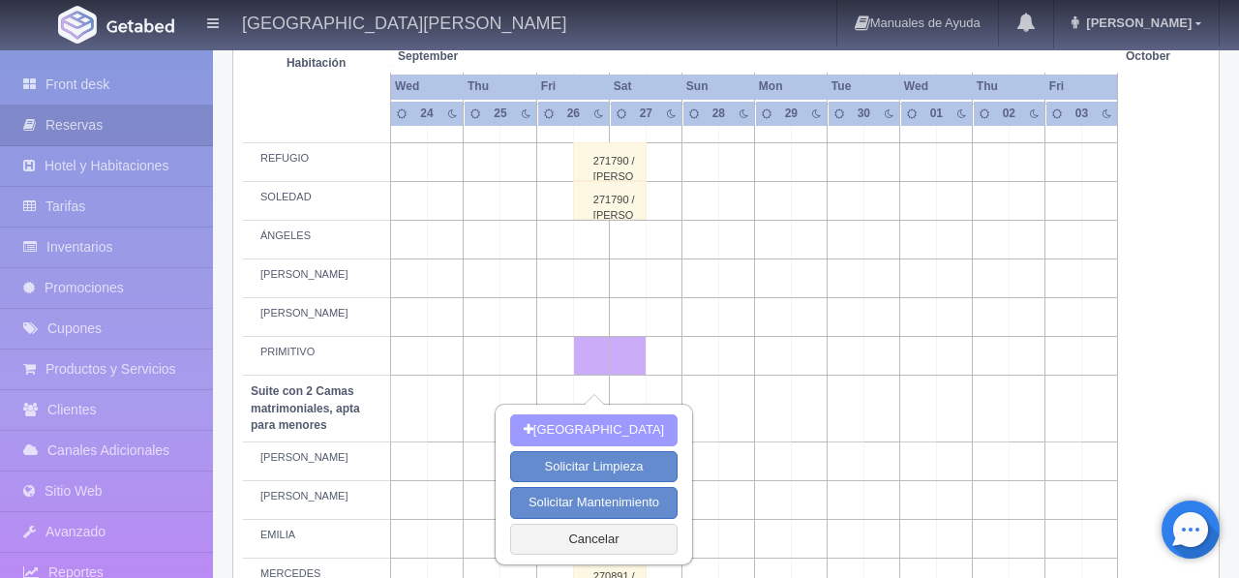
click at [586, 438] on button "[GEOGRAPHIC_DATA]" at bounding box center [594, 430] width 168 height 32
type input "[DATE]"
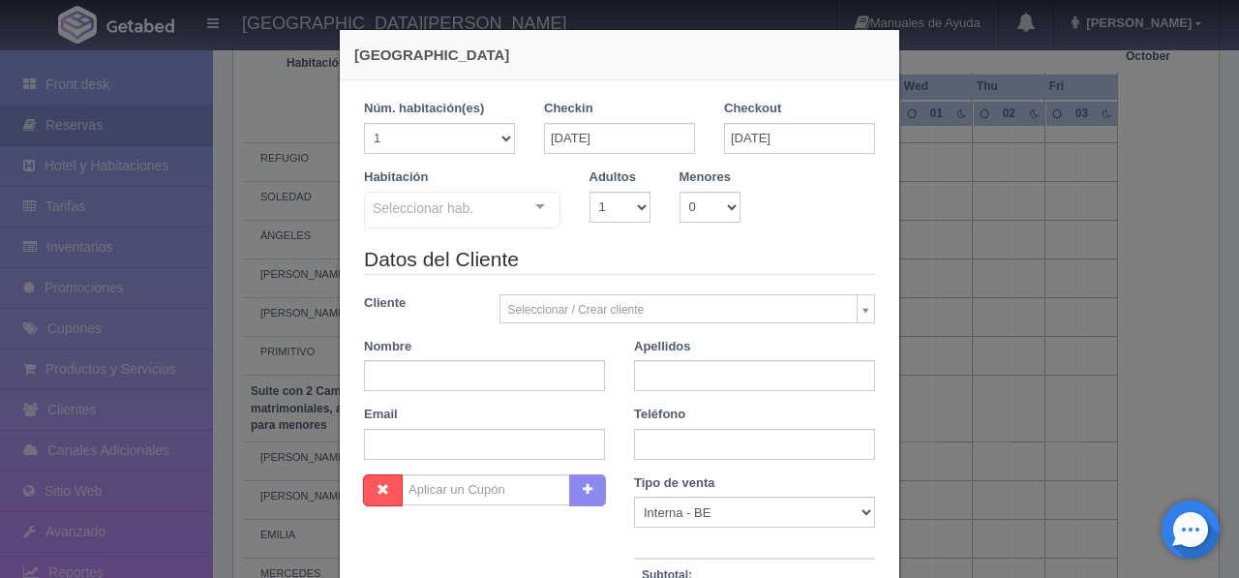
checkbox input "false"
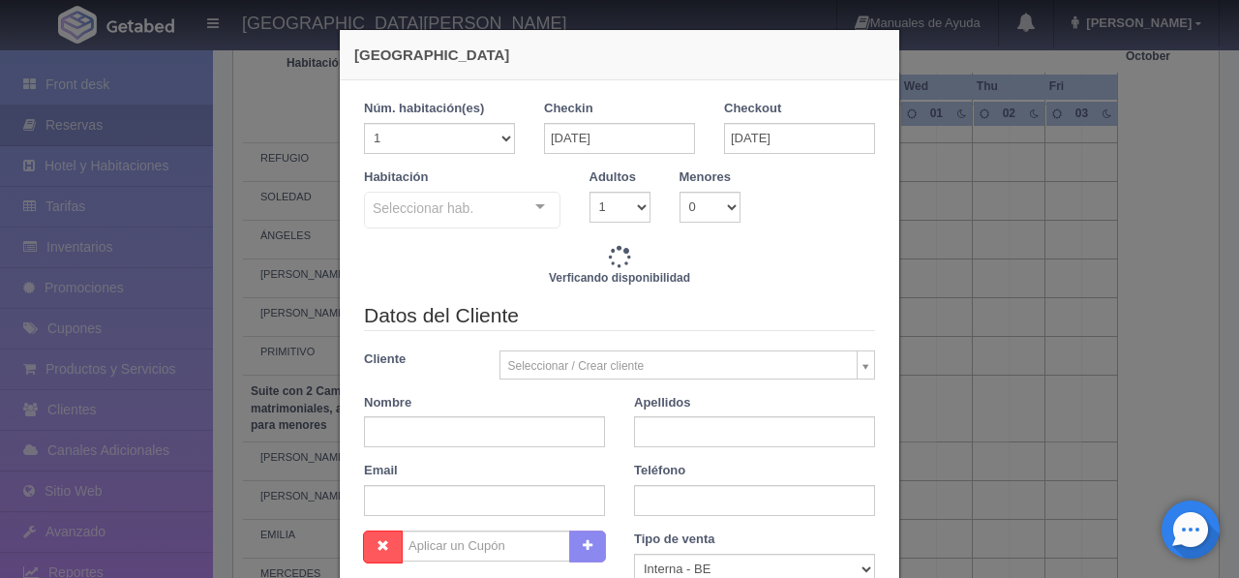
type input "4760.00"
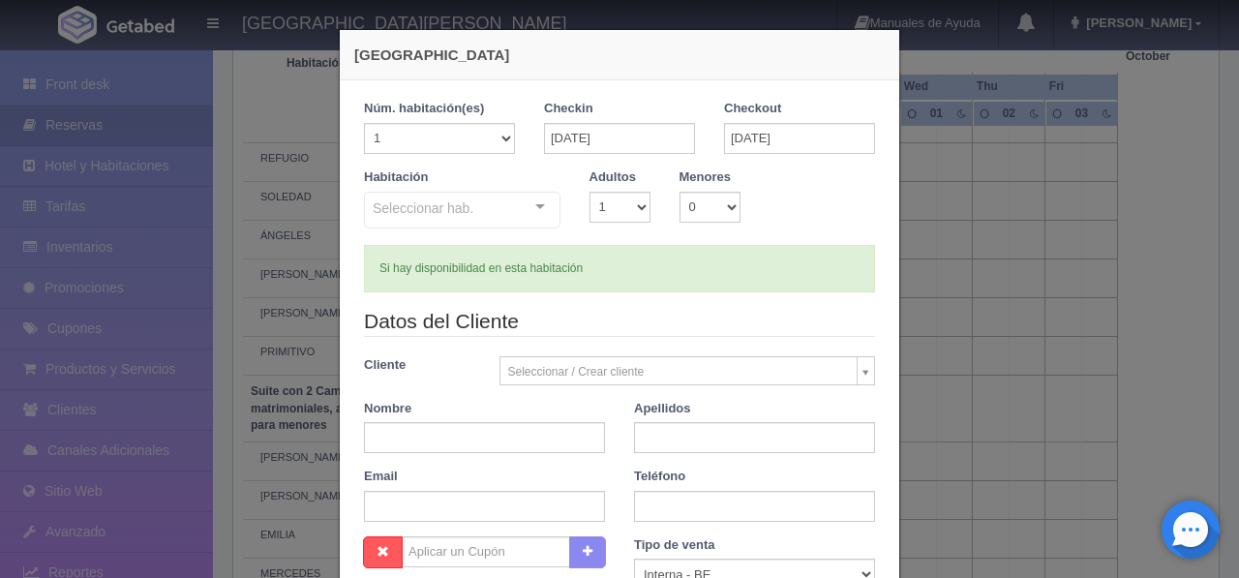
checkbox input "false"
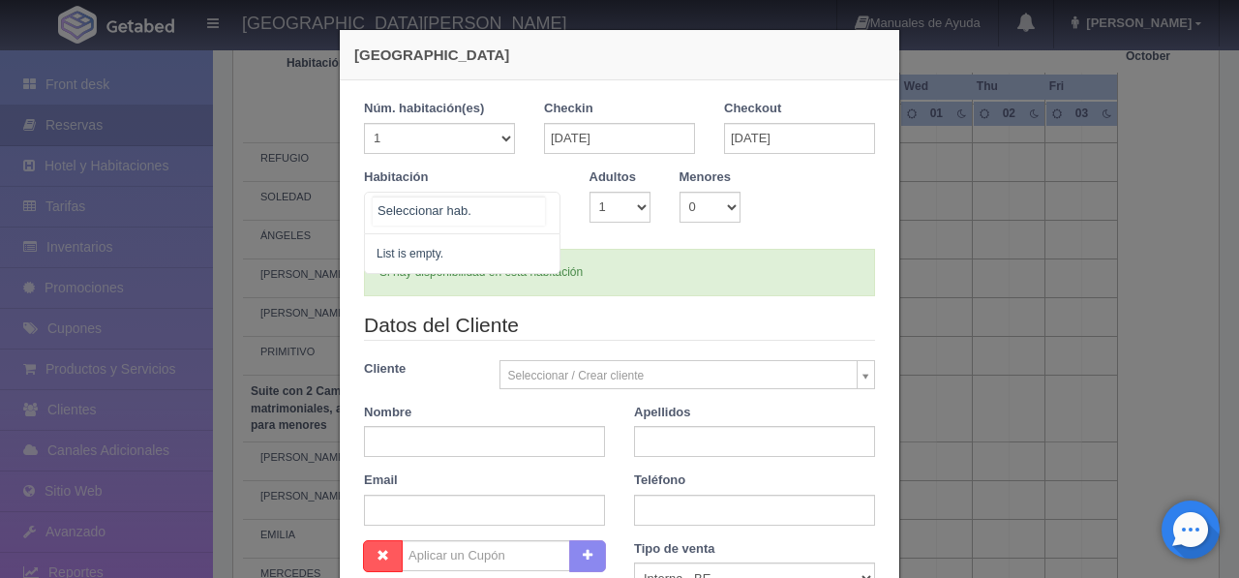
click at [546, 211] on div at bounding box center [540, 207] width 39 height 29
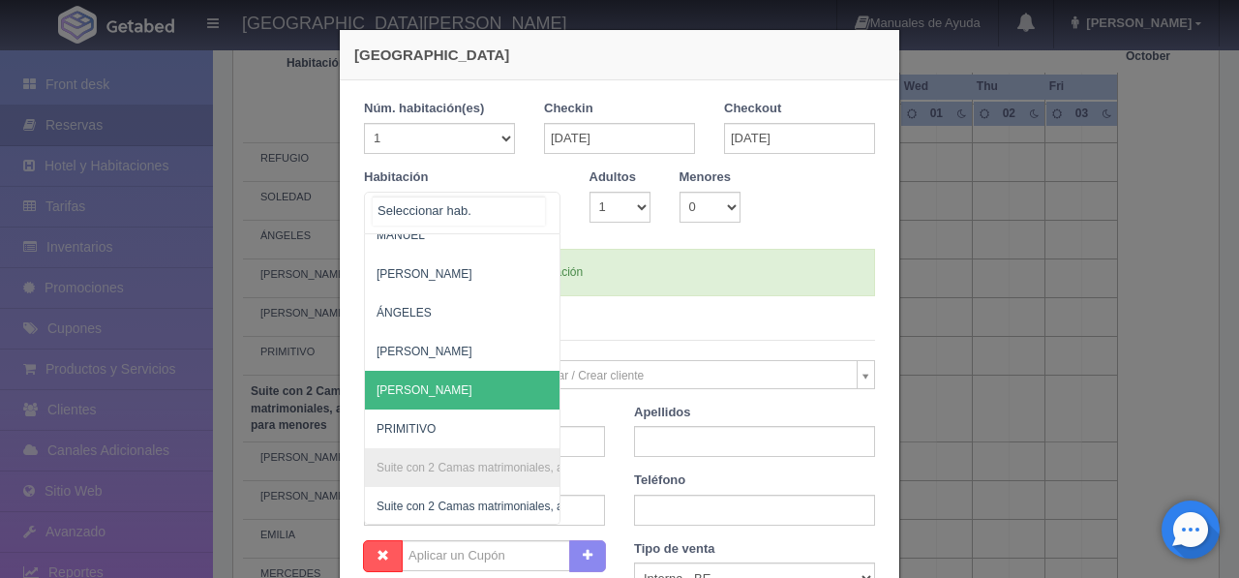
scroll to position [1027, 0]
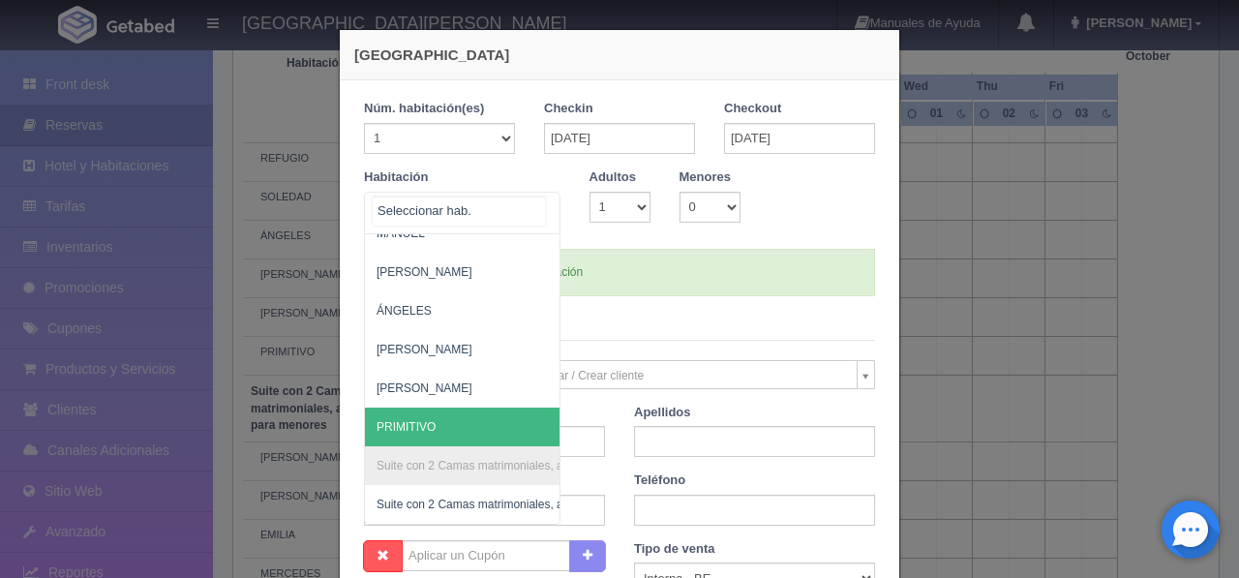
click at [449, 419] on span "PRIMITIVO" at bounding box center [556, 427] width 382 height 39
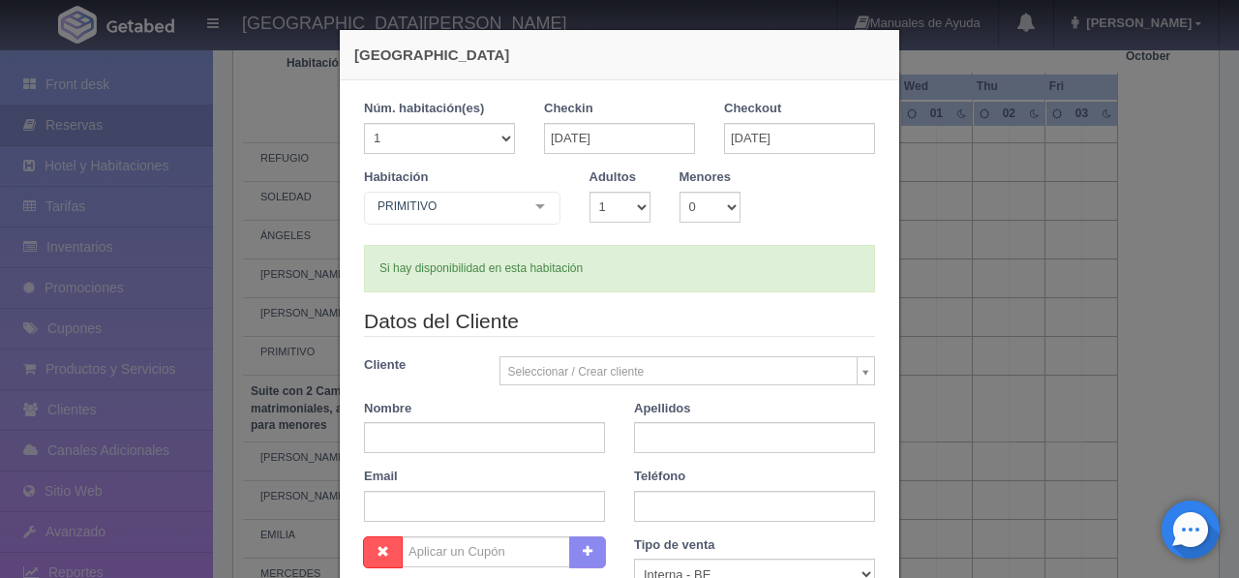
checkbox input "false"
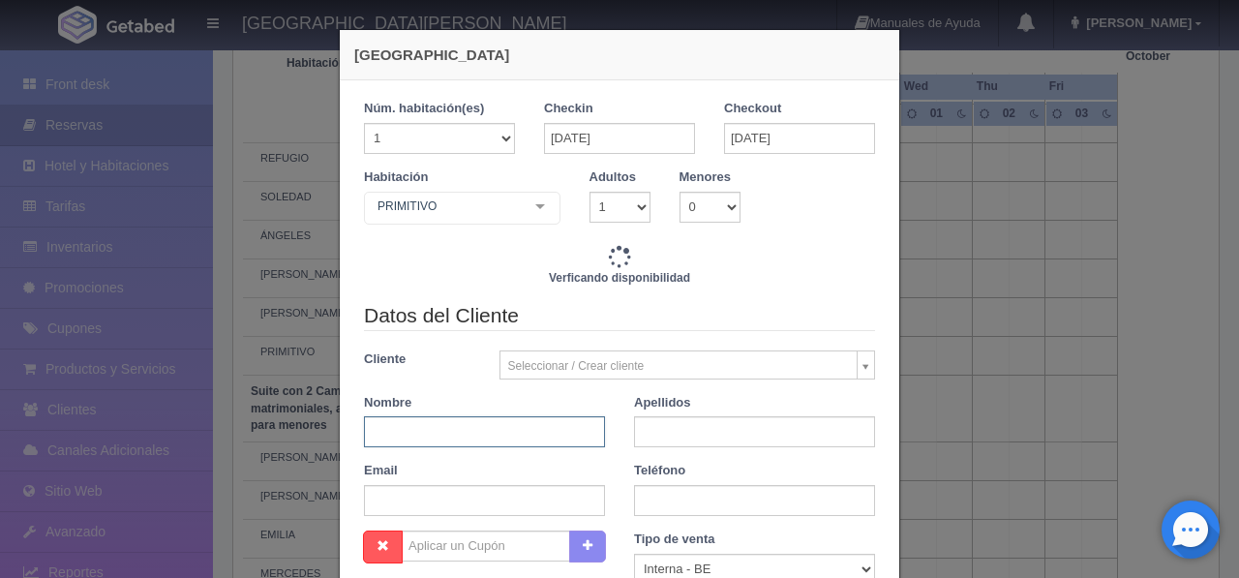
click at [508, 429] on input "text" at bounding box center [484, 431] width 241 height 31
type input "4760.00"
checkbox input "false"
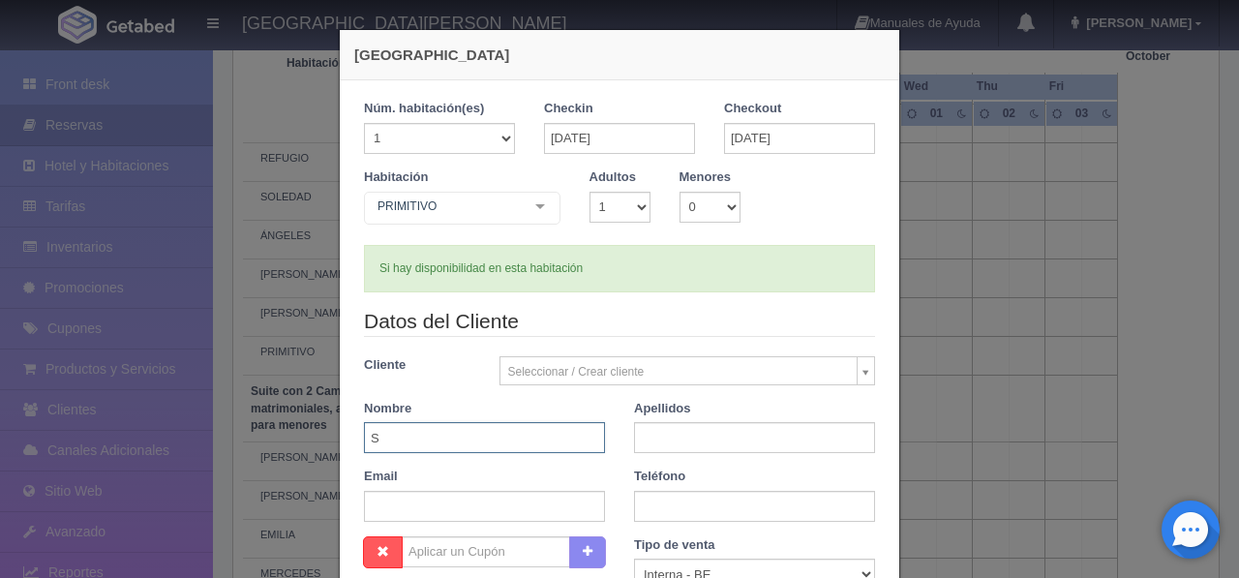
type input "[PERSON_NAME]"
click at [681, 446] on input "text" at bounding box center [754, 437] width 241 height 31
paste input "[PERSON_NAME]"
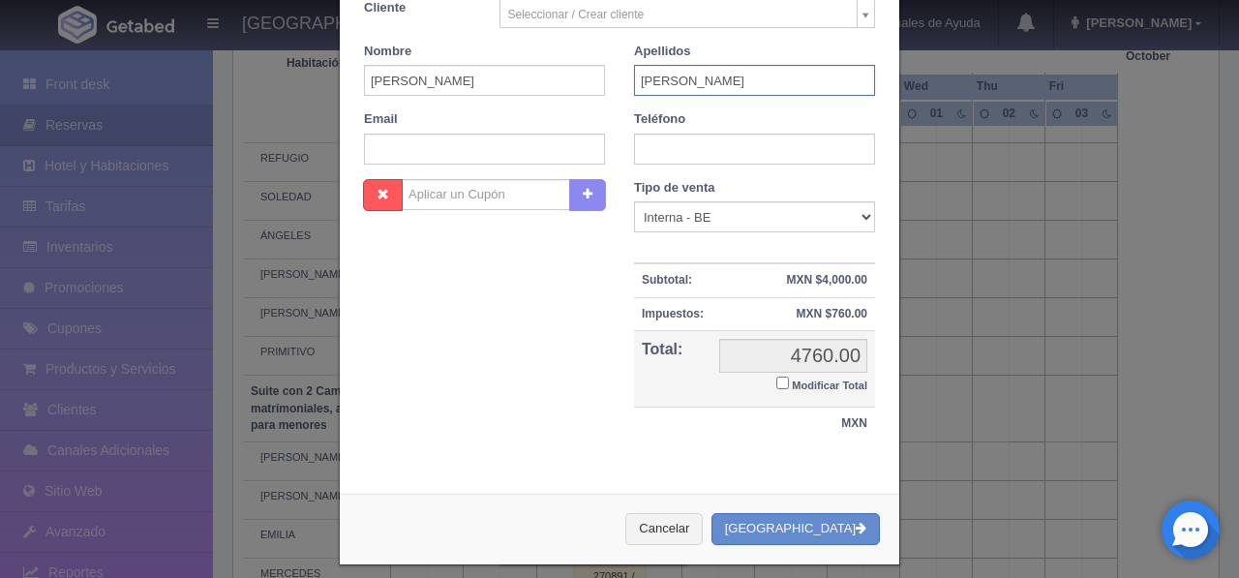
scroll to position [376, 0]
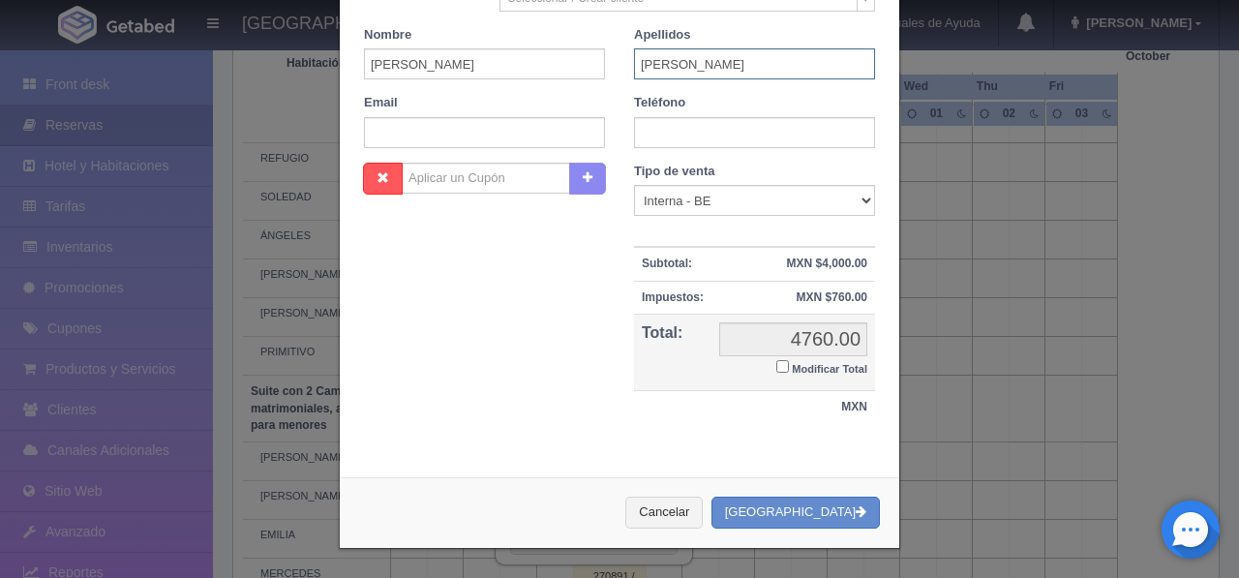
type input "[PERSON_NAME]"
click at [814, 512] on button "Crear Reserva" at bounding box center [796, 513] width 168 height 32
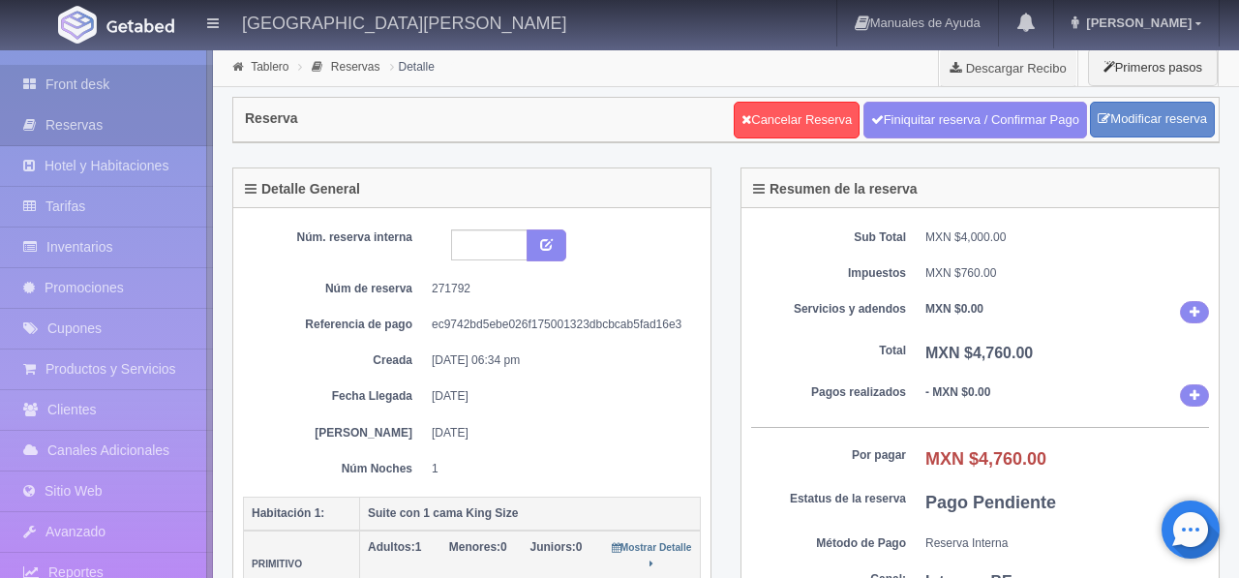
click at [86, 88] on link "Front desk" at bounding box center [106, 85] width 213 height 40
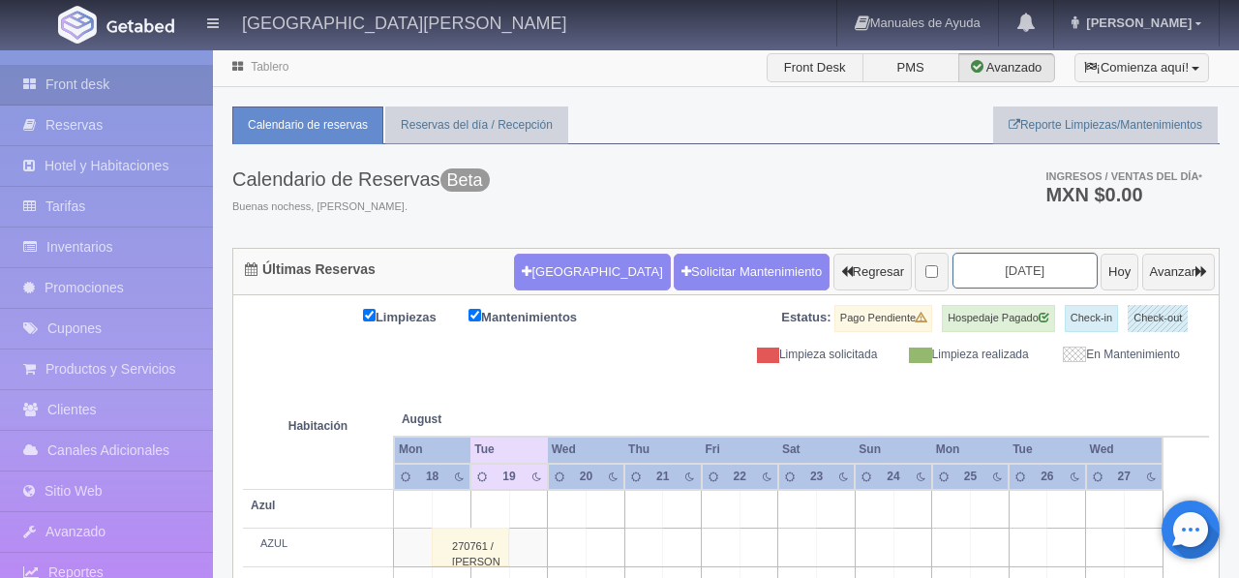
click at [997, 268] on input "[DATE]" at bounding box center [1025, 271] width 145 height 36
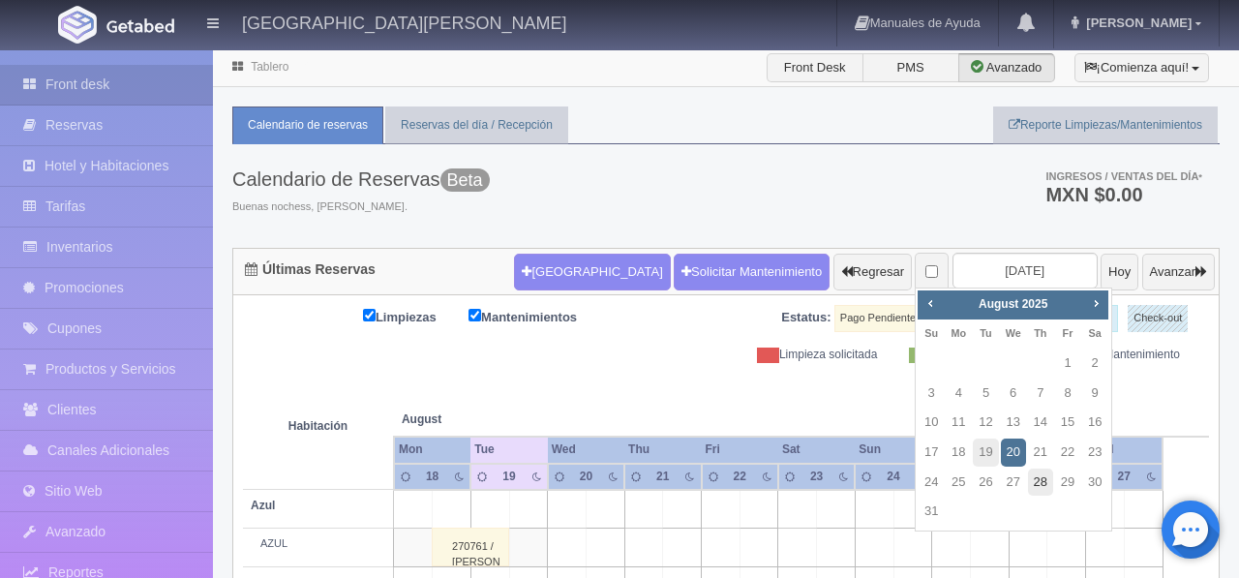
click at [1044, 485] on link "28" at bounding box center [1040, 483] width 25 height 28
type input "[DATE]"
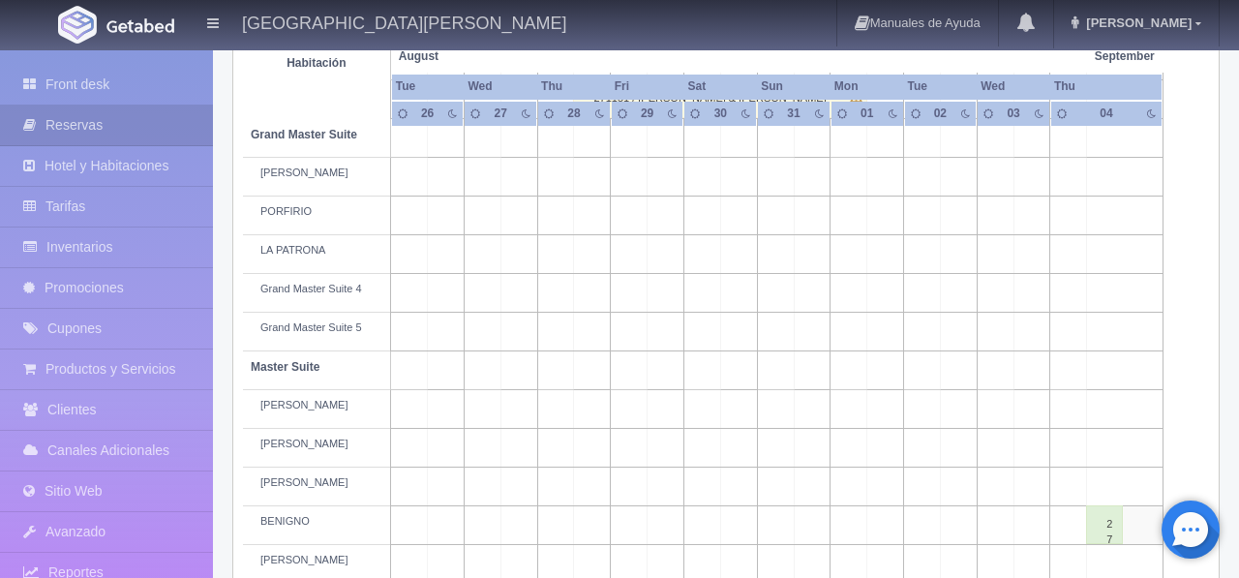
scroll to position [453, 0]
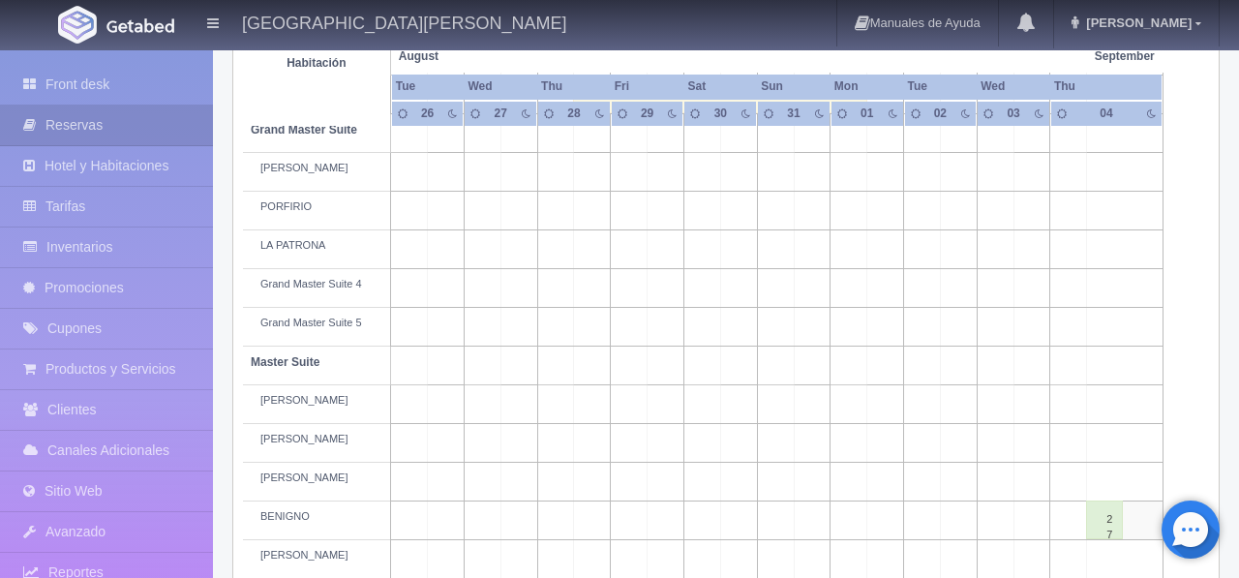
click at [671, 462] on td at bounding box center [666, 443] width 37 height 39
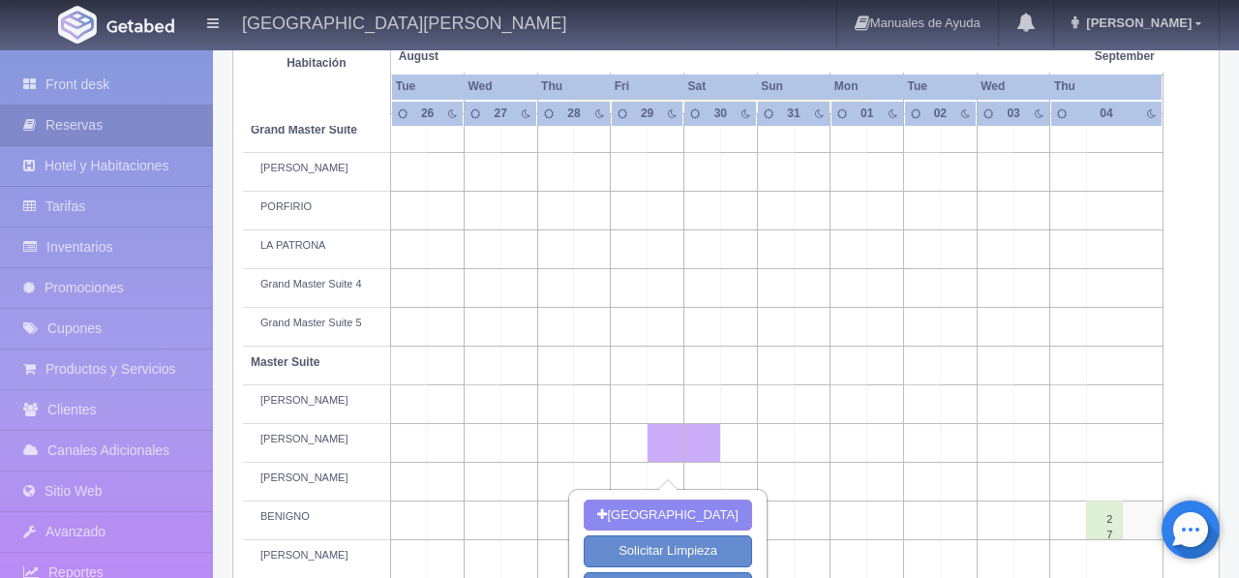
click at [767, 460] on td at bounding box center [775, 443] width 37 height 39
click at [688, 516] on button "[GEOGRAPHIC_DATA]" at bounding box center [668, 516] width 168 height 32
type input "[DATE]"
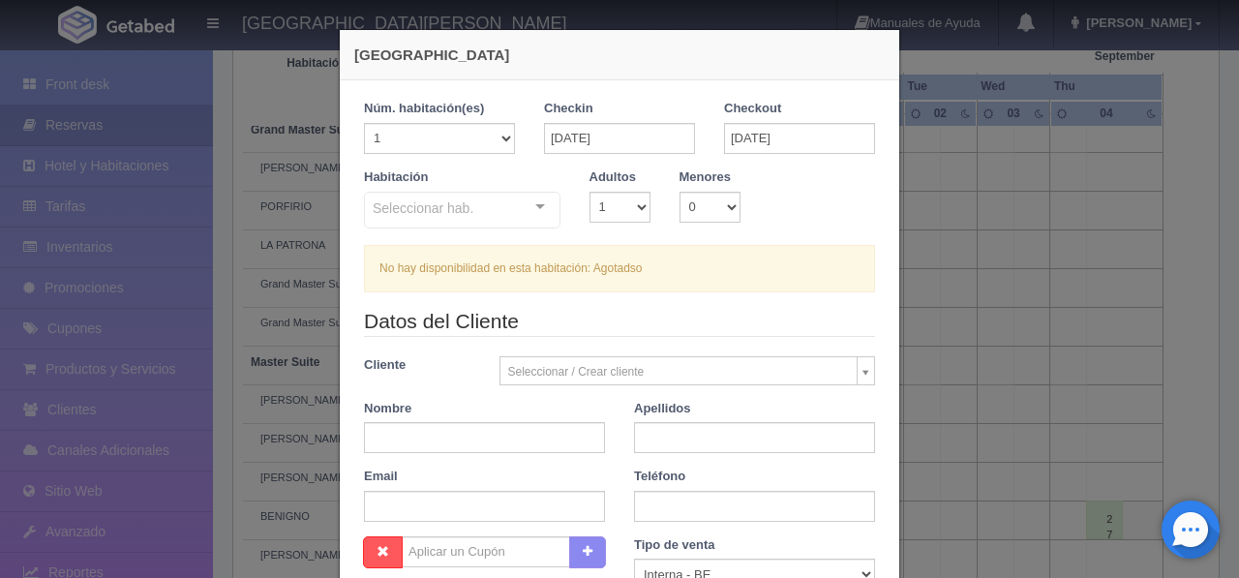
click at [533, 205] on div at bounding box center [540, 207] width 39 height 29
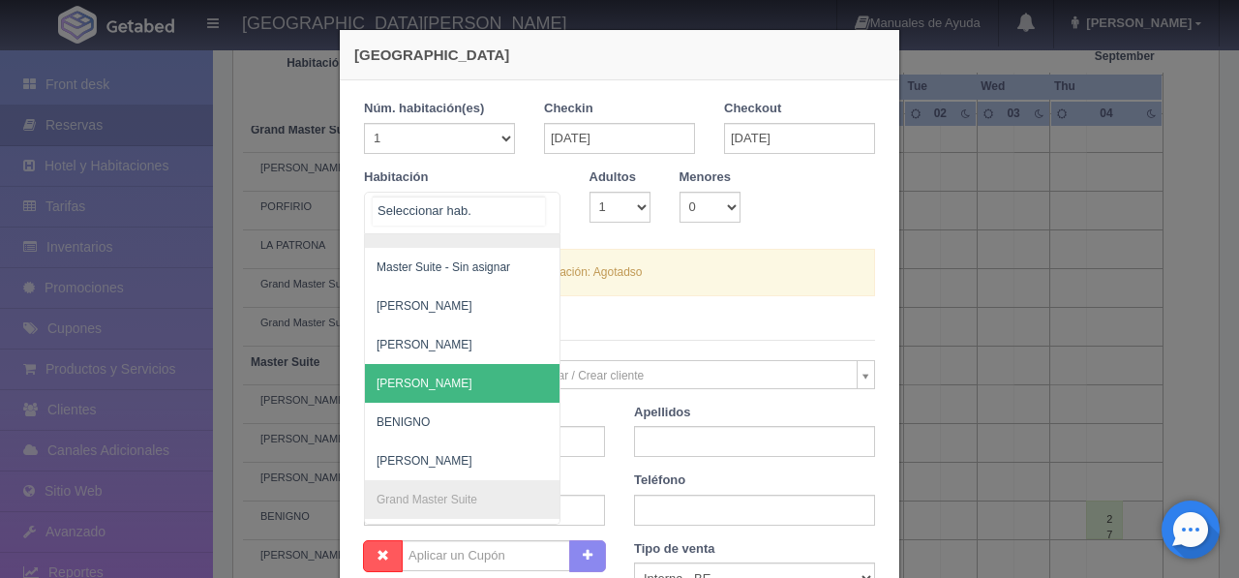
scroll to position [293, 0]
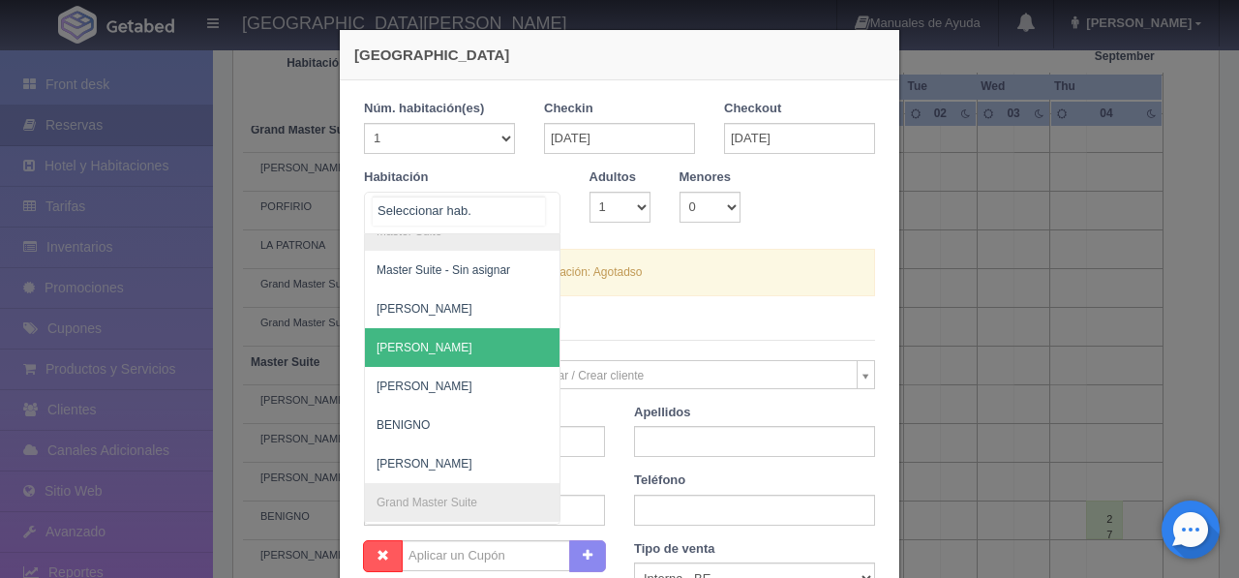
click at [465, 360] on span "[PERSON_NAME]" at bounding box center [556, 347] width 382 height 39
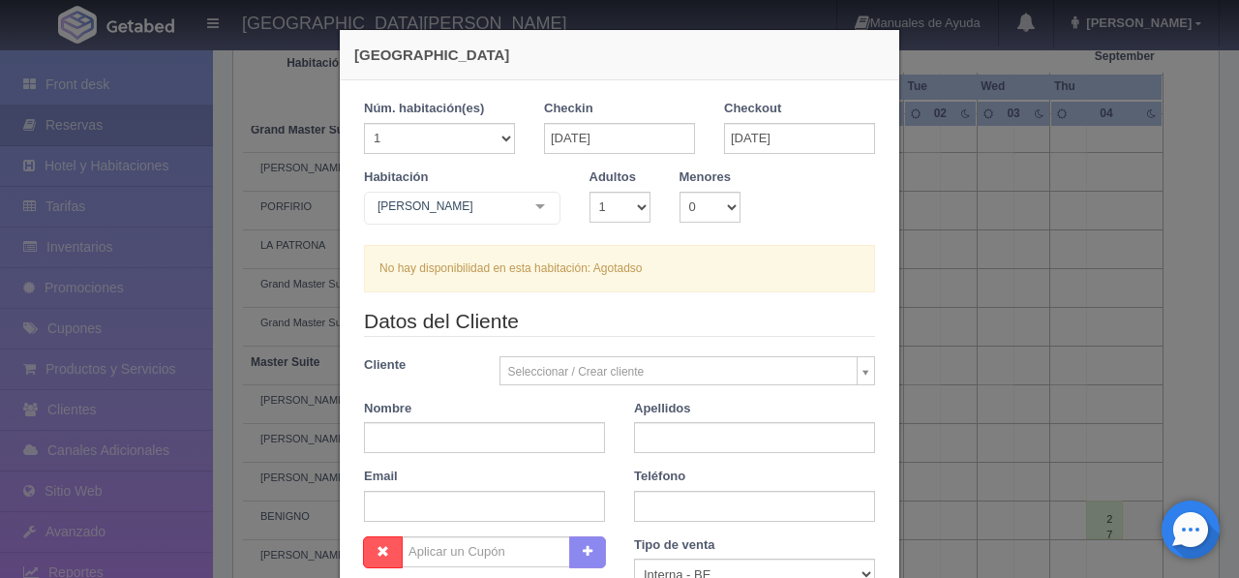
checkbox input "false"
click at [508, 140] on select "1 2 3 4 5 6 7 8 9 10 11 12 13 14 15 16 17 18 19 20" at bounding box center [439, 138] width 151 height 31
select select "2"
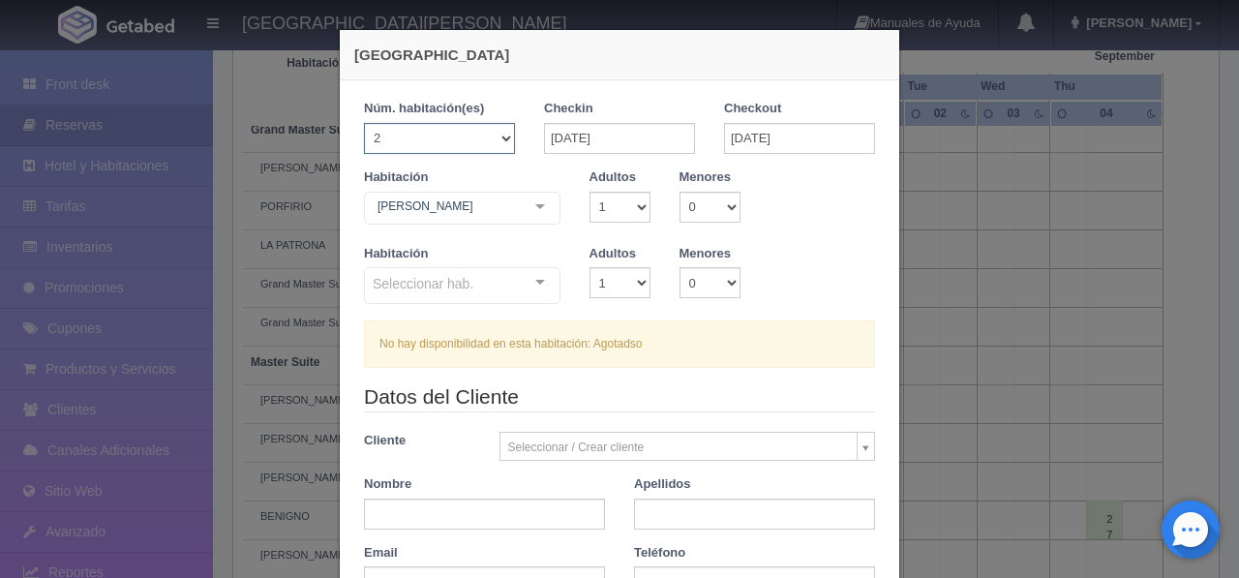
checkbox input "false"
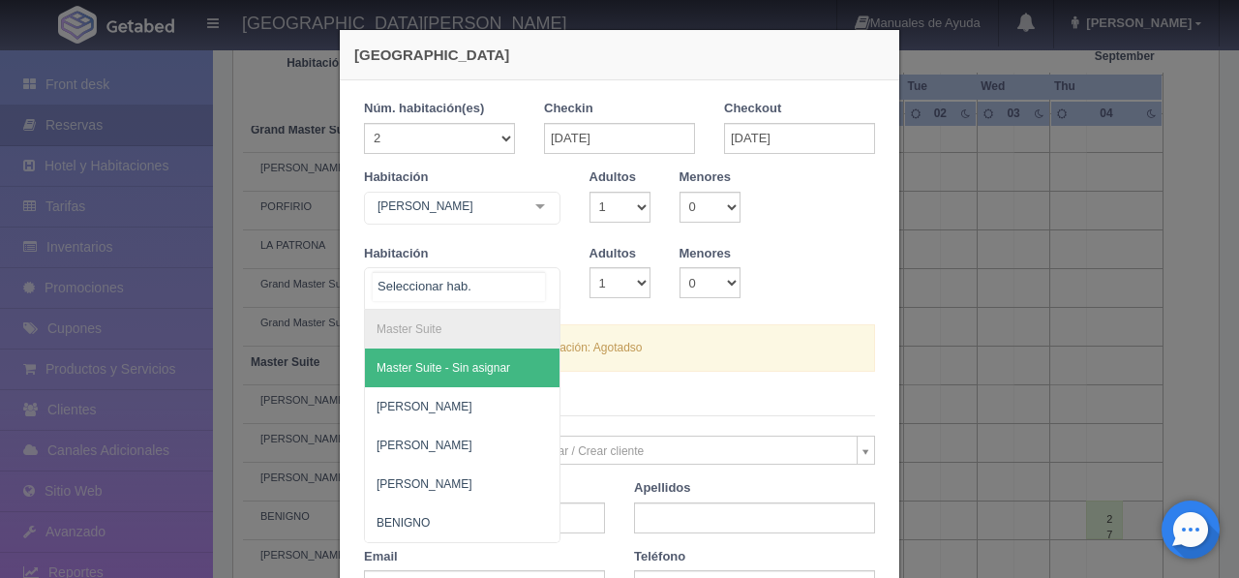
click at [525, 280] on div at bounding box center [540, 282] width 39 height 29
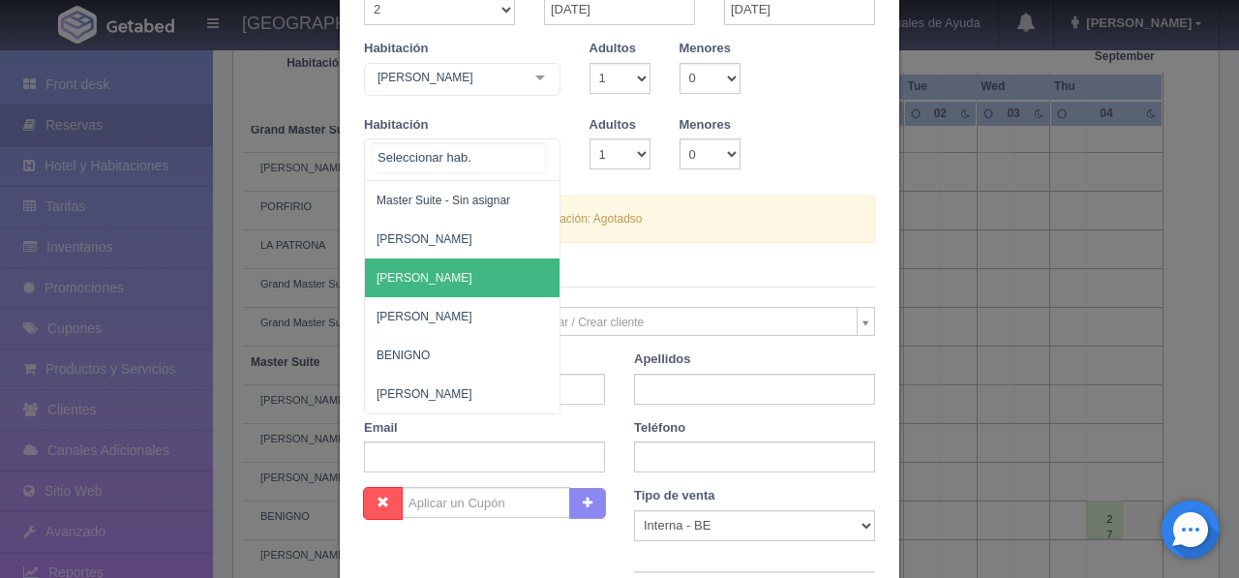
scroll to position [0, 0]
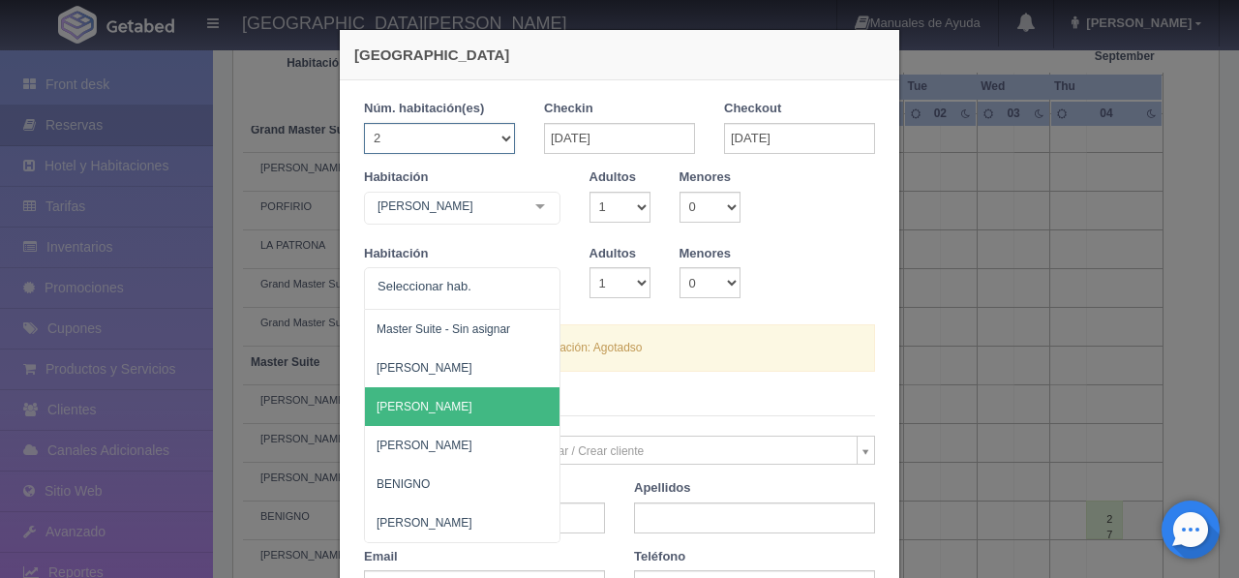
click at [504, 137] on select "1 2 3 4 5 6 7 8 9 10 11 12 13 14 15 16 17 18 19 20" at bounding box center [439, 138] width 151 height 31
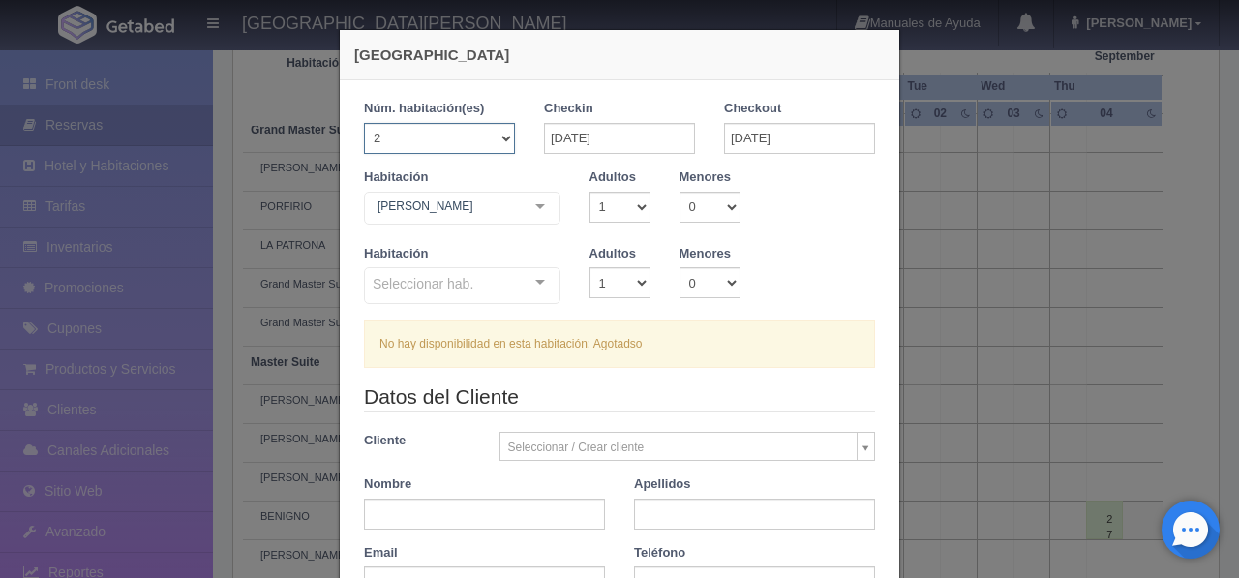
select select "1"
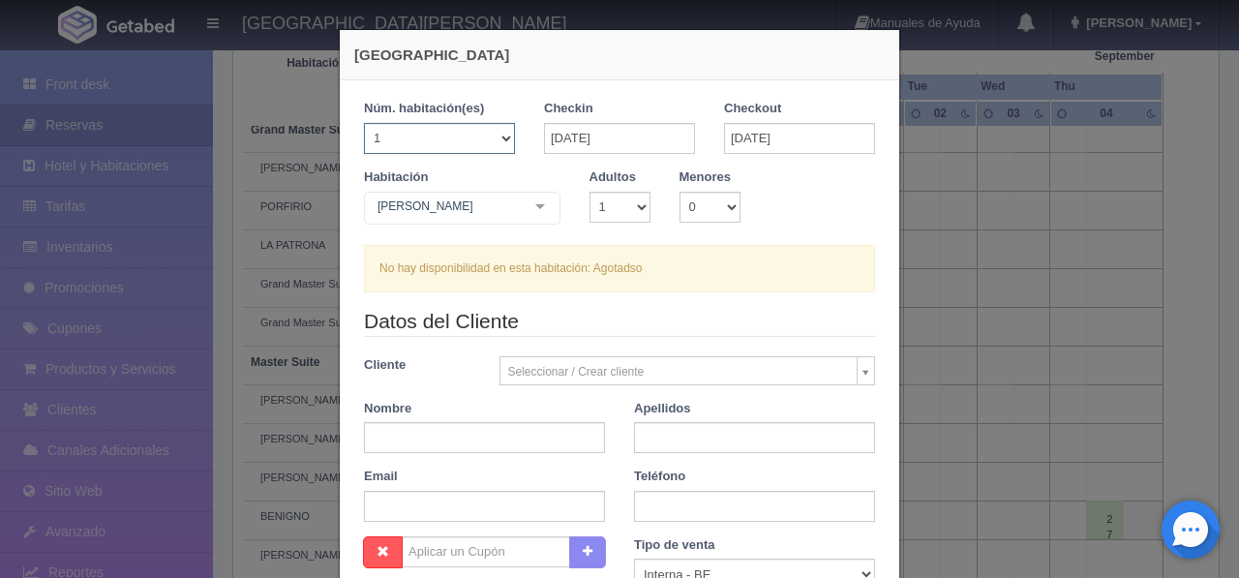
checkbox input "false"
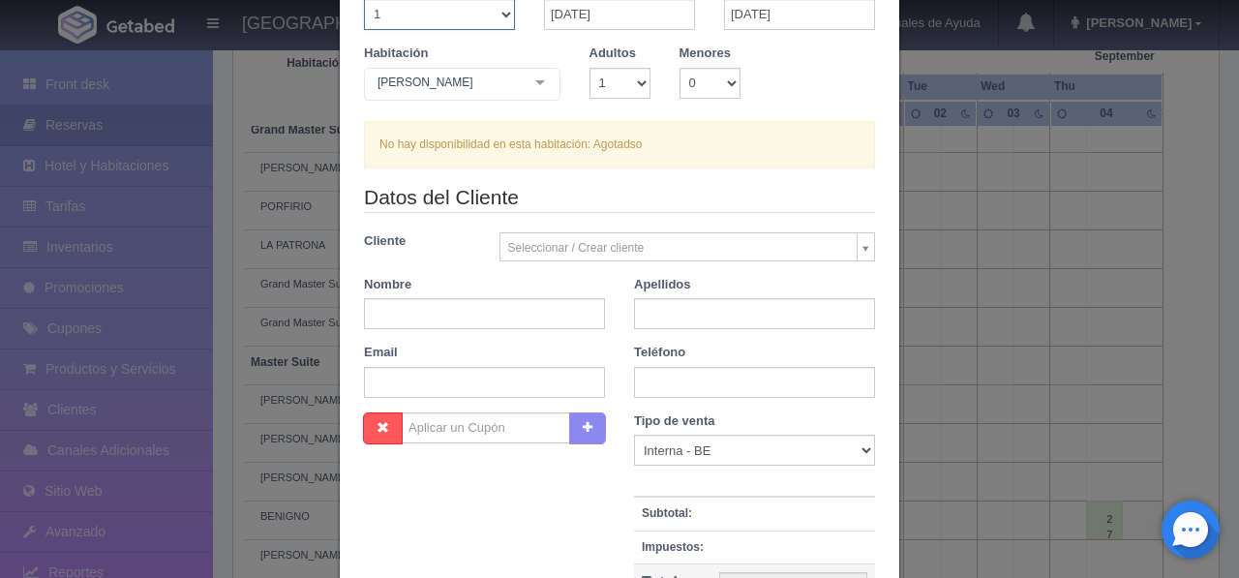
scroll to position [132, 0]
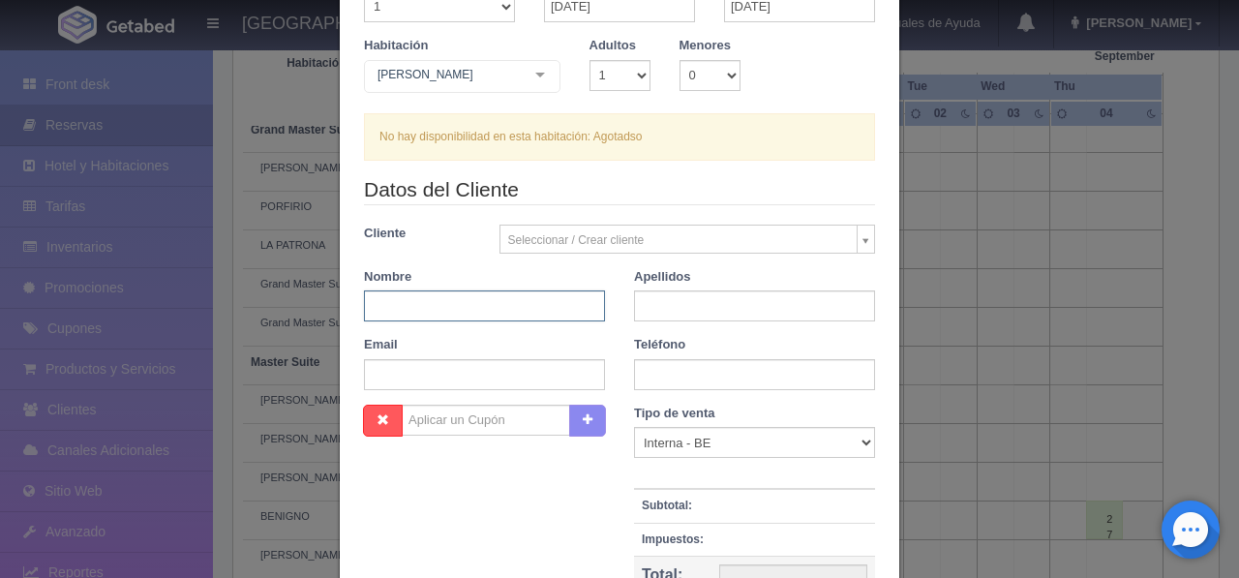
click at [481, 302] on input "text" at bounding box center [484, 305] width 241 height 31
type input "i"
type input "[PERSON_NAME]"
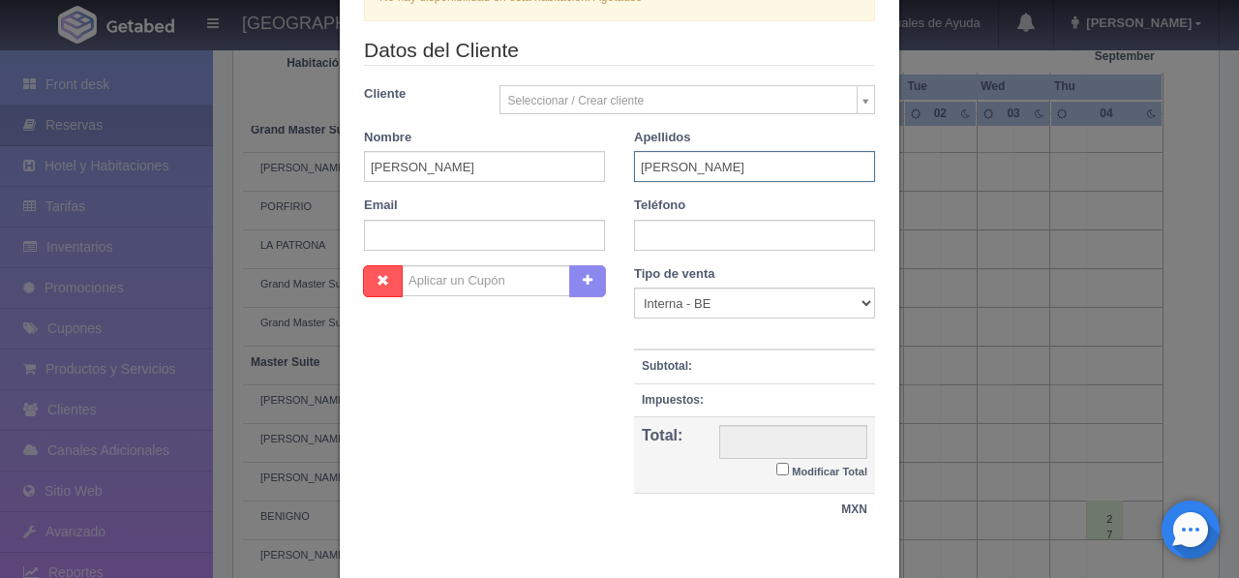
scroll to position [270, 0]
type input "[PERSON_NAME]"
click at [867, 304] on select "Correo Electronico Interna - BE Llamada OTA Externa Otro WALK IN" at bounding box center [754, 304] width 241 height 31
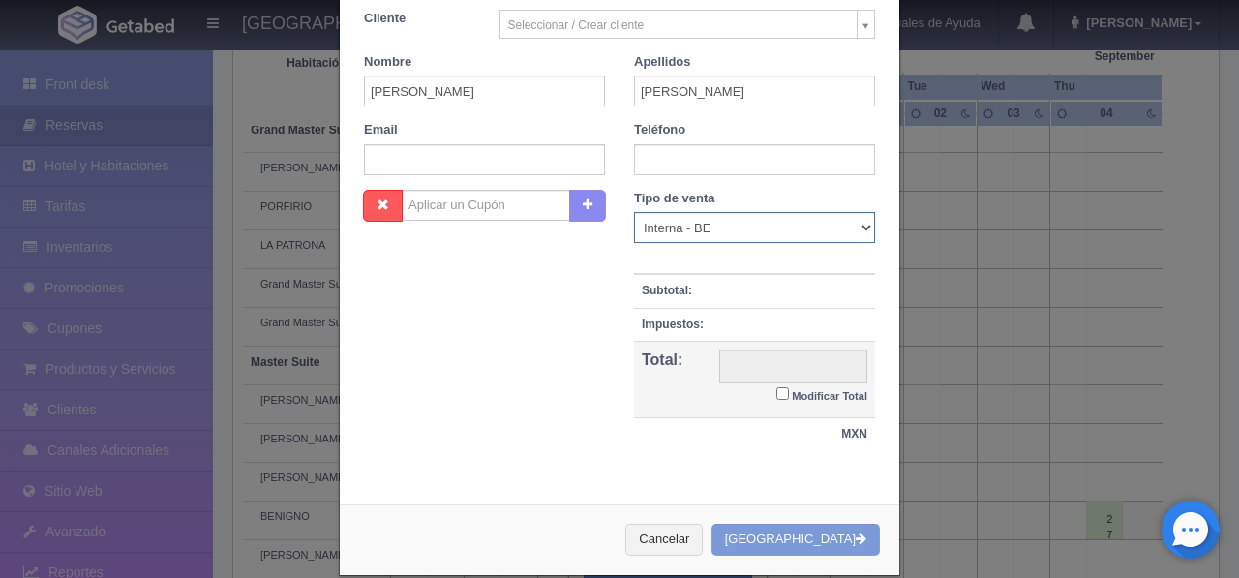
scroll to position [360, 0]
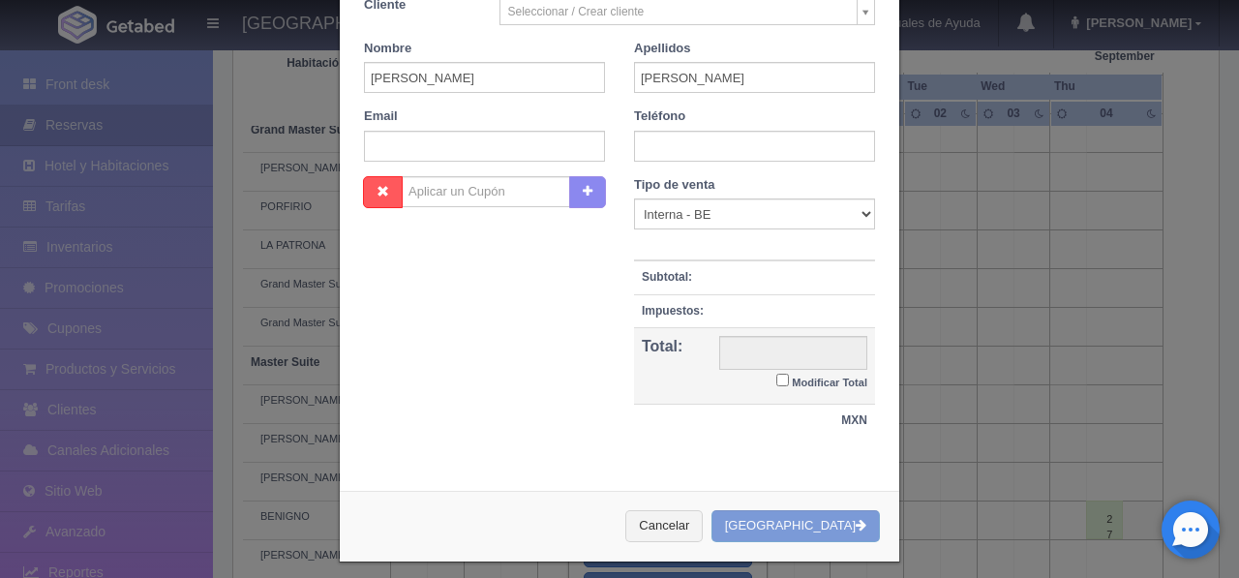
click at [800, 519] on div "Cancelar Crear Reserva" at bounding box center [620, 526] width 560 height 71
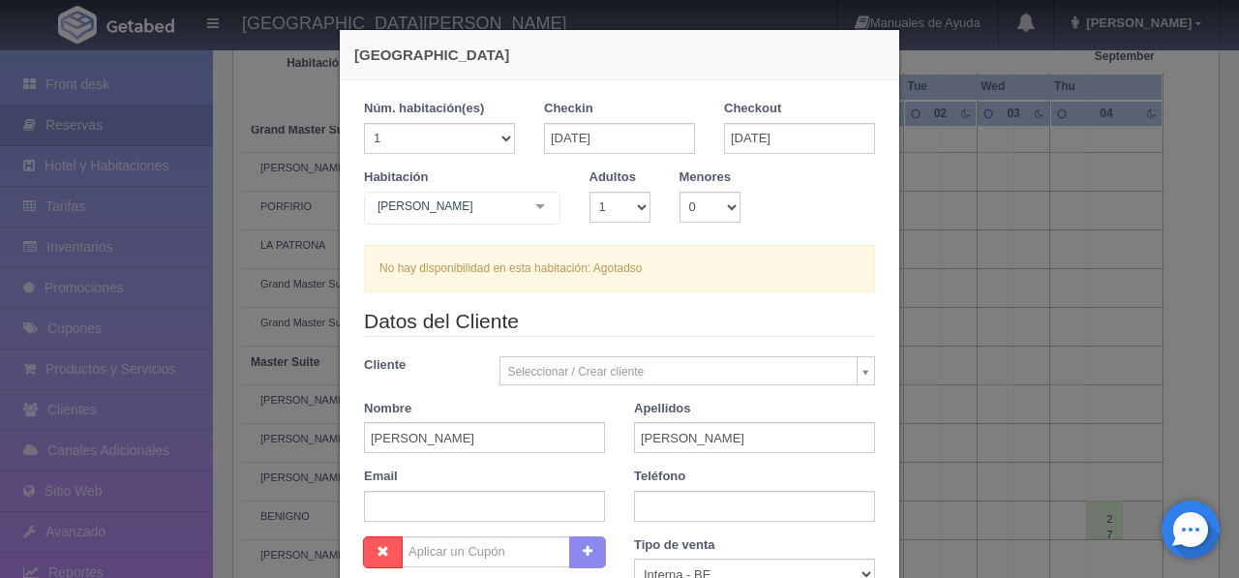
click at [1003, 219] on div "[GEOGRAPHIC_DATA] 1 Núm. habitación(es) 1 2 3 4 5 6 7 8 9 10 11 12 13 14 15 16 …" at bounding box center [619, 289] width 1239 height 578
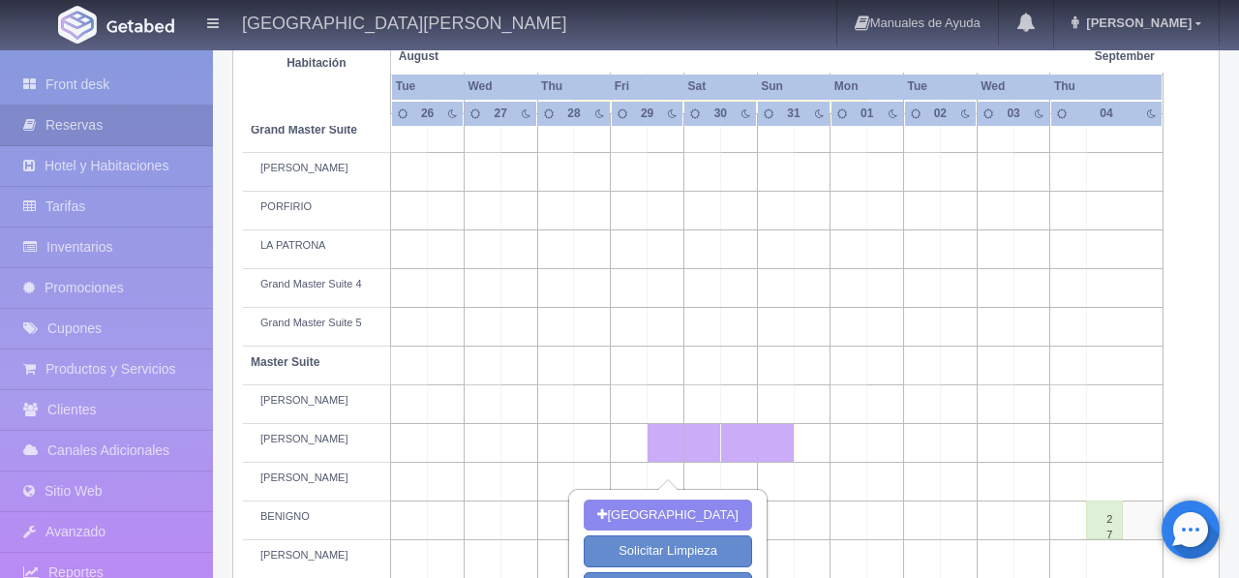
click at [601, 308] on td at bounding box center [592, 288] width 37 height 39
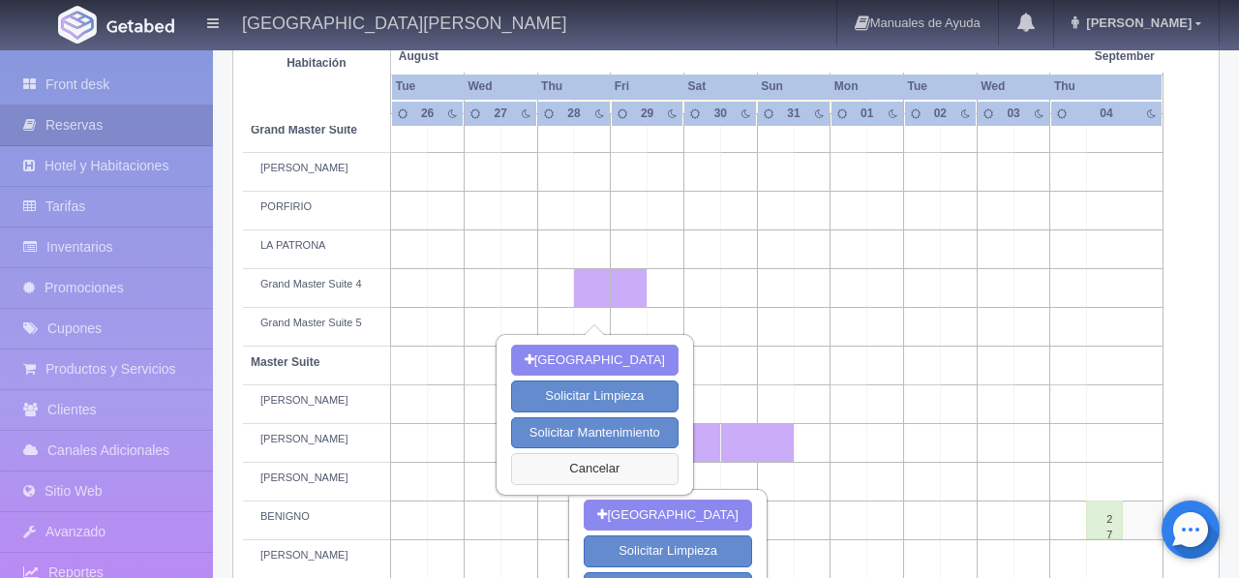
click at [587, 478] on button "Cancelar" at bounding box center [595, 469] width 168 height 32
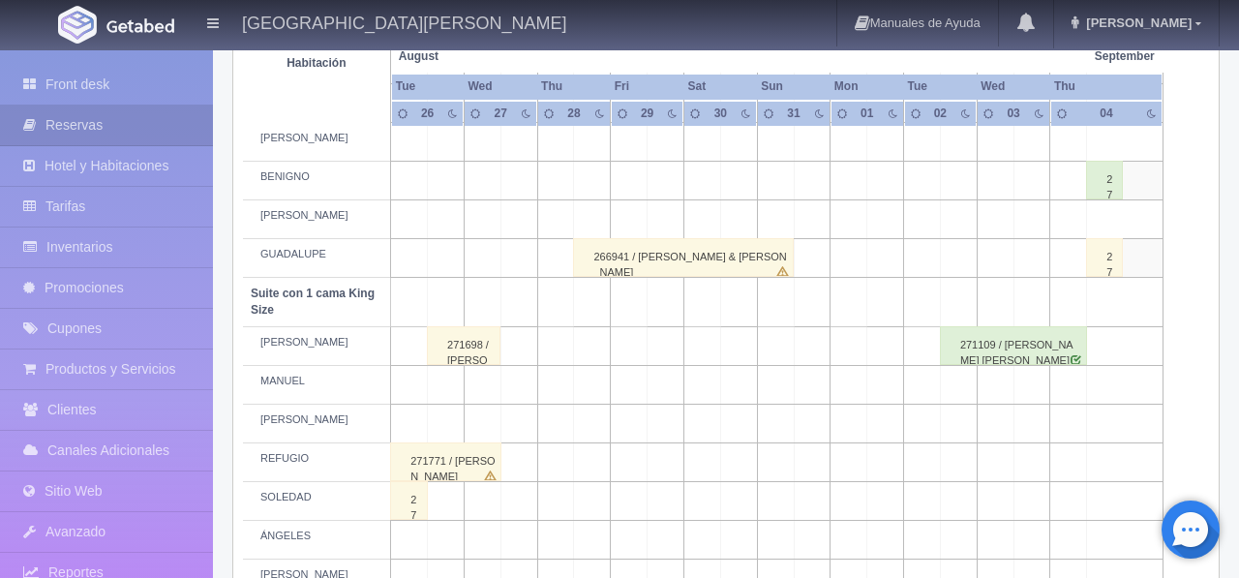
scroll to position [796, 0]
